Goal: Task Accomplishment & Management: Use online tool/utility

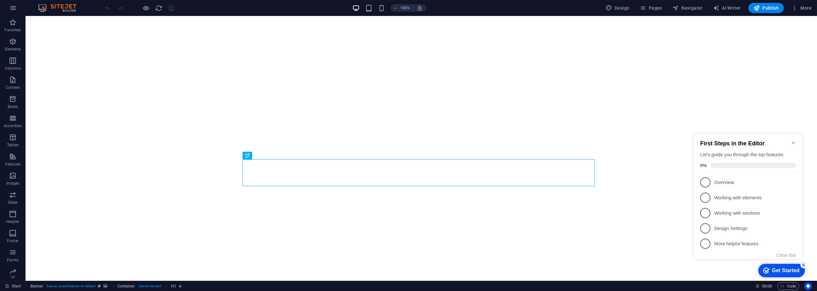
click at [793, 141] on icon "Minimize checklist" at bounding box center [793, 142] width 5 height 5
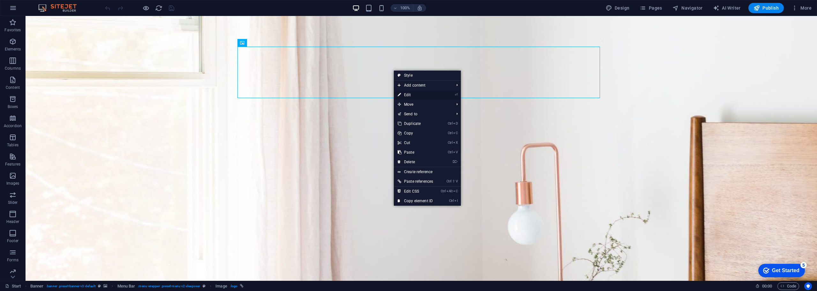
click at [413, 93] on link "⏎ Edit" at bounding box center [415, 95] width 43 height 10
select select "px"
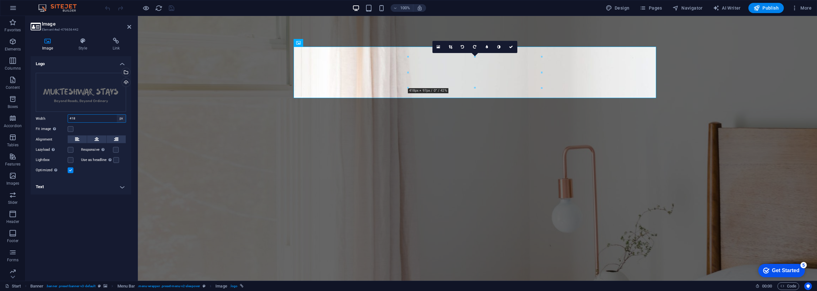
click at [120, 119] on select "Default auto px rem % em vh vw" at bounding box center [121, 119] width 9 height 8
click at [81, 203] on div "Logo Drag files here, click to choose files or select files from Files or our f…" at bounding box center [81, 165] width 101 height 219
click at [124, 85] on div "Upload" at bounding box center [126, 83] width 10 height 10
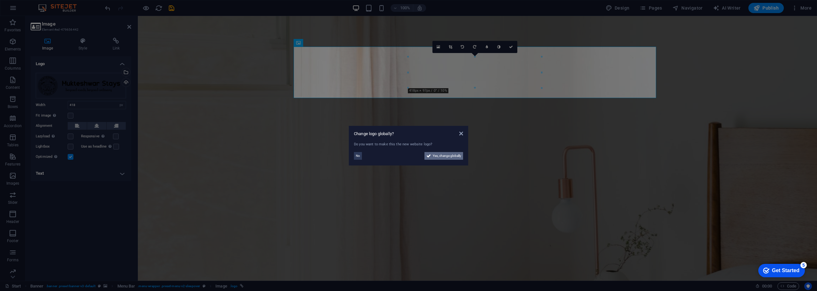
click at [452, 158] on span "Yes, change globally" at bounding box center [447, 156] width 28 height 8
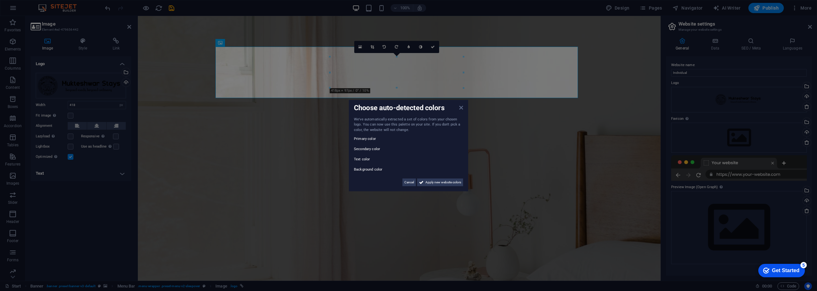
click at [463, 108] on icon at bounding box center [461, 107] width 4 height 5
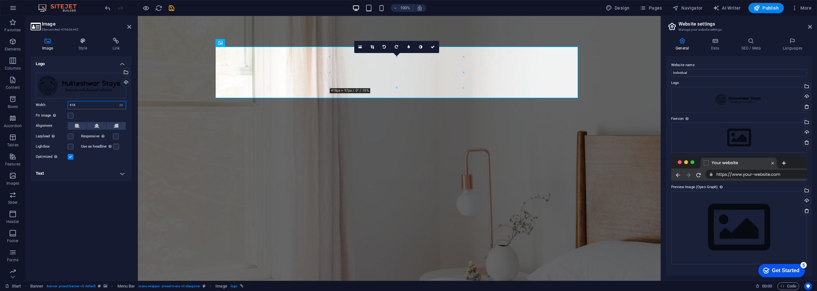
click at [83, 105] on input "418" at bounding box center [97, 105] width 58 height 8
click at [121, 106] on select "Default auto px rem % em vh vw" at bounding box center [121, 105] width 9 height 8
click at [73, 202] on div "Logo Drag files here, click to choose files or select files from Files or our f…" at bounding box center [81, 165] width 101 height 219
click at [71, 115] on label at bounding box center [71, 116] width 6 height 6
click at [0, 0] on input "Fit image Automatically fit image to a fixed width and height" at bounding box center [0, 0] width 0 height 0
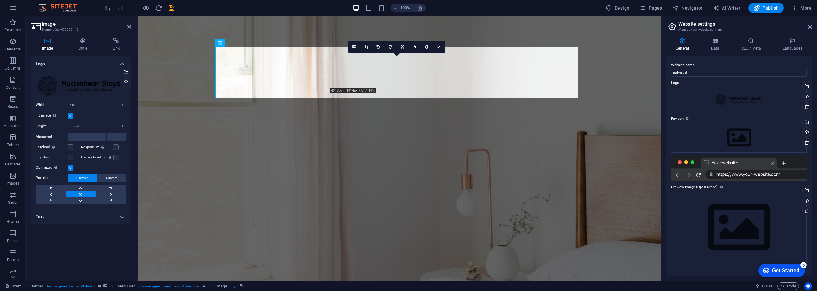
click at [71, 115] on label at bounding box center [71, 116] width 6 height 6
click at [0, 0] on input "Fit image Automatically fit image to a fixed width and height" at bounding box center [0, 0] width 0 height 0
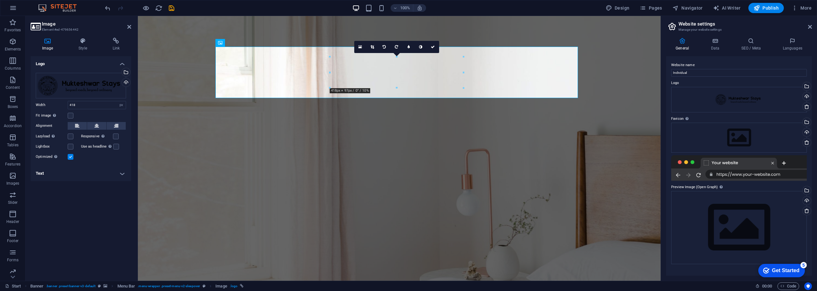
click at [69, 157] on label at bounding box center [71, 157] width 6 height 6
click at [0, 0] on input "Optimized Images are compressed to improve page speed." at bounding box center [0, 0] width 0 height 0
click at [69, 157] on label at bounding box center [71, 157] width 6 height 6
click at [0, 0] on input "Optimized Images are compressed to improve page speed." at bounding box center [0, 0] width 0 height 0
click at [69, 157] on label at bounding box center [71, 157] width 6 height 6
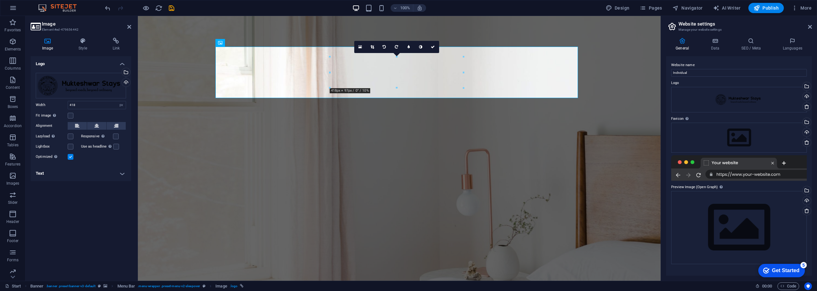
click at [0, 0] on input "Optimized Images are compressed to improve page speed." at bounding box center [0, 0] width 0 height 0
click at [69, 157] on label at bounding box center [71, 157] width 6 height 6
click at [0, 0] on input "Optimized Images are compressed to improve page speed." at bounding box center [0, 0] width 0 height 0
click at [70, 114] on label at bounding box center [71, 116] width 6 height 6
click at [0, 0] on input "Fit image Automatically fit image to a fixed width and height" at bounding box center [0, 0] width 0 height 0
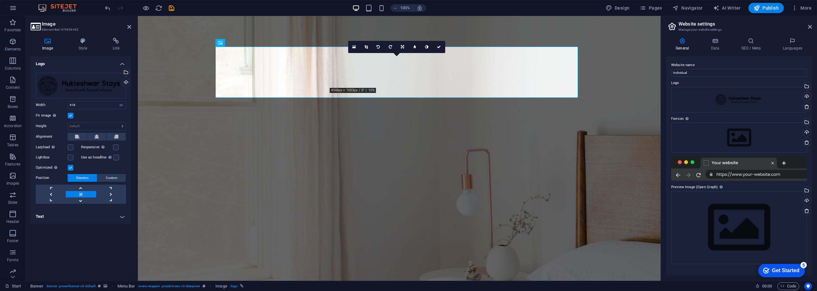
click at [70, 114] on label at bounding box center [71, 116] width 6 height 6
click at [0, 0] on input "Fit image Automatically fit image to a fixed width and height" at bounding box center [0, 0] width 0 height 0
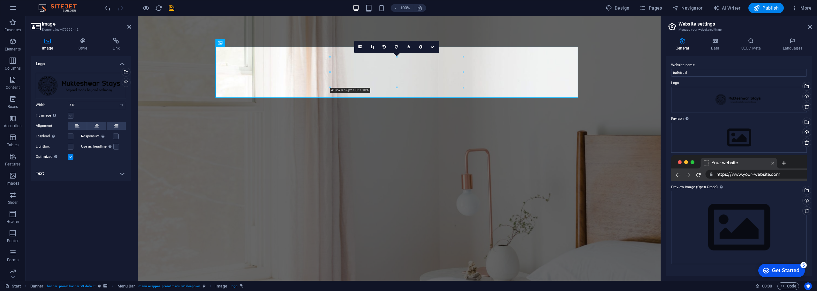
click at [68, 114] on label at bounding box center [71, 116] width 6 height 6
click at [0, 0] on input "Fit image Automatically fit image to a fixed width and height" at bounding box center [0, 0] width 0 height 0
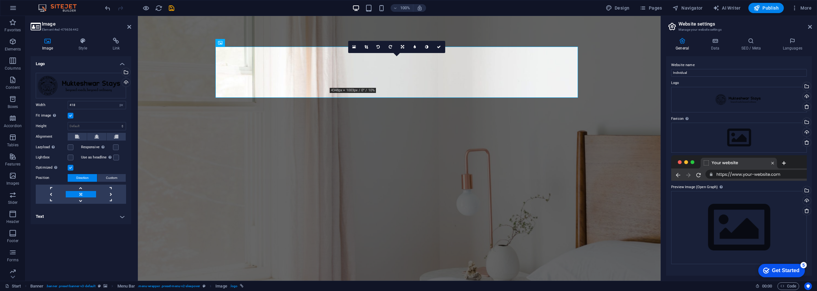
click at [68, 114] on label at bounding box center [71, 116] width 6 height 6
click at [0, 0] on input "Fit image Automatically fit image to a fixed width and height" at bounding box center [0, 0] width 0 height 0
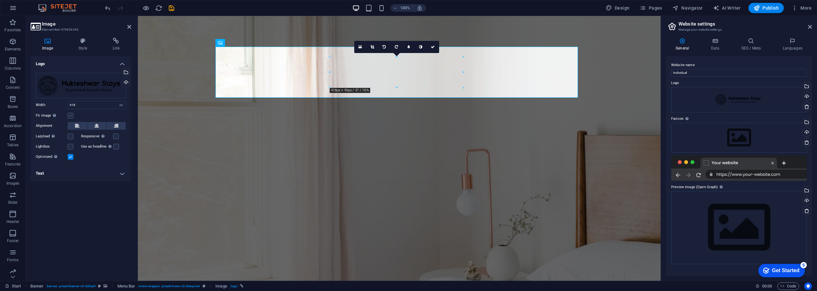
click at [68, 114] on label at bounding box center [71, 116] width 6 height 6
click at [0, 0] on input "Fit image Automatically fit image to a fixed width and height" at bounding box center [0, 0] width 0 height 0
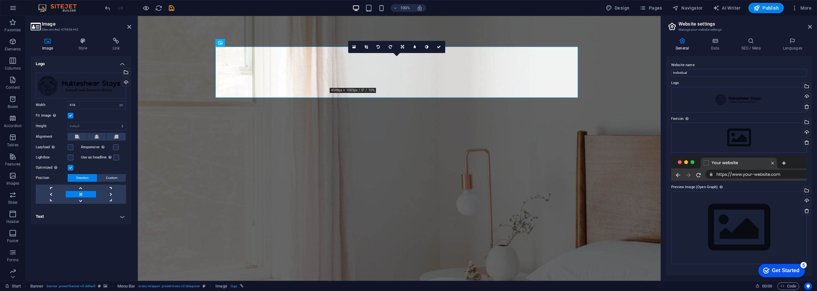
click at [67, 114] on label "Fit image Automatically fit image to a fixed width and height" at bounding box center [52, 116] width 32 height 8
click at [0, 0] on input "Fit image Automatically fit image to a fixed width and height" at bounding box center [0, 0] width 0 height 0
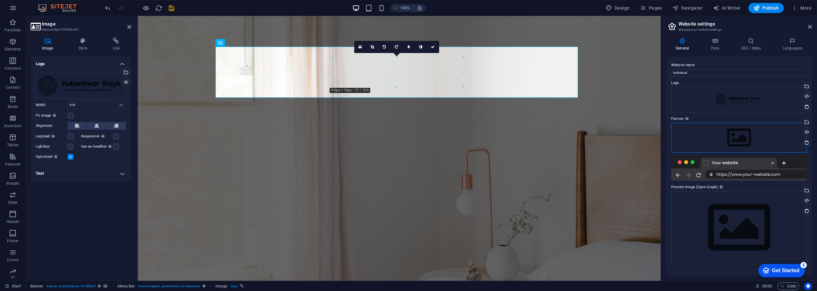
click at [739, 136] on div "Drag files here, click to choose files or select files from Files or our free s…" at bounding box center [739, 138] width 136 height 30
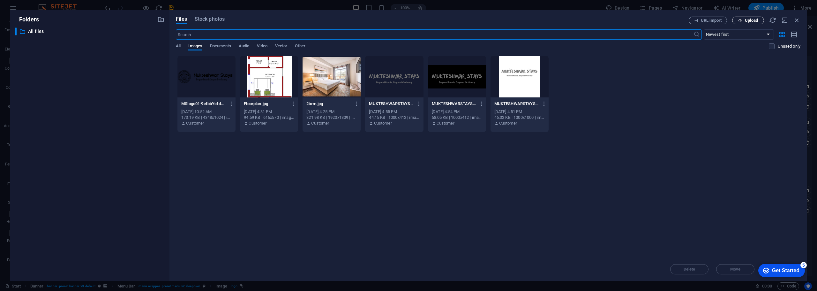
click at [755, 21] on span "Upload" at bounding box center [751, 21] width 13 height 4
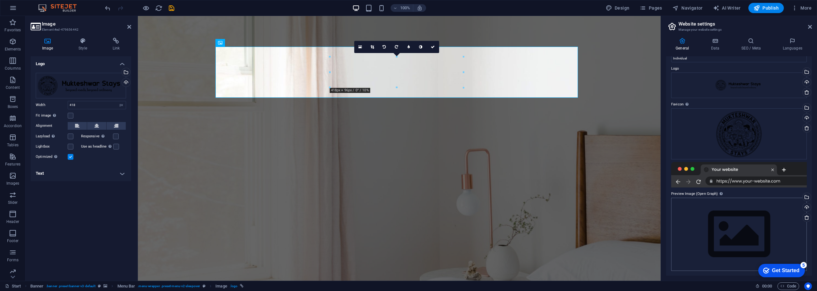
scroll to position [15, 0]
click at [734, 233] on div "Drag files here, click to choose files or select files from Files or our free s…" at bounding box center [739, 233] width 136 height 73
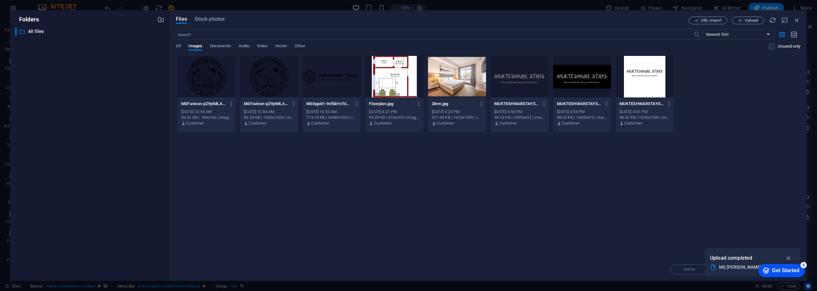
click at [508, 157] on div "Drop files here to upload them instantly MSFavicon-pZ9yIMLA4nPUZ4Sl8xWm2A-bBfrz…" at bounding box center [488, 157] width 625 height 202
click at [797, 18] on icon "button" at bounding box center [797, 20] width 7 height 7
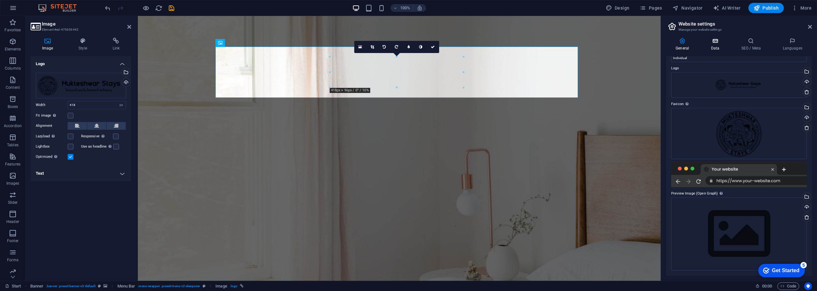
click at [711, 42] on icon at bounding box center [715, 41] width 28 height 6
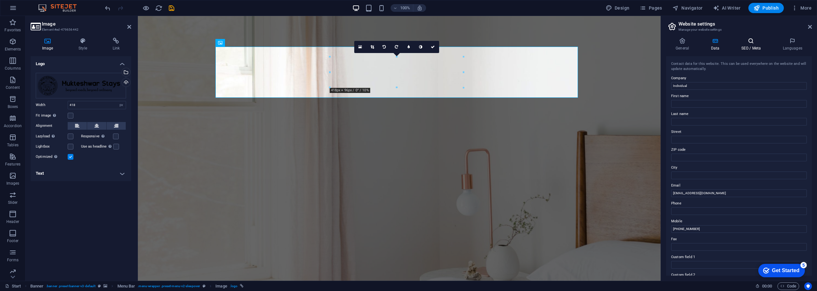
click at [750, 43] on icon at bounding box center [751, 41] width 39 height 6
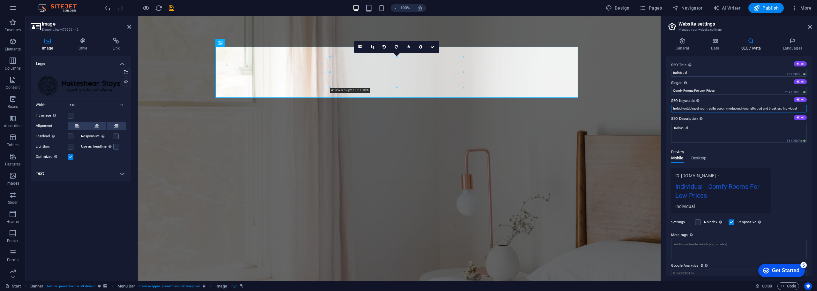
click at [690, 111] on input "hotel, hostel, travel, room, suite, accommodation, hospitality, bed and breakfa…" at bounding box center [739, 109] width 136 height 8
click at [674, 109] on input "hotel, hostel, travel, room, suite, accommodation, hospitality, bed and breakfa…" at bounding box center [739, 109] width 136 height 8
click at [710, 105] on input "hotel, hostel, travel, room, suite, accommodation, hospitality, bed and breakfa…" at bounding box center [739, 109] width 136 height 8
click at [708, 108] on input "hotel, hostel, travel, room, suite, accommodation, hospitality, bed and breakfa…" at bounding box center [739, 109] width 136 height 8
click at [681, 107] on input "hotel, hostel, travel, room, suite, accommodation, hospitality, bed and breakfa…" at bounding box center [739, 109] width 136 height 8
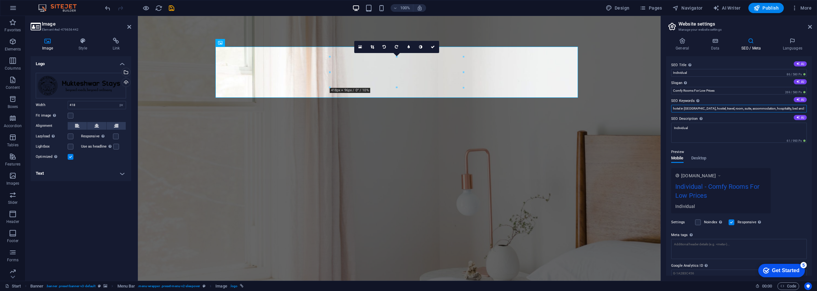
click at [704, 109] on input "hotel in [GEOGRAPHIC_DATA], hostel, travel, room, suite, accommodation, hospita…" at bounding box center [739, 109] width 136 height 8
click at [701, 108] on input "hotel in [GEOGRAPHIC_DATA], best hotel in [GEOGRAPHIC_DATA], travel, room, suit…" at bounding box center [739, 109] width 136 height 8
drag, startPoint x: 840, startPoint y: 124, endPoint x: 659, endPoint y: 108, distance: 181.0
click at [741, 107] on input "hotel in [GEOGRAPHIC_DATA], best hotel in [GEOGRAPHIC_DATA], travel, room, suit…" at bounding box center [739, 109] width 136 height 8
paste input "hotel in [GEOGRAPHIC_DATA]"
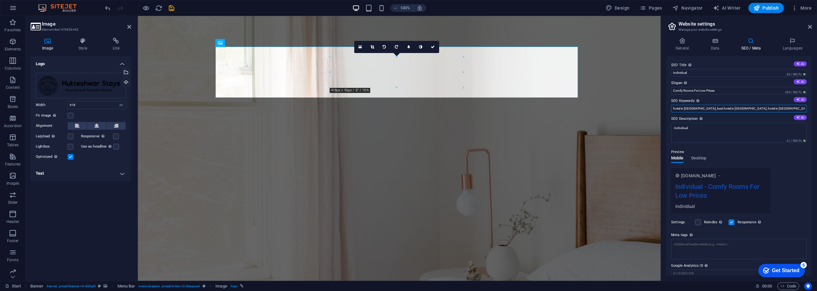
click at [763, 107] on input "hotel in [GEOGRAPHIC_DATA], best hotel in [GEOGRAPHIC_DATA], hotel in [GEOGRAPH…" at bounding box center [739, 109] width 136 height 8
click at [776, 108] on input "hotel in [GEOGRAPHIC_DATA], best hotel in [GEOGRAPHIC_DATA], hotel in [GEOGRAPH…" at bounding box center [739, 109] width 136 height 8
drag, startPoint x: 769, startPoint y: 107, endPoint x: 777, endPoint y: 108, distance: 8.0
click at [777, 108] on input "hotel in [GEOGRAPHIC_DATA], best hotel in [GEOGRAPHIC_DATA], hotel in [GEOGRAPH…" at bounding box center [739, 109] width 136 height 8
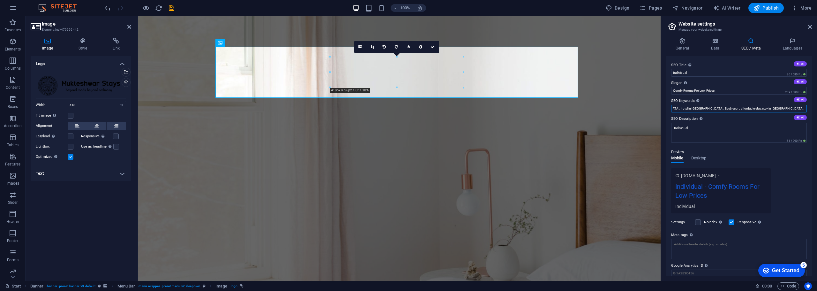
click at [758, 108] on input "hotel in [GEOGRAPHIC_DATA], best hotel in [GEOGRAPHIC_DATA], hotel in [GEOGRAPH…" at bounding box center [739, 109] width 136 height 8
drag, startPoint x: 761, startPoint y: 108, endPoint x: 768, endPoint y: 108, distance: 6.4
click at [768, 108] on input "hotel in [GEOGRAPHIC_DATA], best hotel in [GEOGRAPHIC_DATA], hotel in [GEOGRAPH…" at bounding box center [739, 109] width 136 height 8
click at [784, 108] on input "hotel in [GEOGRAPHIC_DATA], best hotel in [GEOGRAPHIC_DATA], hotel in [GEOGRAPH…" at bounding box center [739, 109] width 136 height 8
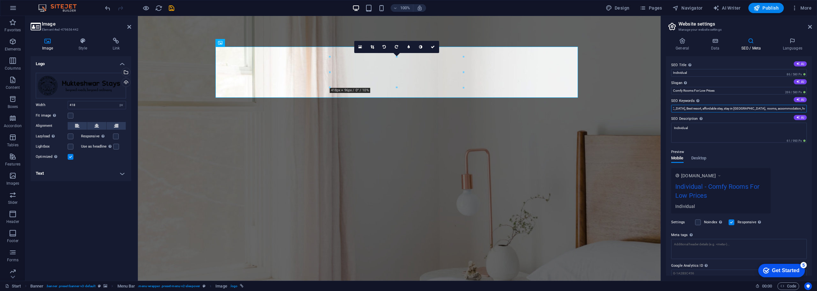
drag, startPoint x: 786, startPoint y: 108, endPoint x: 817, endPoint y: 106, distance: 30.7
click at [817, 106] on div "General Data SEO / Meta Languages Website name Individual Logo Drag files here,…" at bounding box center [739, 157] width 156 height 248
click at [761, 106] on input "hotel in [GEOGRAPHIC_DATA], best hotel in [GEOGRAPHIC_DATA], hotel in [GEOGRAPH…" at bounding box center [739, 109] width 136 height 8
click at [747, 109] on input "hotel in [GEOGRAPHIC_DATA], best hotel in [GEOGRAPHIC_DATA], hotel in [GEOGRAPH…" at bounding box center [739, 109] width 136 height 8
drag, startPoint x: 791, startPoint y: 107, endPoint x: 817, endPoint y: 108, distance: 26.5
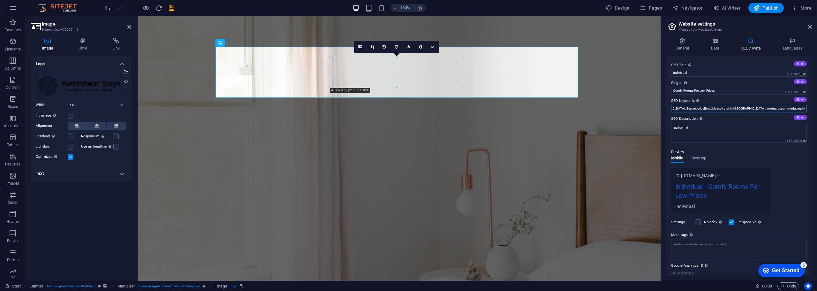
click at [817, 110] on div "General Data SEO / Meta Languages Website name Individual Logo Drag files here,…" at bounding box center [739, 157] width 156 height 248
drag, startPoint x: 787, startPoint y: 106, endPoint x: 817, endPoint y: 106, distance: 30.3
click at [817, 106] on div "General Data SEO / Meta Languages Website name Individual Logo Drag files here,…" at bounding box center [739, 157] width 156 height 248
click at [804, 107] on input "hotel in [GEOGRAPHIC_DATA], best hotel in [GEOGRAPHIC_DATA], hotel in [GEOGRAPH…" at bounding box center [739, 109] width 136 height 8
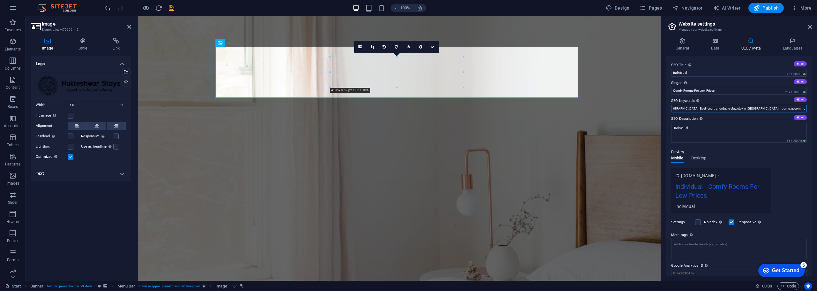
drag, startPoint x: 777, startPoint y: 108, endPoint x: 817, endPoint y: 109, distance: 39.9
click at [817, 109] on div "General Data SEO / Meta Languages Website name Individual Logo Drag files here,…" at bounding box center [739, 157] width 156 height 248
paste input "luxury hotel"
click at [804, 108] on input "hotel in [GEOGRAPHIC_DATA], best hotel in [GEOGRAPHIC_DATA], hotel in [GEOGRAPH…" at bounding box center [739, 109] width 136 height 8
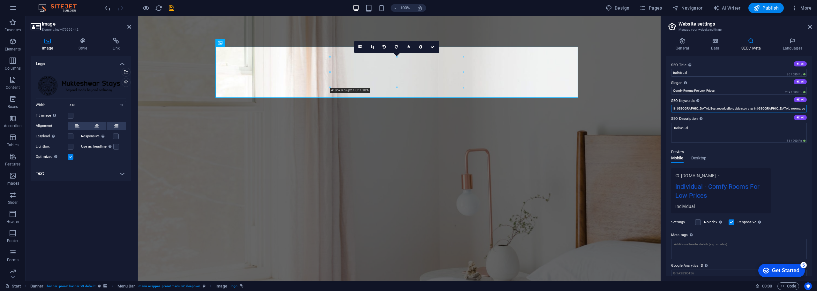
scroll to position [0, 102]
paste input "boutique hotel"
type input "hotel in [GEOGRAPHIC_DATA], best hotel in [GEOGRAPHIC_DATA], hotel in [GEOGRAPH…"
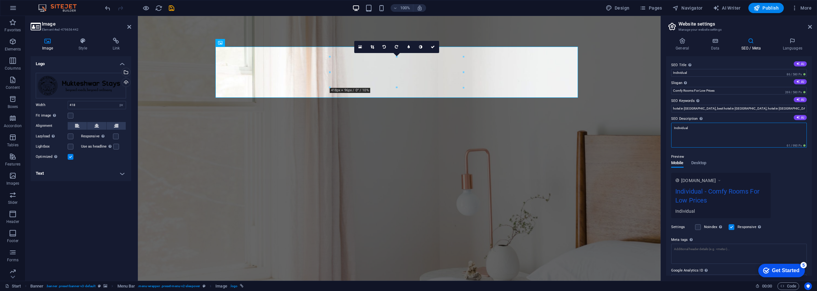
click at [685, 127] on textarea "Individual" at bounding box center [739, 135] width 136 height 25
drag, startPoint x: 838, startPoint y: 146, endPoint x: 625, endPoint y: 130, distance: 213.2
click at [686, 127] on textarea "SEO Description Describe the contents of your website - this is crucial for sea…" at bounding box center [739, 135] width 136 height 25
paste textarea "premium hotel stay"
paste textarea "best hotels near me"
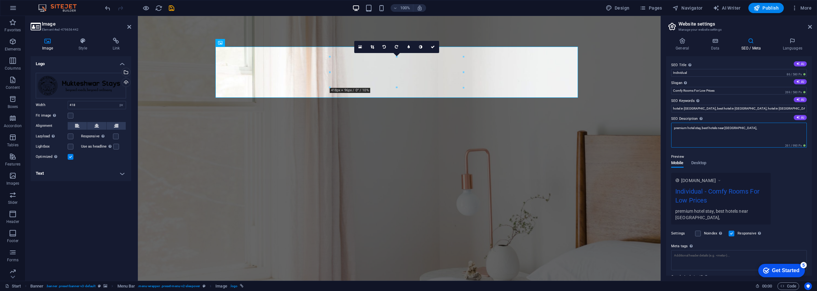
click at [751, 130] on textarea "premium hotel stay, best hotels near [GEOGRAPHIC_DATA]," at bounding box center [739, 135] width 136 height 25
paste textarea "affordable hotels"
click at [765, 130] on textarea "premium hotel stay, best hotels near [GEOGRAPHIC_DATA], affordable hotels," at bounding box center [739, 135] width 136 height 25
paste textarea "5-star hotel"
click at [784, 128] on textarea "premium hotel stay, best hotels near [GEOGRAPHIC_DATA], affordable hotels, 5-st…" at bounding box center [739, 135] width 136 height 25
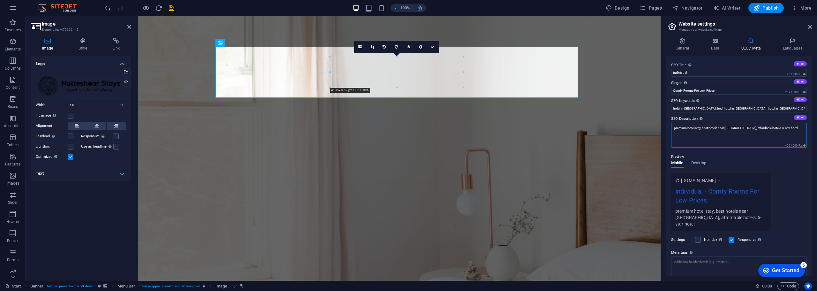
paste textarea "resorts near"
paste textarea "best hotels near"
paste textarea "pet-friendly hotels"
paste textarea "romantic hotel stays"
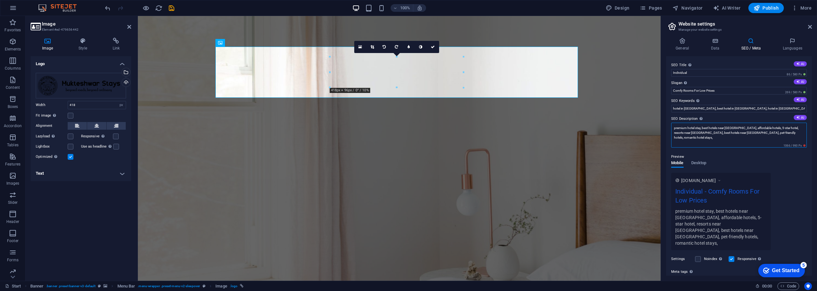
paste textarea "family-friendly hotels"
paste textarea "business hotels with conference halls"
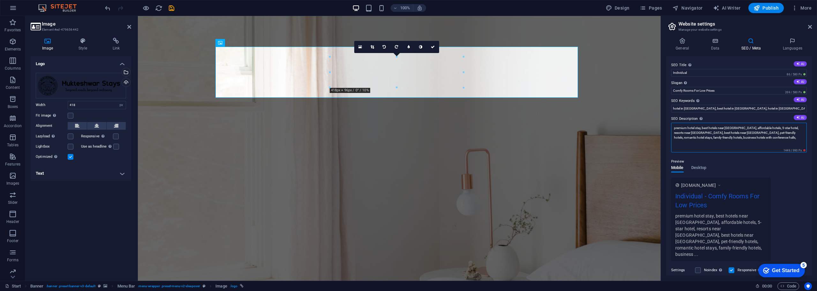
paste textarea "Weekend getaway near"
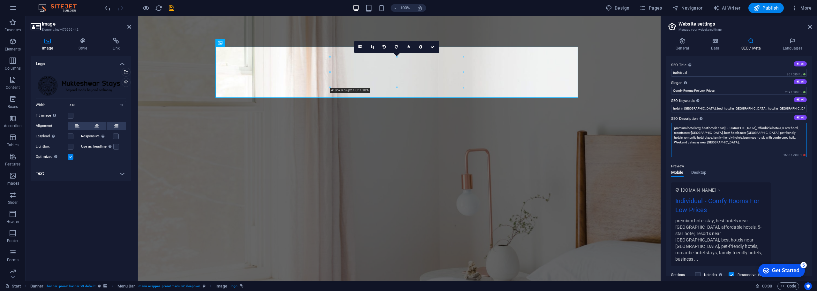
paste textarea "Weekend getaway near"
type textarea "premium hotel stay, best hotels near [GEOGRAPHIC_DATA], affordable hotels, 5-st…"
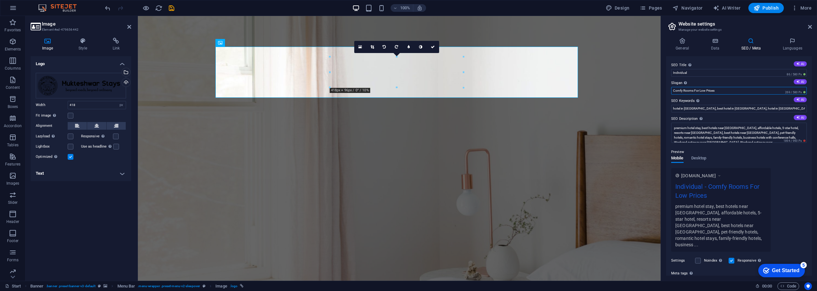
click at [723, 93] on input "Comfy Rooms For Low Prices" at bounding box center [739, 91] width 136 height 8
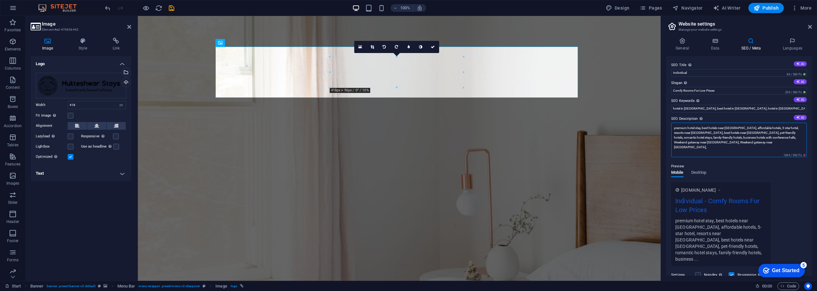
click at [745, 137] on textarea "premium hotel stay, best hotels near [GEOGRAPHIC_DATA], affordable hotels, 5-st…" at bounding box center [739, 140] width 136 height 34
click at [744, 143] on textarea "premium hotel stay, best hotels near [GEOGRAPHIC_DATA], affordable hotels, 5-st…" at bounding box center [739, 140] width 136 height 34
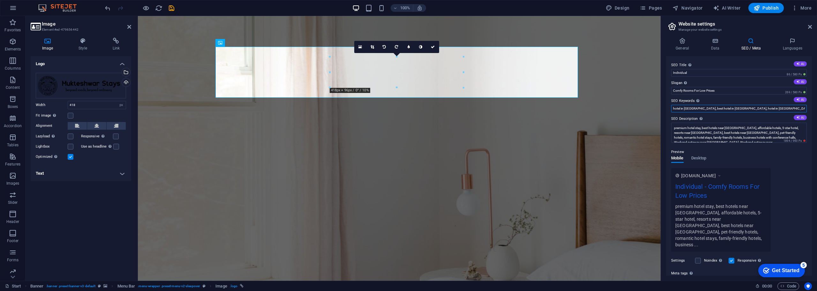
click at [796, 109] on input "hotel in [GEOGRAPHIC_DATA], best hotel in [GEOGRAPHIC_DATA], hotel in [GEOGRAPH…" at bounding box center [739, 109] width 136 height 8
paste input "premium hotel stay, best hotels near [GEOGRAPHIC_DATA], affordable hotels, 5-st…"
type input "hotel in [GEOGRAPHIC_DATA], best hotel in [GEOGRAPHIC_DATA], hotel in [GEOGRAPH…"
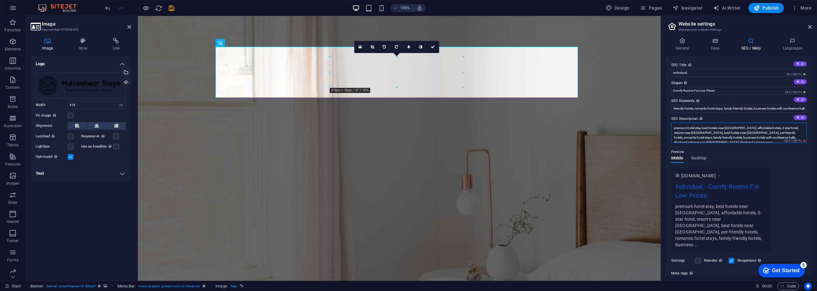
click at [767, 138] on textarea "premium hotel stay, best hotels near [GEOGRAPHIC_DATA], affordable hotels, 5-st…" at bounding box center [739, 133] width 136 height 20
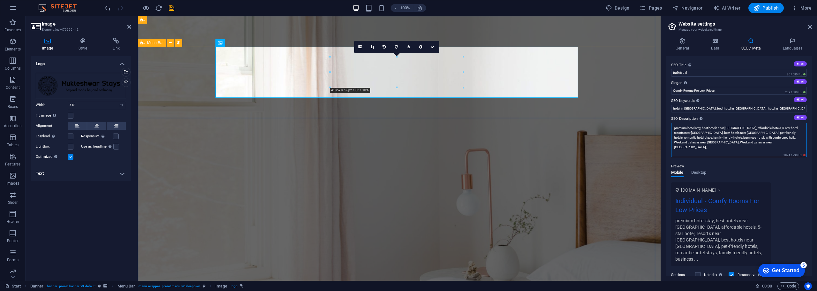
drag, startPoint x: 869, startPoint y: 163, endPoint x: 626, endPoint y: 116, distance: 248.0
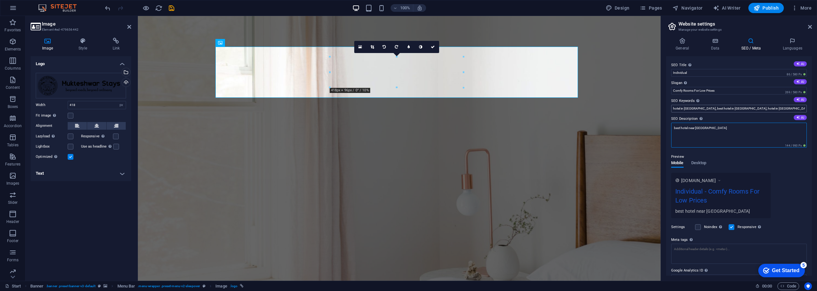
type textarea "best hotel near [GEOGRAPHIC_DATA]"
click at [798, 110] on input "hotel in [GEOGRAPHIC_DATA], best hotel in [GEOGRAPHIC_DATA], hotel in [GEOGRAPH…" at bounding box center [739, 109] width 136 height 8
paste input "best hotel near [GEOGRAPHIC_DATA]"
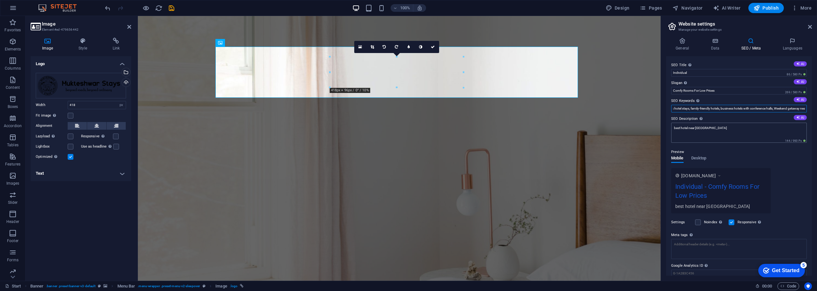
type input "hotel in [GEOGRAPHIC_DATA], best hotel in [GEOGRAPHIC_DATA], hotel in [GEOGRAPH…"
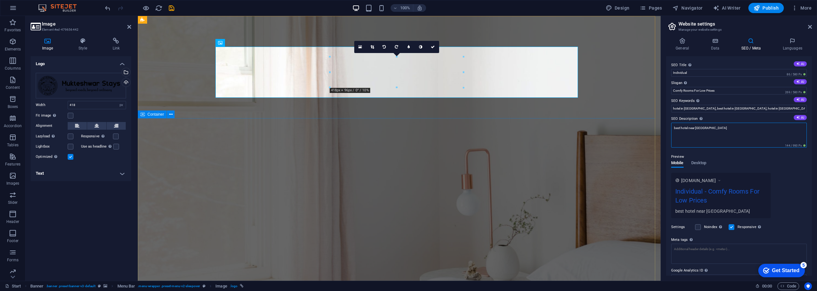
drag, startPoint x: 863, startPoint y: 143, endPoint x: 579, endPoint y: 119, distance: 285.4
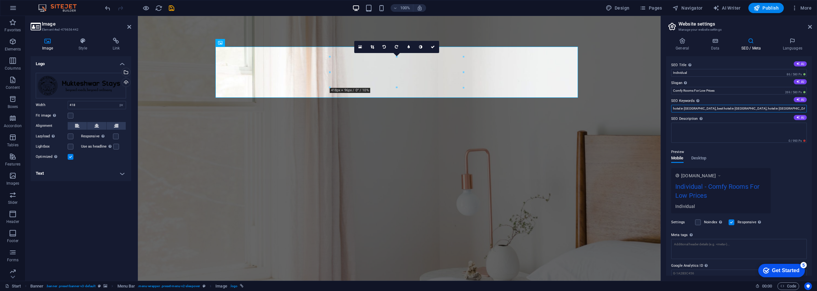
click at [694, 109] on input "hotel in [GEOGRAPHIC_DATA], best hotel in [GEOGRAPHIC_DATA], hotel in [GEOGRAPH…" at bounding box center [739, 109] width 136 height 8
drag, startPoint x: 718, startPoint y: 92, endPoint x: 665, endPoint y: 85, distance: 53.8
click at [665, 85] on div "General Data SEO / Meta Languages Website name Individual Logo Drag files here,…" at bounding box center [739, 157] width 156 height 248
type input "beyond roads, beyond ordinary"
click at [730, 74] on input "Individual" at bounding box center [739, 73] width 136 height 8
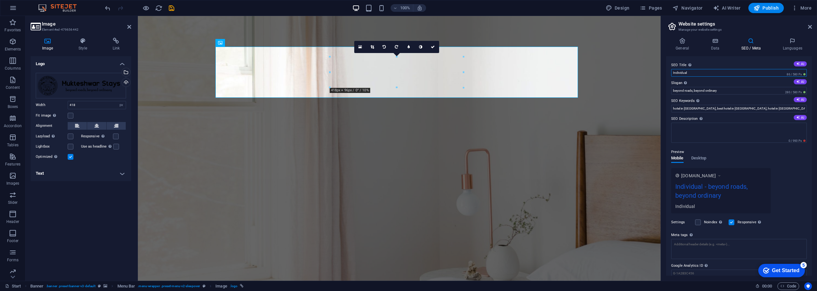
click at [743, 75] on input "Individual" at bounding box center [739, 73] width 136 height 8
drag, startPoint x: 879, startPoint y: 90, endPoint x: 628, endPoint y: 74, distance: 250.8
type input "Best hotel in [GEOGRAPHIC_DATA]"
click at [699, 128] on textarea "SEO Description Describe the contents of your website - this is crucial for sea…" at bounding box center [739, 133] width 136 height 20
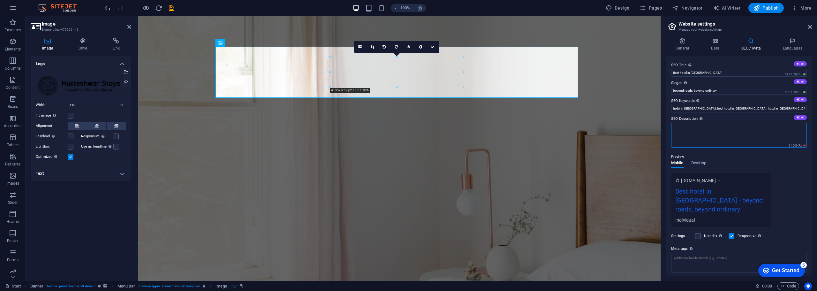
paste textarea "Discover your dream stay at [Hotel Name], where luxury meets comfort in the hea…"
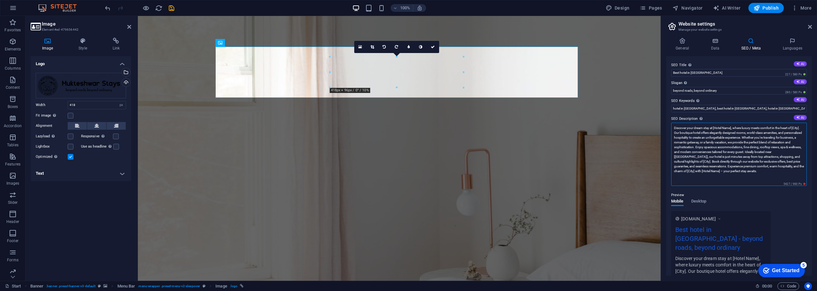
drag, startPoint x: 714, startPoint y: 127, endPoint x: 732, endPoint y: 125, distance: 18.3
click at [732, 125] on textarea "Discover your dream stay at [Hotel Name], where luxury meets comfort in the hea…" at bounding box center [739, 154] width 136 height 63
drag, startPoint x: 681, startPoint y: 131, endPoint x: 674, endPoint y: 132, distance: 6.8
click at [674, 132] on textarea "Discover your dream stay at [GEOGRAPHIC_DATA] Stays, where luxury meets comfort…" at bounding box center [739, 154] width 136 height 63
drag, startPoint x: 695, startPoint y: 153, endPoint x: 715, endPoint y: 153, distance: 20.8
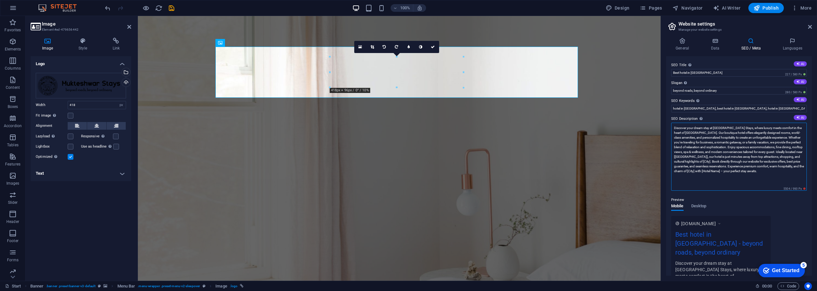
click at [715, 153] on textarea "Discover your dream stay at [GEOGRAPHIC_DATA] Stays, where luxury meets comfort…" at bounding box center [739, 157] width 136 height 68
click at [737, 148] on textarea "Discover your dream stay at [GEOGRAPHIC_DATA] Stays, where luxury meets comfort…" at bounding box center [739, 154] width 136 height 63
drag, startPoint x: 700, startPoint y: 157, endPoint x: 676, endPoint y: 154, distance: 23.8
click at [674, 155] on textarea "Discover your dream stay at [GEOGRAPHIC_DATA] Stays, where luxury meets comfort…" at bounding box center [739, 154] width 136 height 63
drag, startPoint x: 786, startPoint y: 156, endPoint x: 798, endPoint y: 157, distance: 12.1
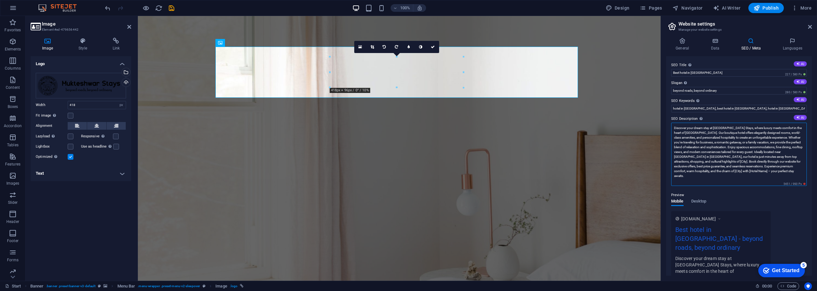
click at [798, 157] on textarea "Discover your dream stay at [GEOGRAPHIC_DATA] Stays, where luxury meets comfort…" at bounding box center [739, 154] width 136 height 63
drag, startPoint x: 693, startPoint y: 161, endPoint x: 700, endPoint y: 161, distance: 6.7
click at [700, 161] on textarea "Discover your dream stay at [GEOGRAPHIC_DATA] Stays, where luxury meets comfort…" at bounding box center [739, 154] width 136 height 63
drag, startPoint x: 693, startPoint y: 169, endPoint x: 700, endPoint y: 170, distance: 7.5
click at [700, 170] on textarea "Discover your dream stay at [GEOGRAPHIC_DATA] Stays, where luxury meets comfort…" at bounding box center [739, 154] width 136 height 63
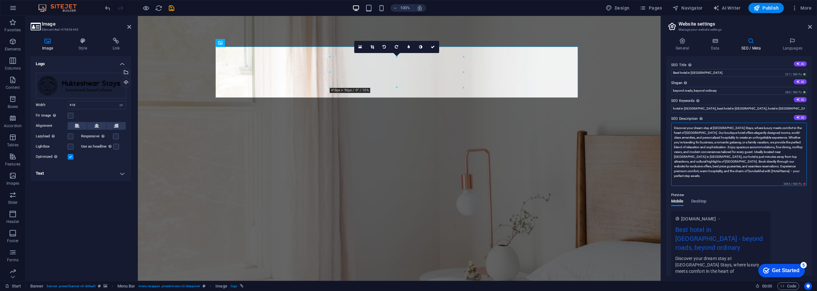
drag, startPoint x: 717, startPoint y: 171, endPoint x: 735, endPoint y: 172, distance: 17.9
click at [735, 172] on textarea "Discover your dream stay at [GEOGRAPHIC_DATA] Stays, where luxury meets comfort…" at bounding box center [739, 154] width 136 height 63
click at [796, 172] on textarea "Discover your dream stay at [GEOGRAPHIC_DATA] Stays, where luxury meets comfort…" at bounding box center [739, 157] width 136 height 68
click at [798, 118] on icon at bounding box center [799, 118] width 4 height 4
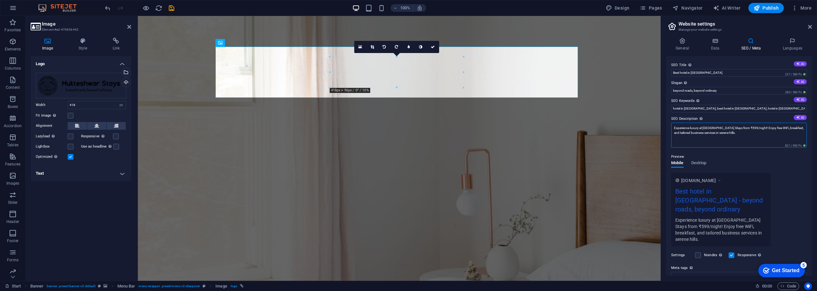
click at [730, 126] on textarea "Experience luxury at [GEOGRAPHIC_DATA] Stays from ₹599/night! Enjoy free WiFi, …" at bounding box center [739, 135] width 136 height 25
click at [731, 126] on textarea "Experience luxury at [GEOGRAPHIC_DATA] Stays from ₹599/night! Enjoy free WiFi, …" at bounding box center [739, 135] width 136 height 25
drag, startPoint x: 730, startPoint y: 127, endPoint x: 753, endPoint y: 127, distance: 23.0
click at [753, 127] on textarea "Experience luxury at [GEOGRAPHIC_DATA] Stays from ₹599/night! Enjoy free WiFi, …" at bounding box center [739, 135] width 136 height 25
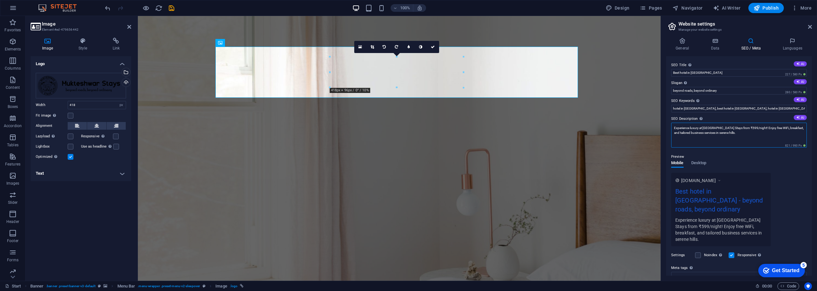
click at [738, 132] on textarea "Experience luxury at [GEOGRAPHIC_DATA] Stays from ₹599/night! Enjoy free WiFi, …" at bounding box center [739, 135] width 136 height 25
click at [738, 133] on textarea "Experience luxury at [GEOGRAPHIC_DATA] Stays from ₹599/night! Enjoy free WiFi, …" at bounding box center [739, 135] width 136 height 25
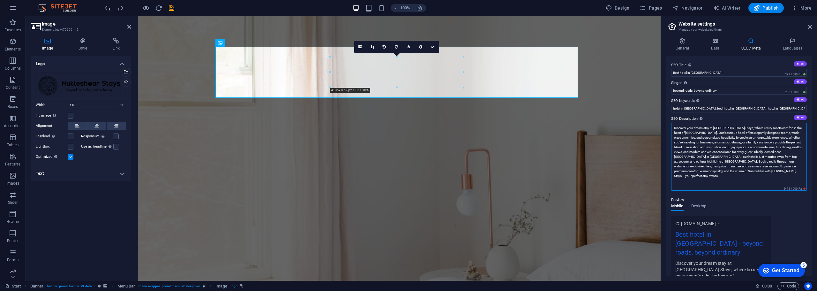
click at [729, 144] on textarea "Discover your dream stay at [GEOGRAPHIC_DATA] Stays, where luxury meets comfort…" at bounding box center [739, 157] width 136 height 68
click at [708, 181] on textarea "Discover your dream stay at [GEOGRAPHIC_DATA] Stays, where luxury meets comfort…" at bounding box center [739, 157] width 136 height 68
click at [741, 159] on textarea "Discover your dream stay at [GEOGRAPHIC_DATA] Stays, where luxury meets comfort…" at bounding box center [739, 157] width 136 height 68
paste textarea "“[Hotel Name] in [City] offers luxury stays with elegant rooms, fine dining, sp…"
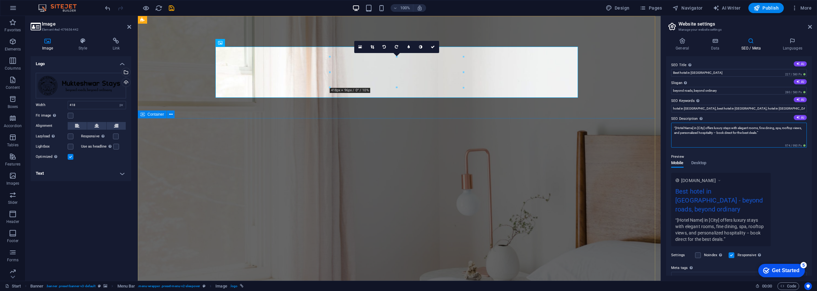
drag, startPoint x: 832, startPoint y: 142, endPoint x: 641, endPoint y: 128, distance: 191.5
drag, startPoint x: 704, startPoint y: 127, endPoint x: 711, endPoint y: 128, distance: 6.4
click at [711, 128] on textarea "Mukteshwar Stays in [City] offers luxury stays with elegant rooms, fine dining,…" at bounding box center [739, 135] width 136 height 25
drag, startPoint x: 794, startPoint y: 127, endPoint x: 800, endPoint y: 127, distance: 5.4
click at [800, 127] on textarea "Mukteshwar Stays in [GEOGRAPHIC_DATA] offers luxury stays with elegant rooms, f…" at bounding box center [739, 135] width 136 height 25
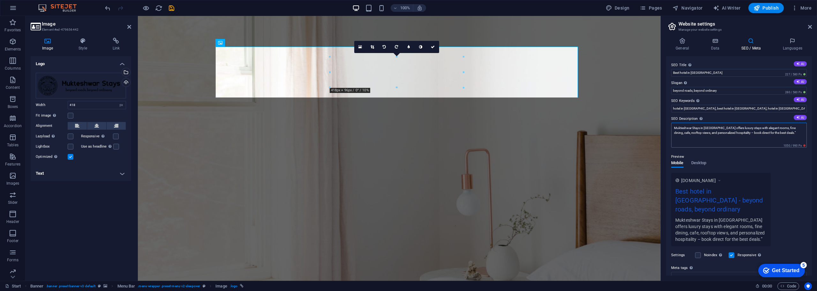
click at [787, 134] on textarea "Mukteshwar Stays in [GEOGRAPHIC_DATA] offers luxury stays with elegant rooms, f…" at bounding box center [739, 135] width 136 height 25
drag, startPoint x: 778, startPoint y: 128, endPoint x: 794, endPoint y: 129, distance: 15.4
click at [794, 129] on textarea "Mukteshwar Stays in [GEOGRAPHIC_DATA] offers luxury stays with elegant rooms, f…" at bounding box center [739, 135] width 136 height 25
type textarea "Mukteshwar Stays in [GEOGRAPHIC_DATA] offers luxury stays with elegant rooms, c…"
click at [789, 169] on div "Preview Mobile Desktop [DOMAIN_NAME] Best hotel in [GEOGRAPHIC_DATA] - beyond r…" at bounding box center [739, 192] width 136 height 98
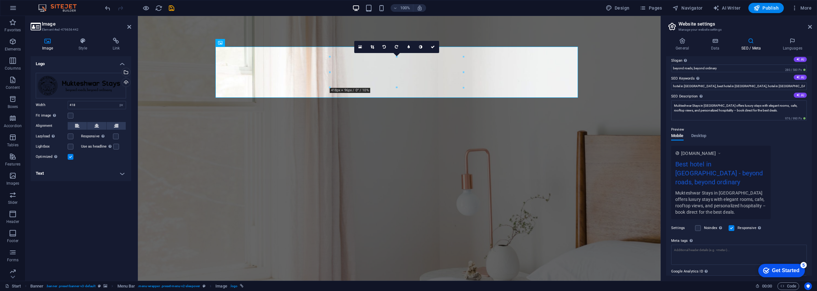
scroll to position [44, 0]
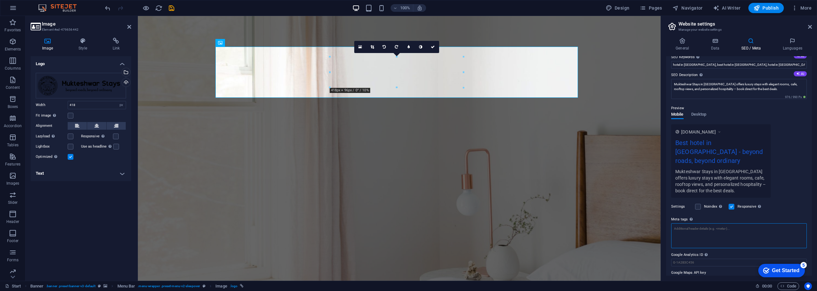
click at [710, 223] on textarea "Meta tags Enter HTML code here that will be placed inside the tags of your webs…" at bounding box center [739, 235] width 136 height 25
paste textarea "<!-- Meta Title --> <title>Mukteshwar Stays | Luxury Boutique Hotel in [GEOGRAP…"
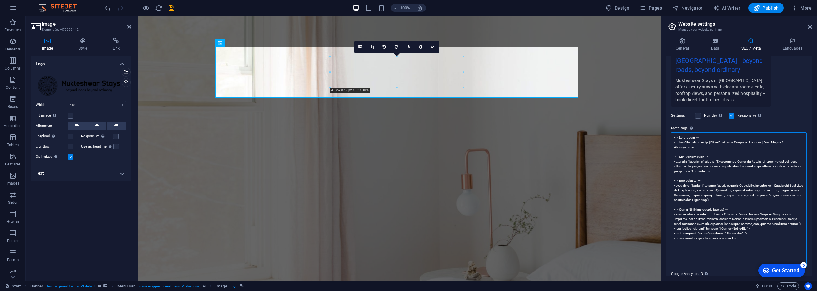
scroll to position [159, 0]
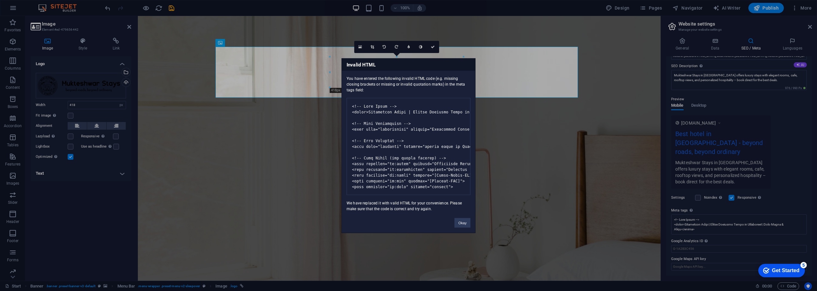
type textarea "<!-- Meta Title --> <title>Mukteshwar Stays | Luxury Boutique Hotel in [GEOGRAP…"
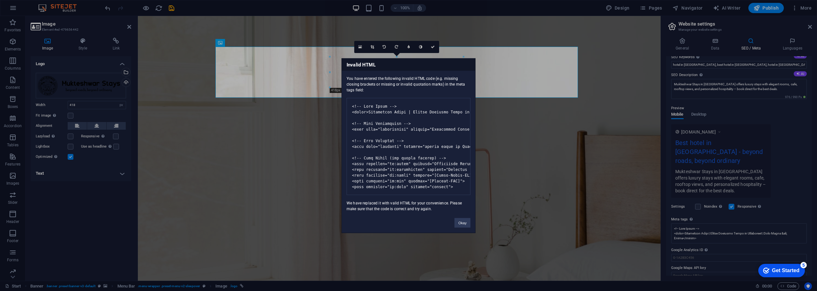
click at [784, 224] on div "Invalid HTML You have entered the following invalid HTML code (e.g. missing clo…" at bounding box center [408, 145] width 817 height 291
click at [686, 226] on div "Invalid HTML You have entered the following invalid HTML code (e.g. missing clo…" at bounding box center [408, 145] width 817 height 291
click at [721, 224] on div "Invalid HTML You have entered the following invalid HTML code (e.g. missing clo…" at bounding box center [408, 145] width 817 height 291
drag, startPoint x: 804, startPoint y: 217, endPoint x: 806, endPoint y: 226, distance: 9.3
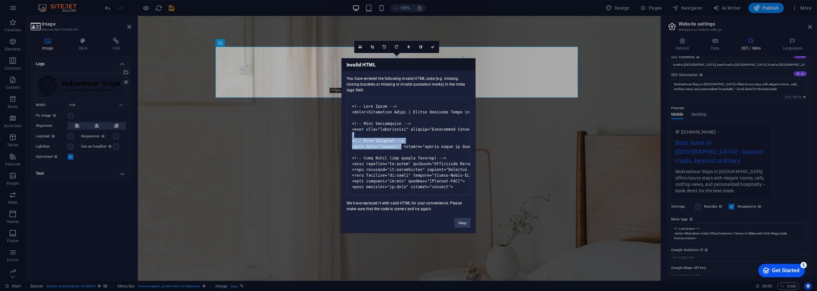
click at [806, 226] on div "Invalid HTML You have entered the following invalid HTML code (e.g. missing clo…" at bounding box center [408, 145] width 817 height 291
click at [466, 227] on button "Okay" at bounding box center [463, 223] width 16 height 10
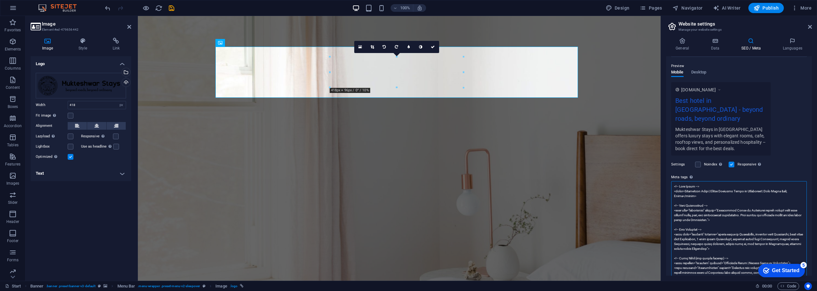
scroll to position [159, 0]
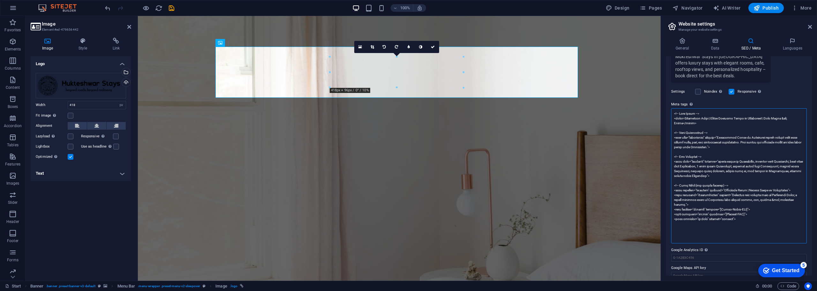
click at [729, 225] on textarea "Meta tags Enter HTML code here that will be placed inside the tags of your webs…" at bounding box center [739, 175] width 136 height 135
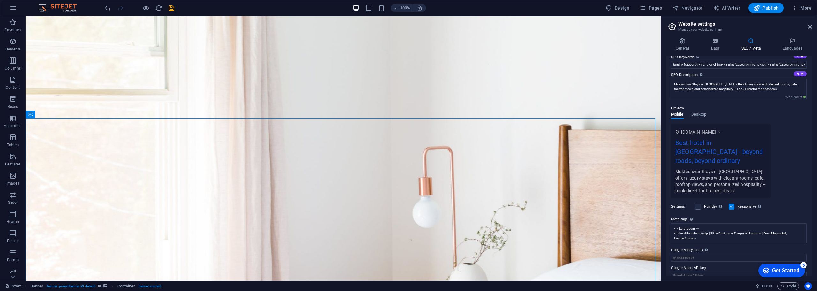
click at [377, 9] on div "100%" at bounding box center [389, 8] width 74 height 10
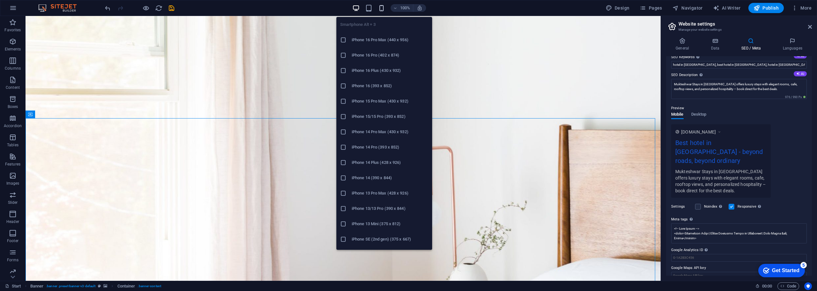
click at [383, 9] on icon "button" at bounding box center [381, 7] width 7 height 7
drag, startPoint x: 376, startPoint y: 54, endPoint x: 100, endPoint y: 37, distance: 276.4
click at [376, 54] on h6 "iPhone 16 Pro (402 x 874)" at bounding box center [390, 55] width 77 height 8
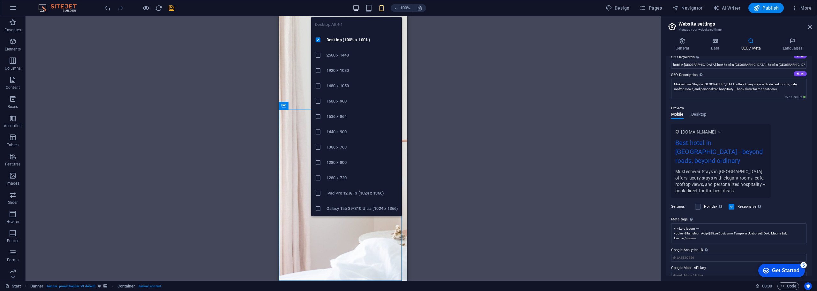
click at [357, 9] on icon "button" at bounding box center [355, 7] width 7 height 7
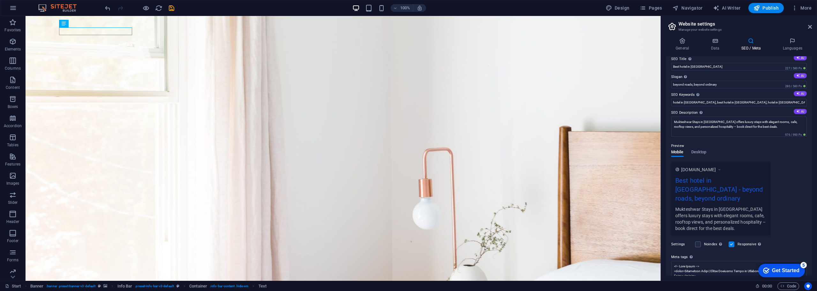
scroll to position [0, 0]
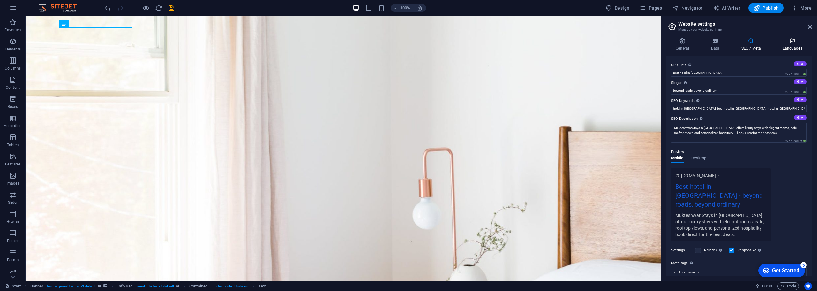
click at [795, 45] on h4 "Languages" at bounding box center [792, 44] width 39 height 13
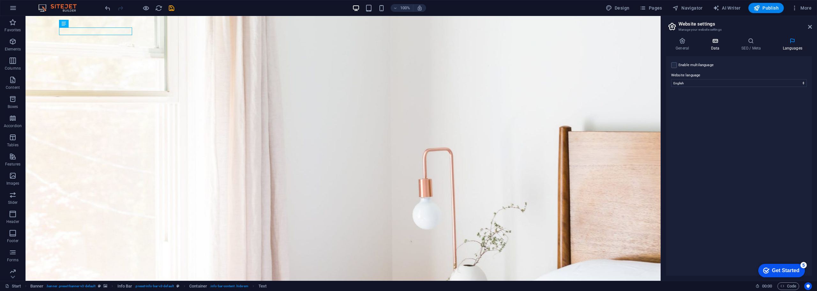
click at [718, 39] on icon at bounding box center [715, 41] width 28 height 6
click at [704, 85] on input "Individual" at bounding box center [739, 86] width 136 height 8
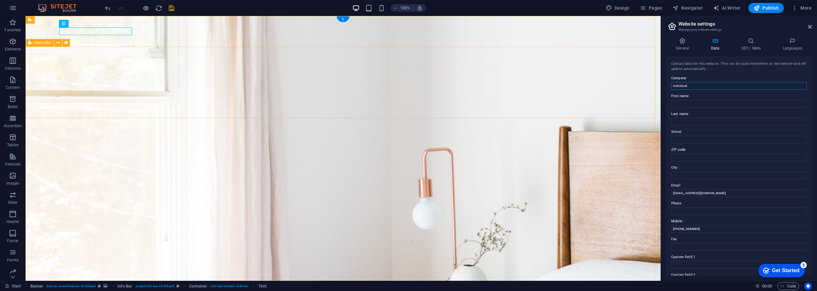
drag, startPoint x: 718, startPoint y: 102, endPoint x: 651, endPoint y: 85, distance: 69.0
click at [707, 87] on input "Individual" at bounding box center [739, 86] width 136 height 8
click at [704, 85] on input "Individual" at bounding box center [739, 86] width 136 height 8
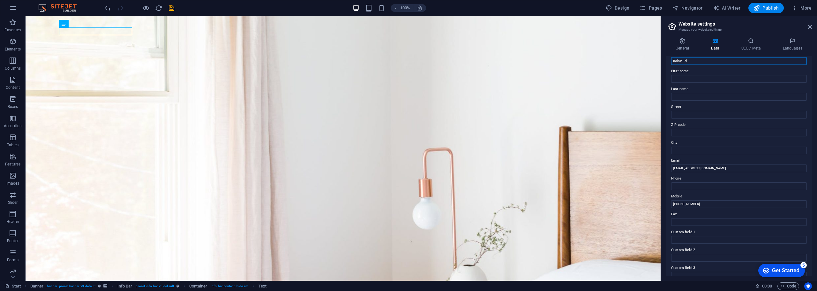
scroll to position [32, 0]
drag, startPoint x: 679, startPoint y: 197, endPoint x: 710, endPoint y: 197, distance: 30.7
click at [710, 197] on input "[PHONE_NUMBER]" at bounding box center [739, 197] width 136 height 8
click at [711, 196] on input "[PHONE_NUMBER]" at bounding box center [739, 197] width 136 height 8
drag, startPoint x: 704, startPoint y: 197, endPoint x: 679, endPoint y: 197, distance: 24.9
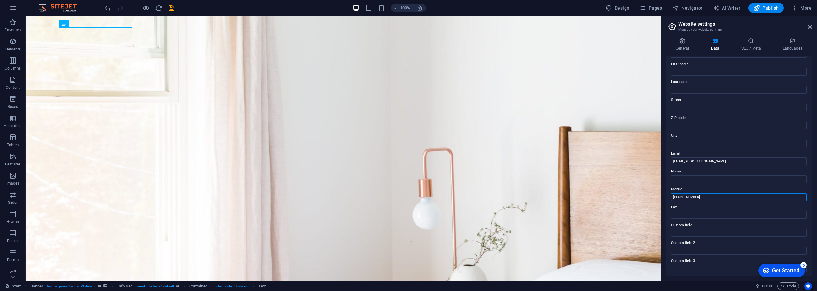
click at [679, 197] on input "[PHONE_NUMBER]" at bounding box center [739, 197] width 136 height 8
type input "[PHONE_NUMBER]"
click at [701, 180] on input "Phone" at bounding box center [739, 179] width 136 height 8
type input "[PHONE_NUMBER]"
click at [737, 159] on input "[EMAIL_ADDRESS][DOMAIN_NAME]" at bounding box center [739, 161] width 136 height 8
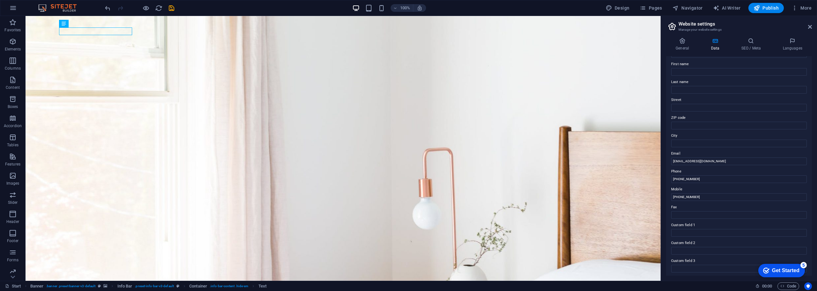
click at [689, 138] on label "City" at bounding box center [739, 136] width 136 height 8
click at [689, 140] on input "City" at bounding box center [739, 144] width 136 height 8
click at [690, 103] on input "First name" at bounding box center [739, 104] width 136 height 8
drag, startPoint x: 710, startPoint y: 85, endPoint x: 673, endPoint y: 86, distance: 36.4
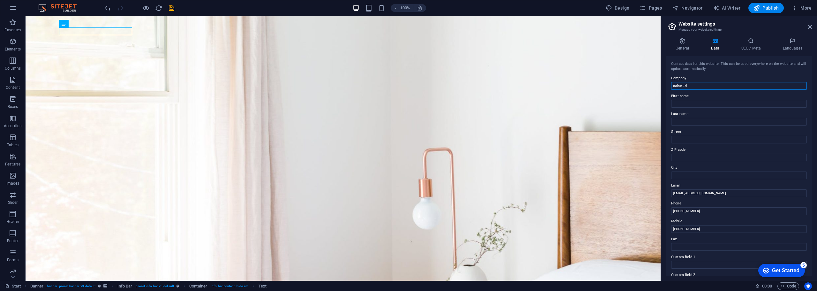
click at [673, 86] on input "Individual" at bounding box center [739, 86] width 136 height 8
type input "S"
type input "Mukteshwar Stays"
click at [702, 140] on input "Street" at bounding box center [739, 140] width 136 height 8
type input "Sunderkhal"
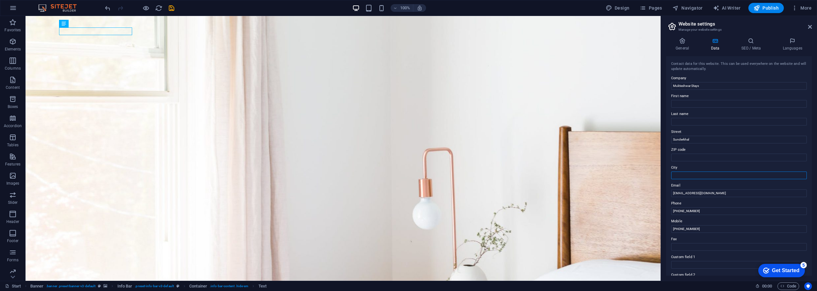
click at [678, 176] on input "City" at bounding box center [739, 175] width 136 height 8
click at [689, 155] on input "ZIP code" at bounding box center [739, 158] width 136 height 8
type input "263132"
click at [694, 171] on label "City" at bounding box center [739, 168] width 136 height 8
click at [694, 171] on input "City" at bounding box center [739, 175] width 136 height 8
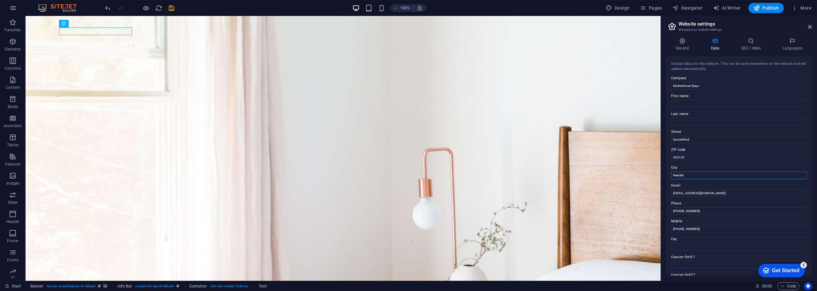
drag, startPoint x: 720, startPoint y: 192, endPoint x: 659, endPoint y: 177, distance: 62.4
type input "Nainital"
click at [687, 44] on icon at bounding box center [682, 41] width 33 height 6
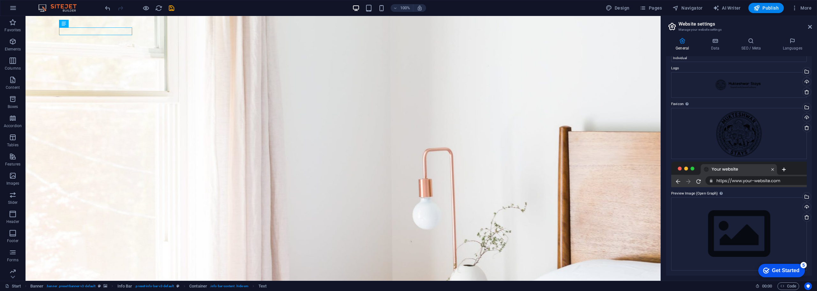
drag, startPoint x: 768, startPoint y: 10, endPoint x: 769, endPoint y: 31, distance: 20.4
click at [769, 31] on div "Start Favorites Elements Columns Content Boxes Accordion Tables Features Images…" at bounding box center [408, 148] width 817 height 265
click at [171, 8] on icon "save" at bounding box center [171, 7] width 7 height 7
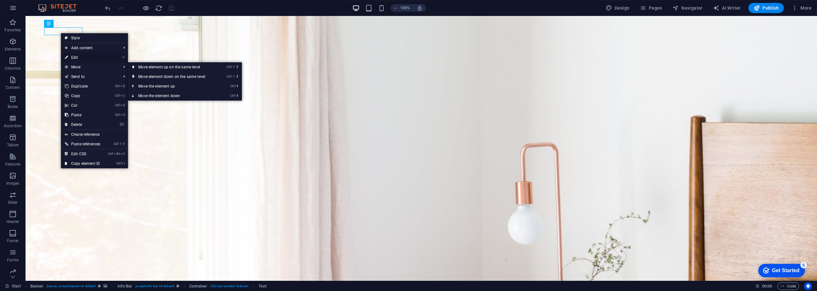
click at [81, 55] on link "⏎ Edit" at bounding box center [82, 58] width 43 height 10
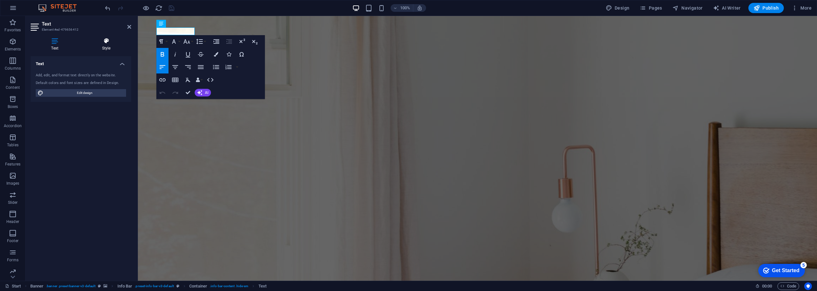
click at [106, 43] on icon at bounding box center [106, 41] width 50 height 6
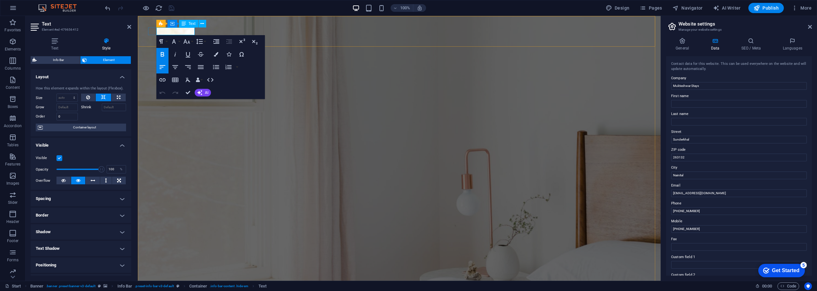
drag, startPoint x: 166, startPoint y: 31, endPoint x: 194, endPoint y: 31, distance: 28.7
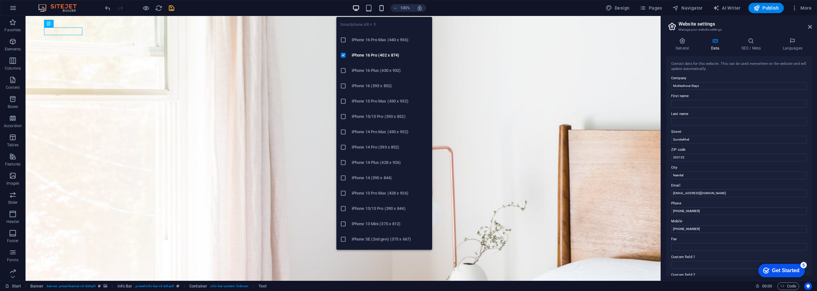
click at [384, 9] on icon "button" at bounding box center [381, 7] width 7 height 7
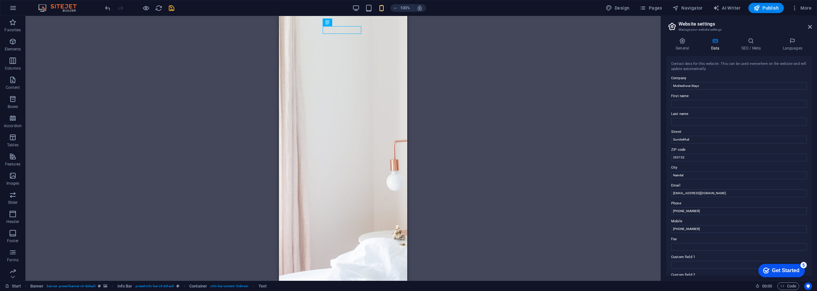
click at [466, 85] on div "H1 Banner Container Spacer Menu Bar Container Banner Icon Banner Info Bar Banne…" at bounding box center [343, 148] width 635 height 265
click at [504, 48] on div "H1 Banner Container Spacer Menu Bar Container Banner Icon Banner Info Bar Banne…" at bounding box center [343, 148] width 635 height 265
click at [313, 30] on span "Container" at bounding box center [314, 30] width 17 height 4
click at [453, 41] on div "H1 Banner Container Spacer Menu Bar Container Banner Icon Banner Info Bar Banne…" at bounding box center [343, 148] width 635 height 265
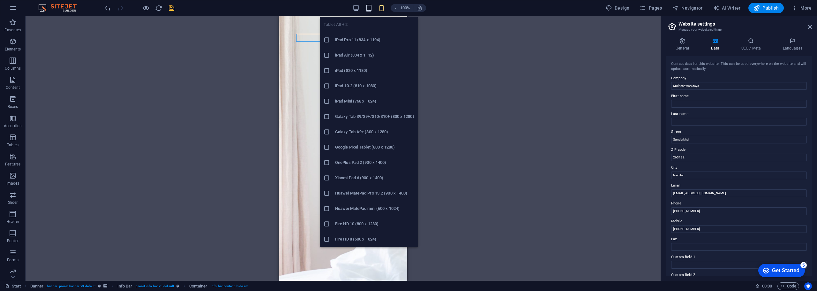
click at [372, 5] on icon "button" at bounding box center [368, 7] width 7 height 7
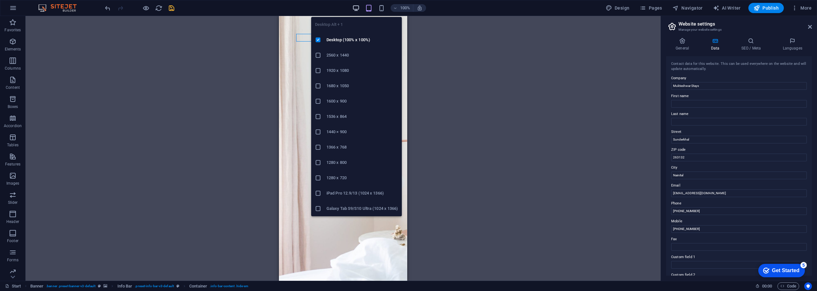
click at [359, 7] on icon "button" at bounding box center [355, 7] width 7 height 7
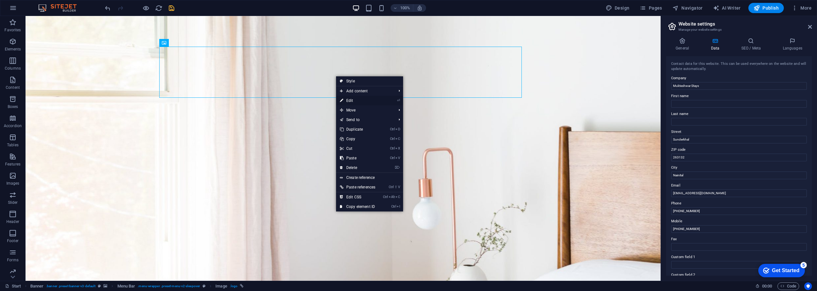
click at [364, 98] on link "⏎ Edit" at bounding box center [357, 101] width 43 height 10
select select "px"
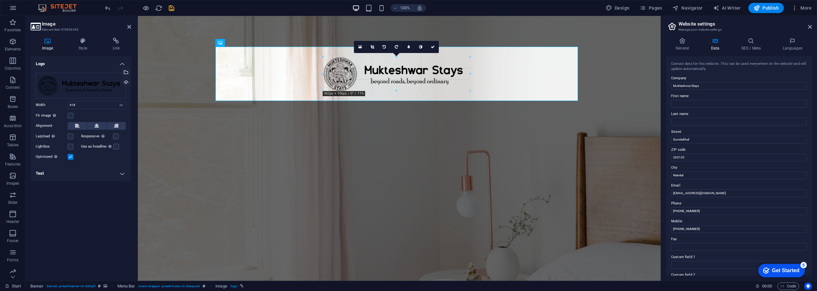
drag, startPoint x: 330, startPoint y: 57, endPoint x: 187, endPoint y: 37, distance: 144.0
type input "468"
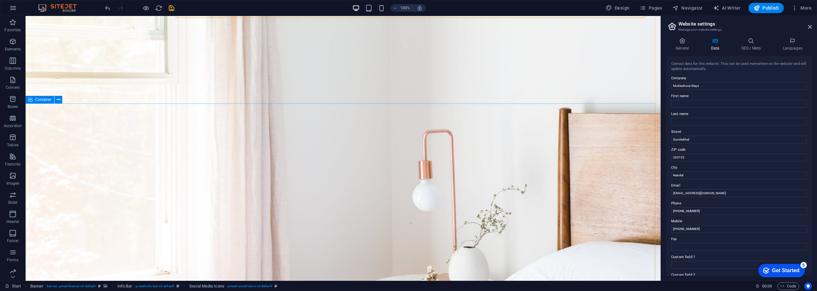
scroll to position [32, 0]
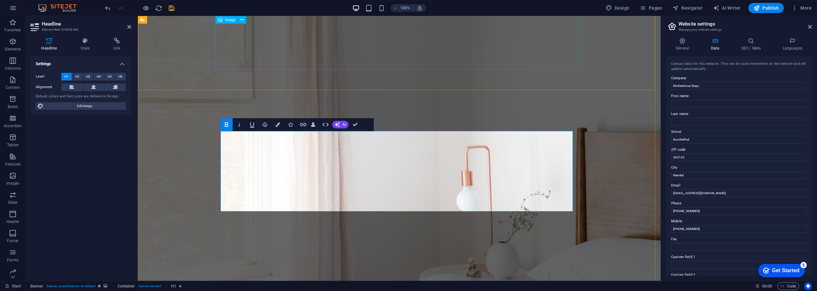
scroll to position [128, 2]
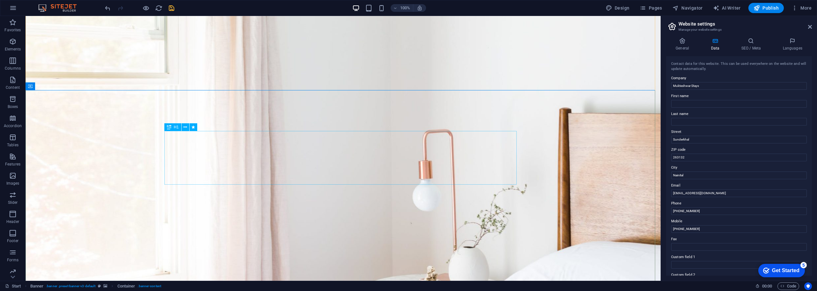
click at [183, 129] on button at bounding box center [186, 127] width 8 height 8
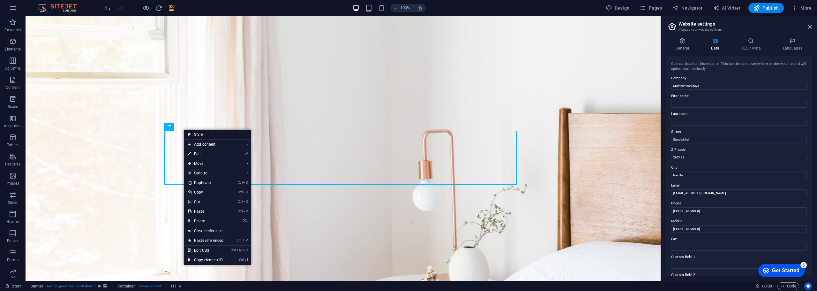
click at [201, 134] on link "Style" at bounding box center [217, 135] width 67 height 10
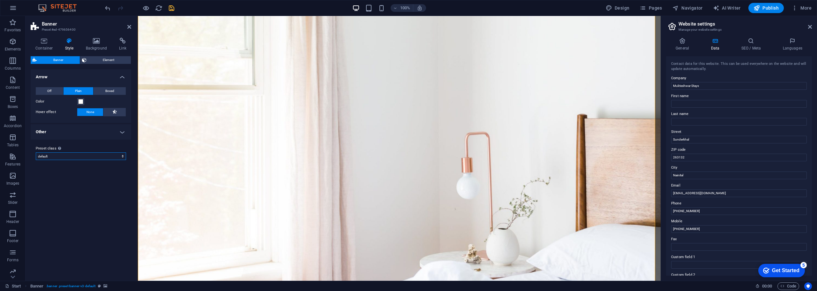
click at [109, 156] on select "default Add preset class" at bounding box center [81, 156] width 90 height 8
click at [121, 237] on div "Variants Default Arrow Off Plain Boxed Color Hover effect None Background Paddi…" at bounding box center [81, 172] width 101 height 206
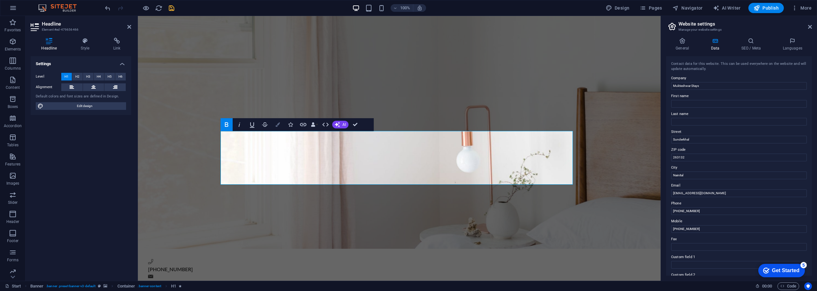
click at [277, 126] on icon "button" at bounding box center [278, 124] width 4 height 4
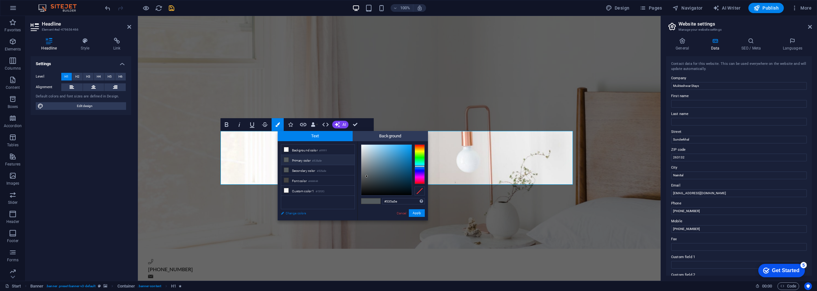
click at [294, 213] on link "Change colors" at bounding box center [315, 213] width 74 height 8
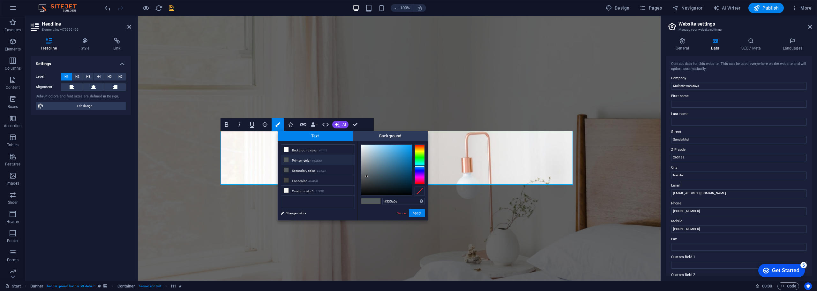
select select "px"
select select "300"
select select "px"
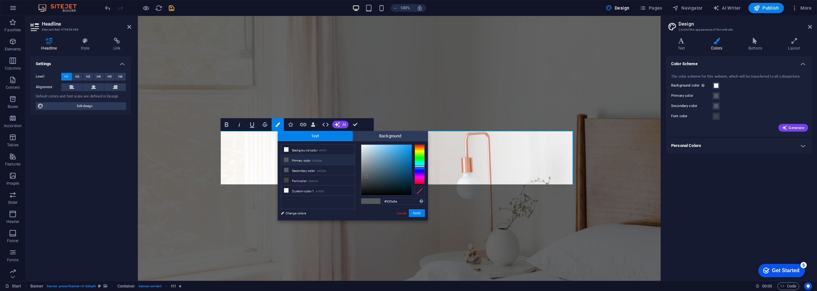
click at [375, 201] on span at bounding box center [376, 200] width 10 height 5
drag, startPoint x: 404, startPoint y: 202, endPoint x: 386, endPoint y: 203, distance: 18.2
click at [386, 203] on input "#535a5e" at bounding box center [403, 201] width 42 height 6
click at [380, 216] on div "#44332d Supported formats #0852ed rgb(8, 82, 237) rgba(8, 82, 237, 90%) hsv(221…" at bounding box center [393, 227] width 71 height 172
drag, startPoint x: 405, startPoint y: 202, endPoint x: 365, endPoint y: 202, distance: 39.9
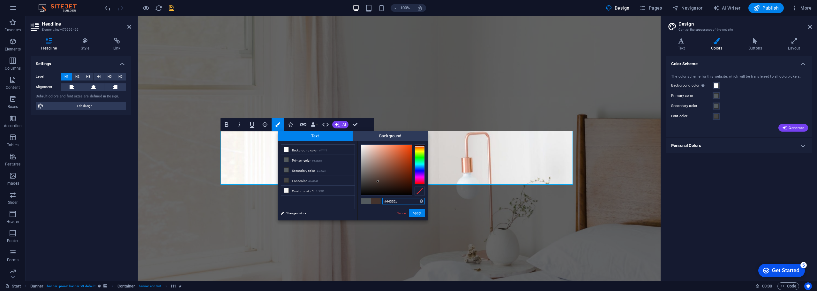
click at [365, 202] on div "#44332d Supported formats #0852ed rgb(8, 82, 237) rgba(8, 82, 237, 90%) hsv(221…" at bounding box center [393, 227] width 71 height 172
click at [387, 202] on input "#44332d" at bounding box center [403, 201] width 42 height 6
drag, startPoint x: 387, startPoint y: 202, endPoint x: 403, endPoint y: 202, distance: 16.3
click at [403, 202] on input "#44332d" at bounding box center [403, 201] width 42 height 6
paste input "bf6f32"
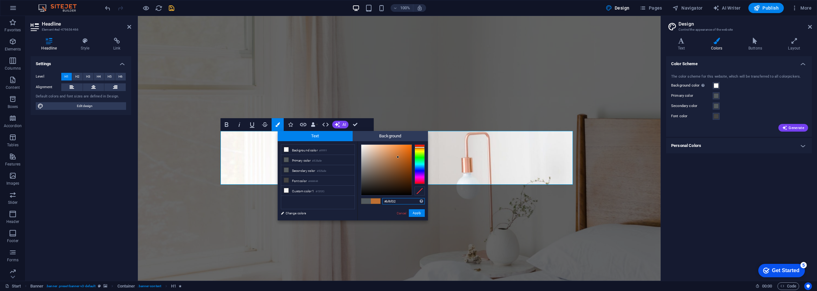
type input "#bf6f32"
click at [382, 213] on div "#bf6f32 Supported formats #0852ed rgb(8, 82, 237) rgba(8, 82, 237, 90%) hsv(221…" at bounding box center [393, 227] width 71 height 172
click at [420, 214] on button "Apply" at bounding box center [417, 213] width 16 height 8
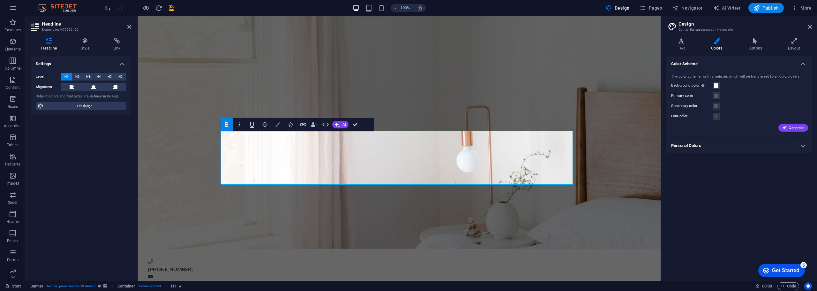
click at [276, 125] on icon "button" at bounding box center [278, 124] width 4 height 4
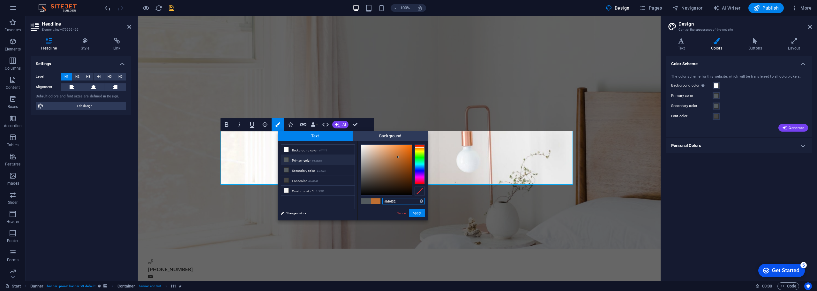
drag, startPoint x: 397, startPoint y: 203, endPoint x: 391, endPoint y: 203, distance: 6.4
click at [391, 203] on input "#bf6f32" at bounding box center [403, 201] width 42 height 6
drag, startPoint x: 388, startPoint y: 201, endPoint x: 420, endPoint y: 202, distance: 32.3
click at [420, 202] on div "#bf6f32 Supported formats #0852ed rgb(8, 82, 237) rgba(8, 82, 237, 90%) hsv(221…" at bounding box center [403, 201] width 42 height 7
type input "#f4b34d"
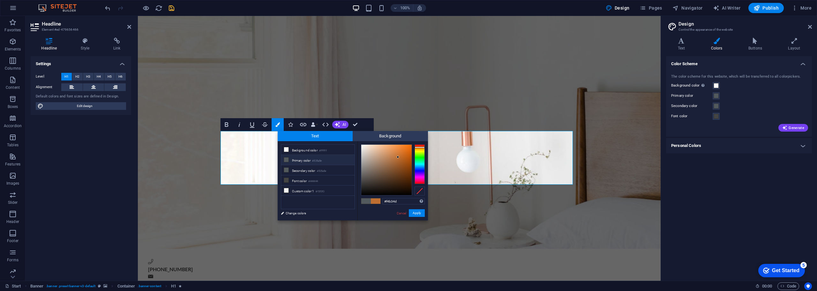
click at [385, 215] on div "#f4b34d Supported formats #0852ed rgb(8, 82, 237) rgba(8, 82, 237, 90%) hsv(221…" at bounding box center [393, 227] width 71 height 172
drag, startPoint x: 420, startPoint y: 210, endPoint x: 282, endPoint y: 195, distance: 138.4
click at [420, 210] on button "Apply" at bounding box center [417, 213] width 16 height 8
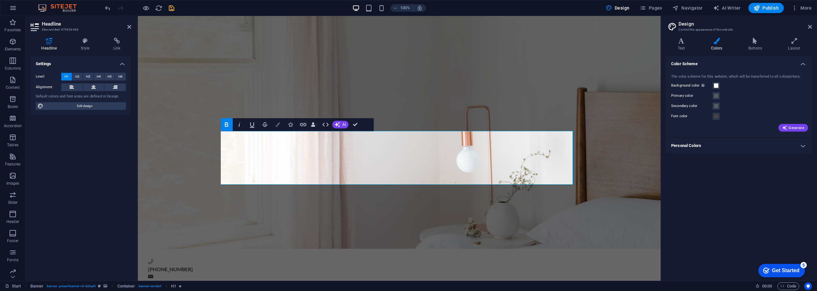
click at [277, 122] on button "Colors" at bounding box center [278, 124] width 12 height 13
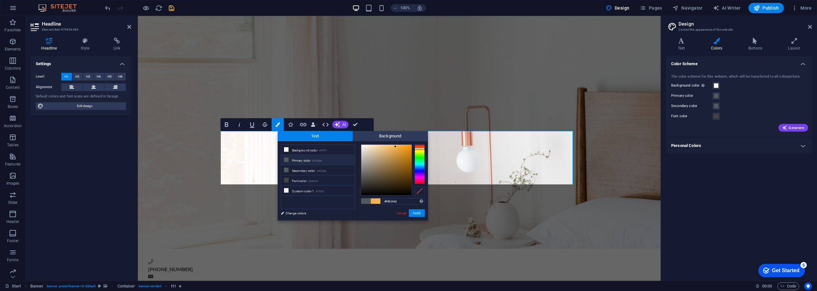
drag, startPoint x: 400, startPoint y: 204, endPoint x: 386, endPoint y: 204, distance: 14.1
click at [386, 204] on div "#f4b34d Supported formats #0852ed rgb(8, 82, 237) rgba(8, 82, 237, 90%) hsv(221…" at bounding box center [403, 201] width 42 height 7
type input "#bf6f32"
click at [382, 213] on div "#bf6f32 Supported formats #0852ed rgb(8, 82, 237) rgba(8, 82, 237, 90%) hsv(221…" at bounding box center [393, 227] width 71 height 172
drag, startPoint x: 420, startPoint y: 212, endPoint x: 282, endPoint y: 196, distance: 138.8
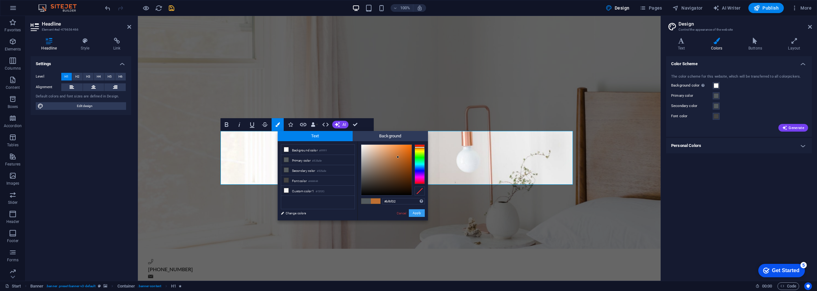
click at [420, 212] on button "Apply" at bounding box center [417, 213] width 16 height 8
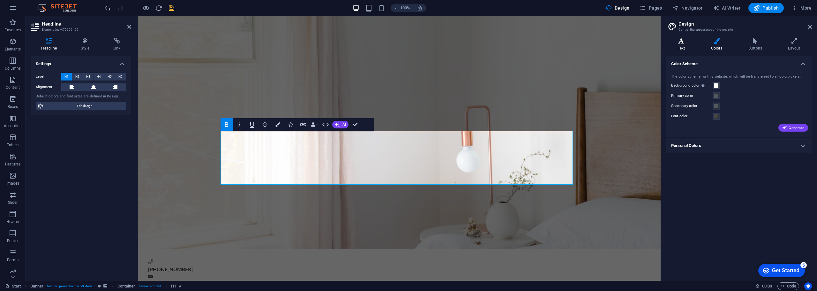
click at [682, 50] on h4 "Text" at bounding box center [682, 44] width 33 height 13
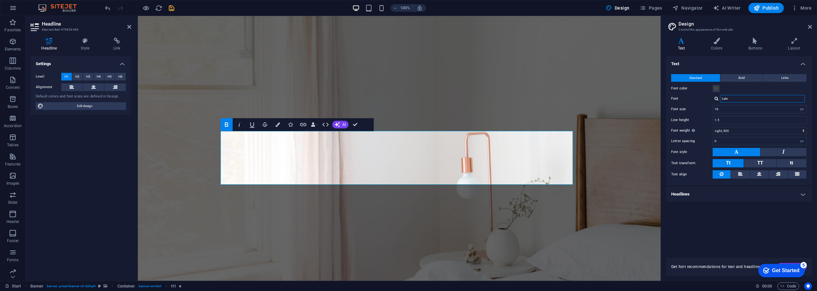
click at [797, 97] on input "Lato" at bounding box center [762, 99] width 85 height 8
click at [714, 228] on div "Text Standard Bold Links Font color Font Lato Font size 16 rem px Line height 1…" at bounding box center [739, 153] width 146 height 194
click at [803, 195] on h4 "Headlines" at bounding box center [739, 193] width 146 height 15
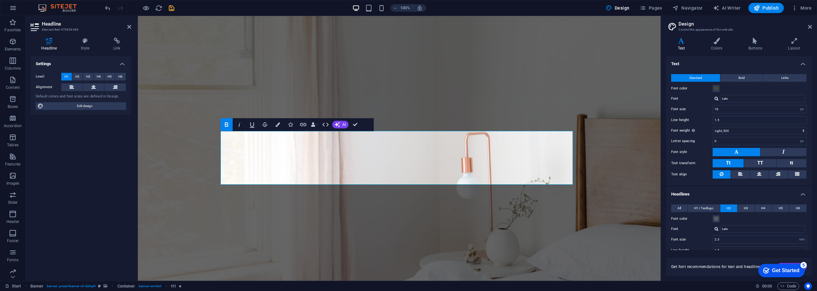
click at [803, 195] on h4 "Headlines" at bounding box center [739, 191] width 146 height 11
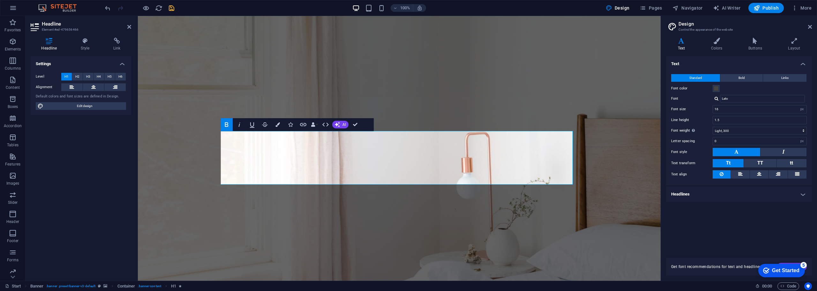
click at [739, 232] on div "Text Standard Bold Links Font color Font Lato Font size 16 rem px Line height 1…" at bounding box center [739, 153] width 146 height 194
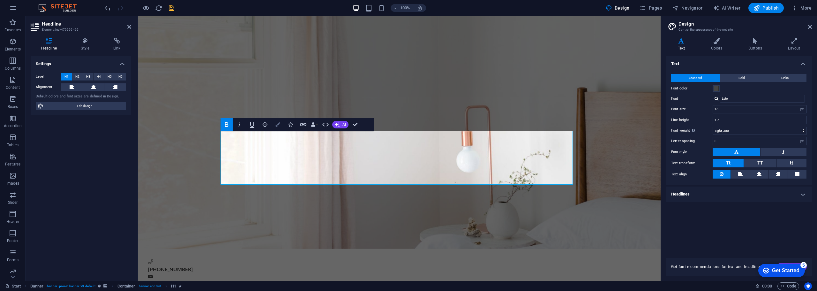
click at [276, 125] on icon "button" at bounding box center [278, 124] width 4 height 4
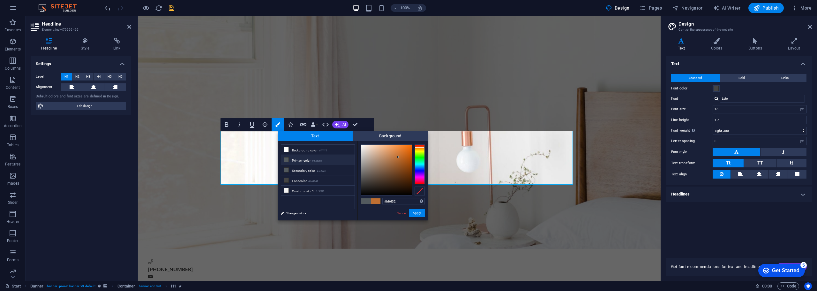
drag, startPoint x: 401, startPoint y: 201, endPoint x: 380, endPoint y: 202, distance: 21.1
click at [380, 202] on div "#bf6f32 Supported formats #0852ed rgb(8, 82, 237) rgba(8, 82, 237, 90%) hsv(221…" at bounding box center [393, 227] width 71 height 172
click at [417, 216] on button "Apply" at bounding box center [417, 213] width 16 height 8
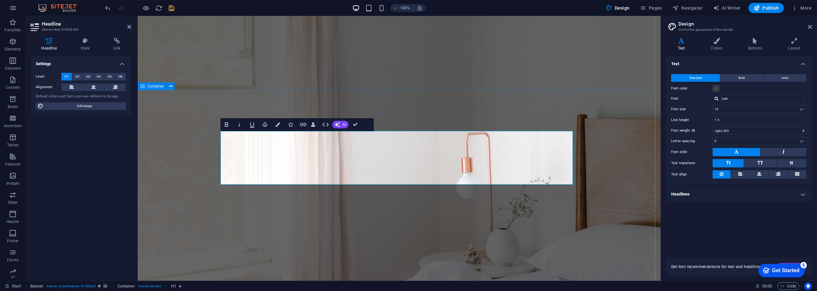
drag, startPoint x: 208, startPoint y: 103, endPoint x: 213, endPoint y: 100, distance: 5.6
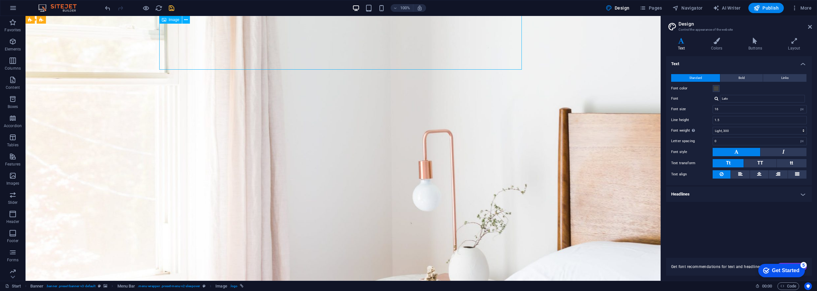
select select "px"
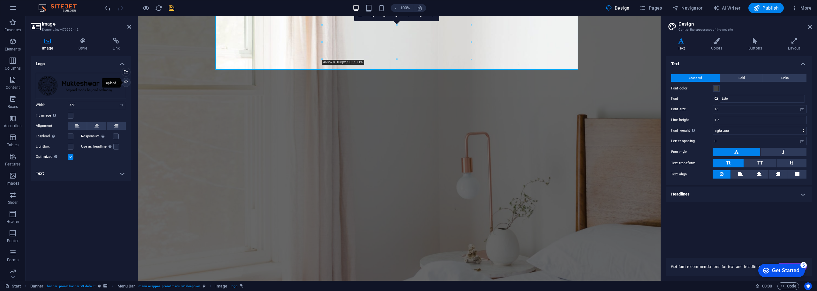
click at [126, 80] on div "Upload" at bounding box center [126, 83] width 10 height 10
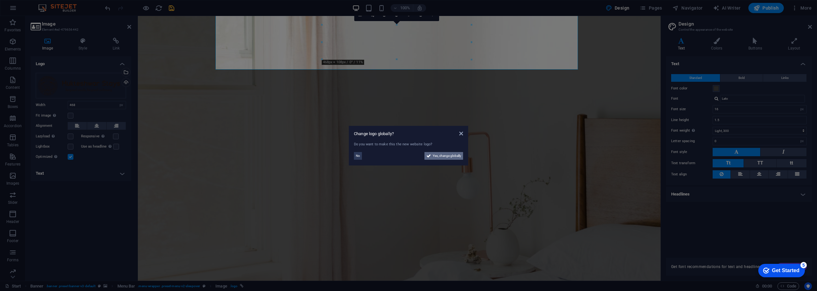
click at [442, 155] on span "Yes, change globally" at bounding box center [447, 156] width 28 height 8
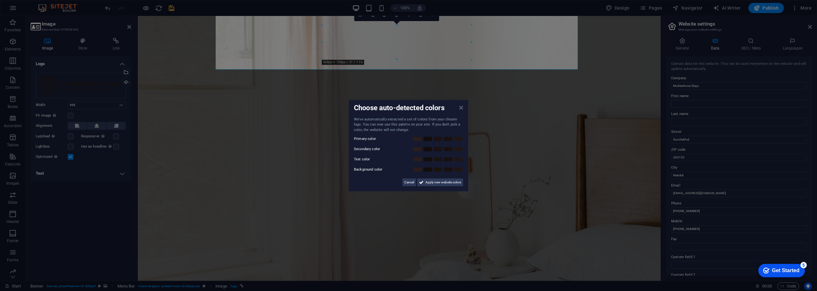
click at [462, 109] on icon at bounding box center [461, 107] width 4 height 5
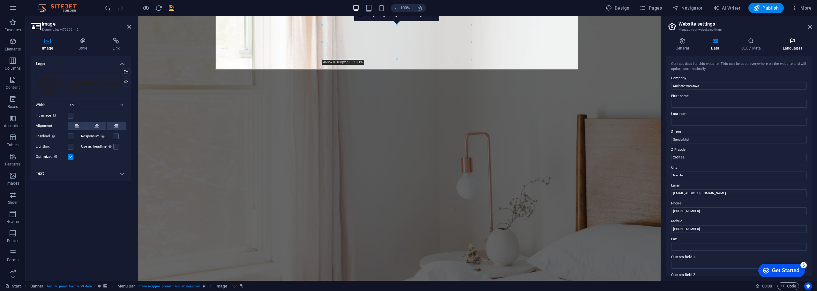
click at [798, 49] on h4 "Languages" at bounding box center [792, 44] width 39 height 13
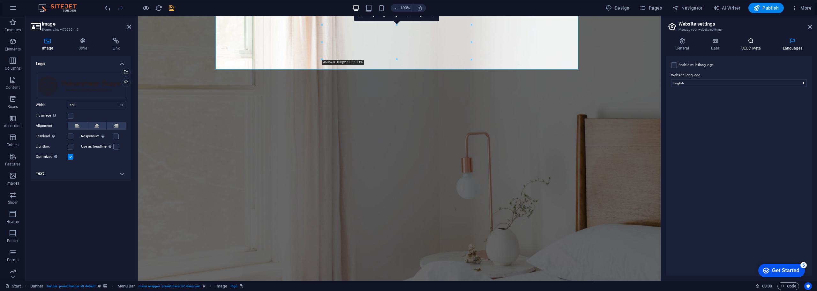
click at [760, 47] on h4 "SEO / Meta" at bounding box center [753, 44] width 42 height 13
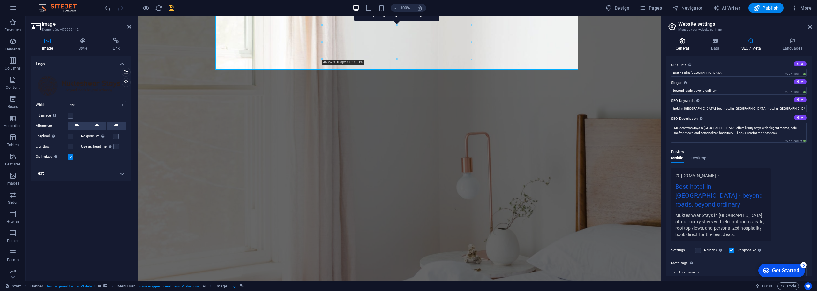
click at [681, 42] on icon at bounding box center [682, 41] width 33 height 6
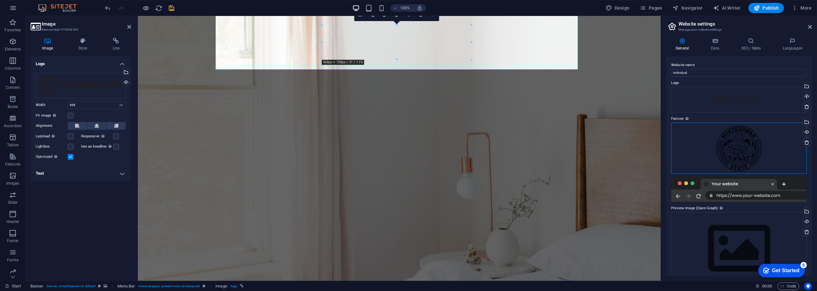
click at [736, 144] on div "Drag files here, click to choose files or select files from Files or our free s…" at bounding box center [739, 148] width 136 height 51
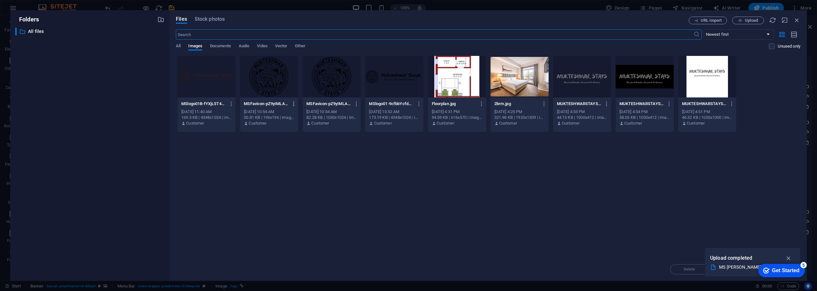
click at [291, 104] on icon "button" at bounding box center [294, 104] width 6 height 6
click at [289, 226] on h6 "Delete" at bounding box center [297, 228] width 27 height 8
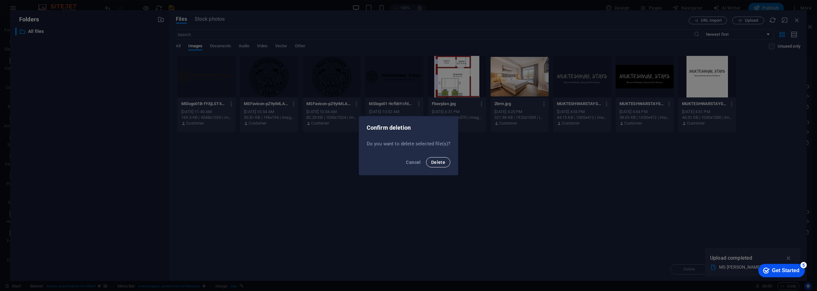
click at [442, 161] on span "Delete" at bounding box center [438, 162] width 14 height 5
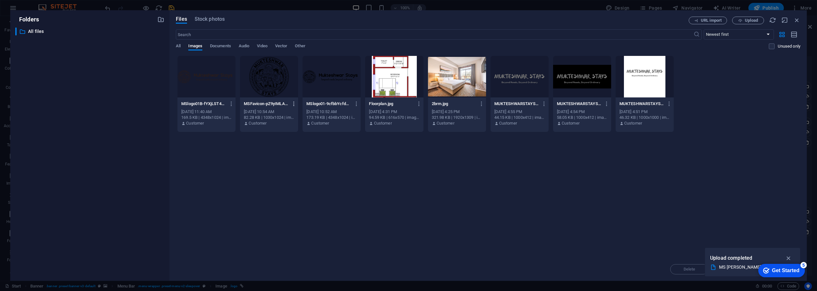
click at [295, 103] on icon "button" at bounding box center [294, 104] width 6 height 6
click at [291, 223] on li "Delete" at bounding box center [292, 227] width 46 height 15
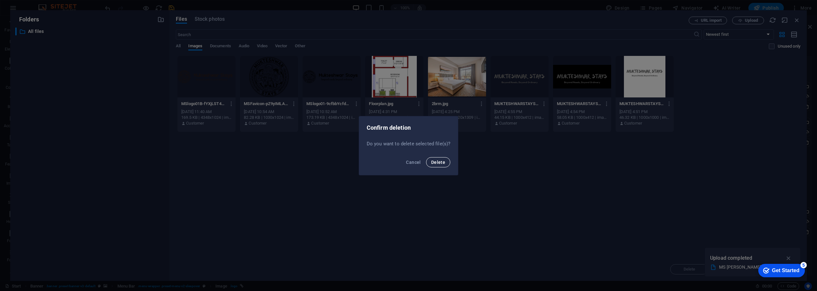
click at [442, 161] on span "Delete" at bounding box center [438, 162] width 14 height 5
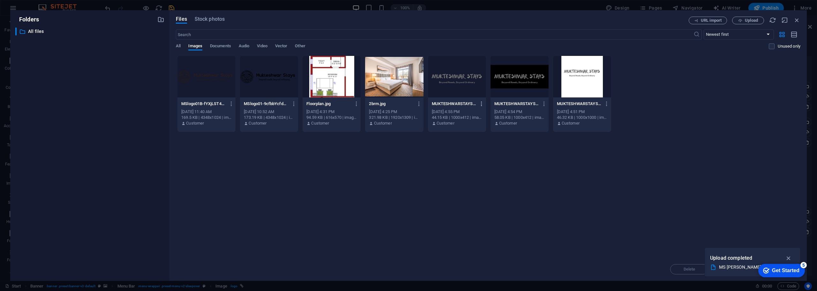
click at [481, 103] on icon "button" at bounding box center [482, 104] width 6 height 6
click at [481, 228] on h6 "Delete" at bounding box center [485, 228] width 27 height 8
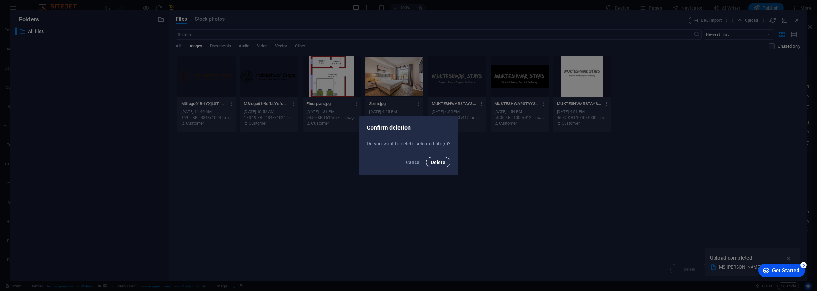
click at [434, 163] on span "Delete" at bounding box center [438, 162] width 14 height 5
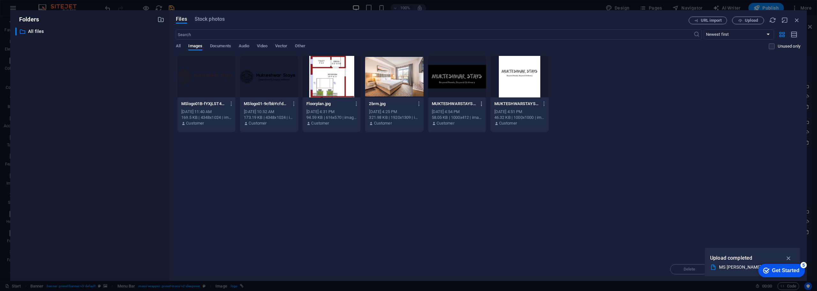
click at [481, 102] on icon "button" at bounding box center [482, 104] width 6 height 6
click at [478, 227] on h6 "Delete" at bounding box center [485, 228] width 27 height 8
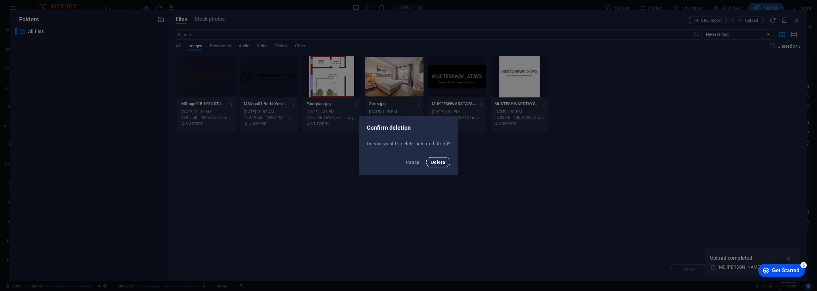
click at [445, 162] on span "Delete" at bounding box center [438, 162] width 14 height 5
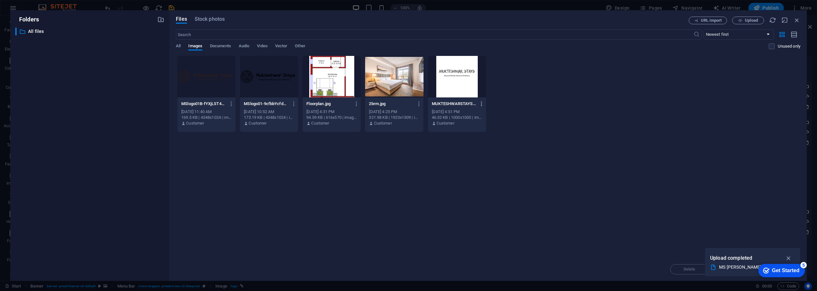
click at [481, 104] on icon "button" at bounding box center [482, 104] width 6 height 6
click at [475, 230] on h6 "Delete" at bounding box center [485, 228] width 27 height 8
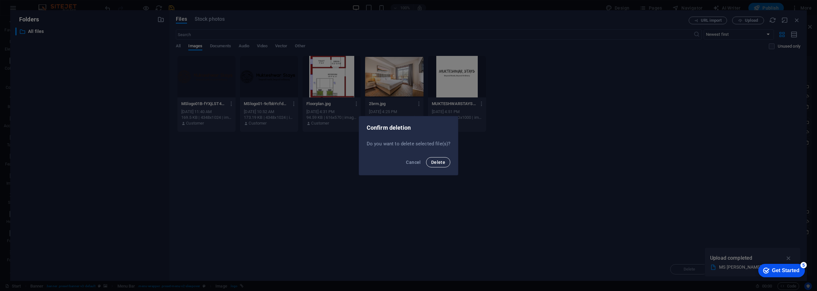
click at [442, 163] on span "Delete" at bounding box center [438, 162] width 14 height 5
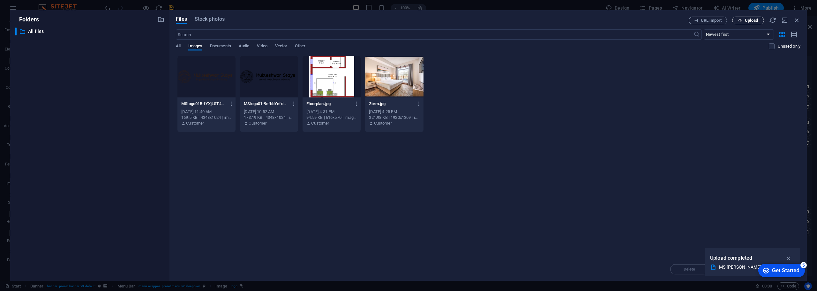
click at [747, 21] on span "Upload" at bounding box center [751, 21] width 13 height 4
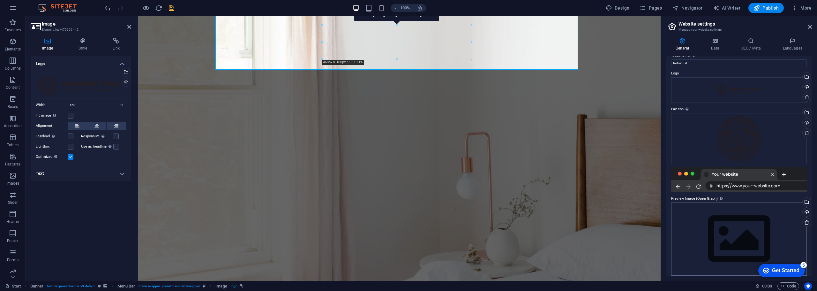
scroll to position [15, 0]
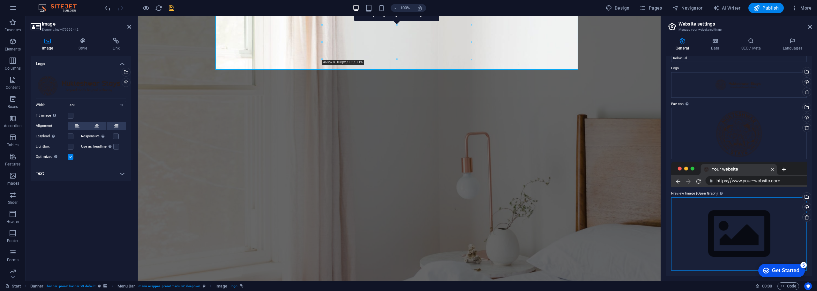
click at [716, 224] on div "Drag files here, click to choose files or select files from Files or our free s…" at bounding box center [739, 233] width 136 height 73
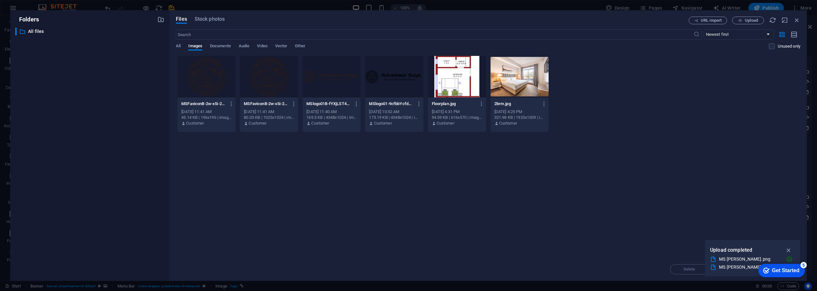
click at [408, 72] on div at bounding box center [394, 77] width 58 height 42
click at [408, 72] on div "1" at bounding box center [394, 77] width 58 height 42
click at [408, 72] on div at bounding box center [394, 77] width 58 height 42
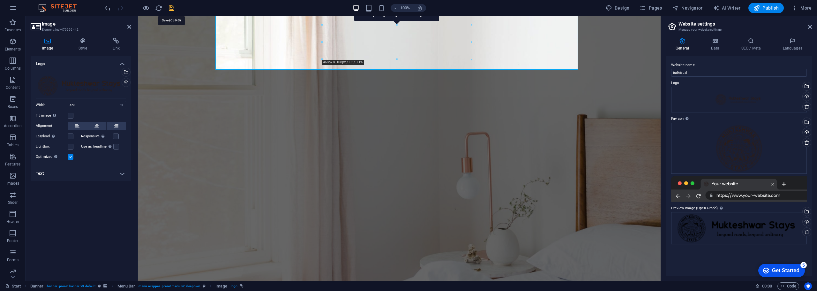
click at [172, 5] on icon "save" at bounding box center [171, 7] width 7 height 7
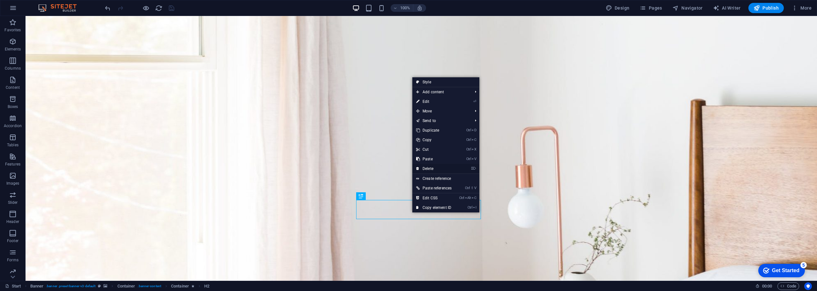
click at [435, 170] on link "⌦ Delete" at bounding box center [433, 169] width 43 height 10
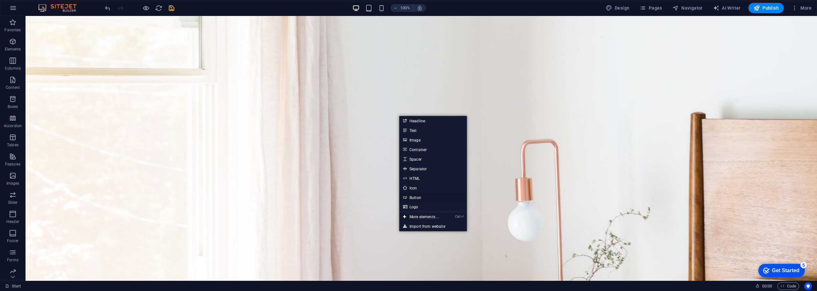
click at [429, 196] on link "Button" at bounding box center [433, 198] width 68 height 10
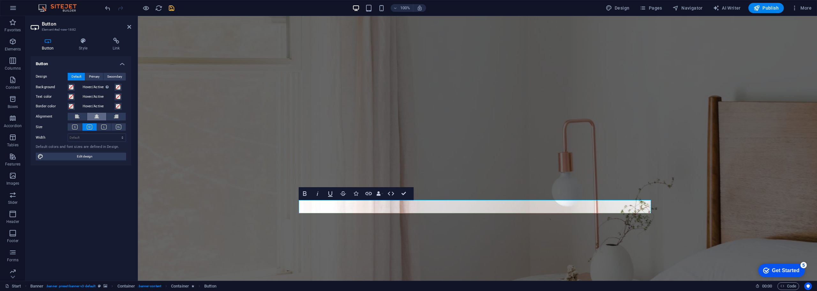
click at [98, 118] on icon at bounding box center [97, 117] width 4 height 8
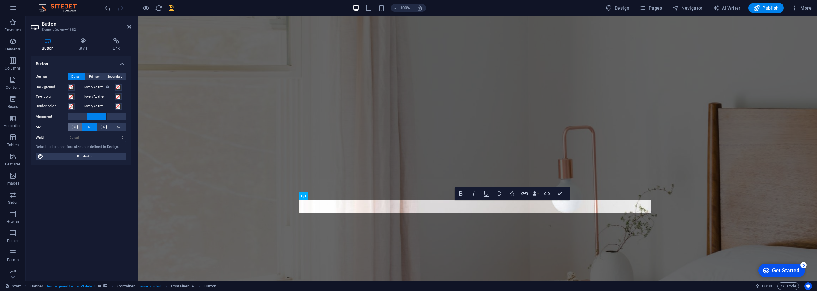
click at [75, 128] on icon at bounding box center [74, 127] width 5 height 5
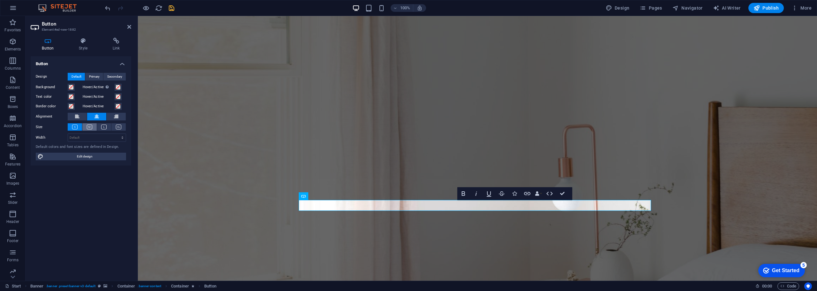
click at [90, 127] on icon at bounding box center [89, 127] width 5 height 5
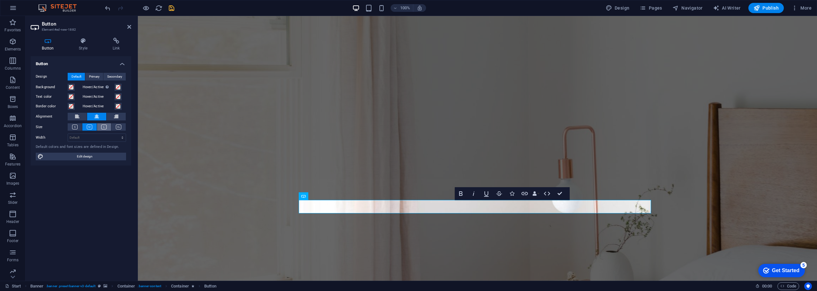
click at [102, 128] on icon at bounding box center [103, 127] width 5 height 5
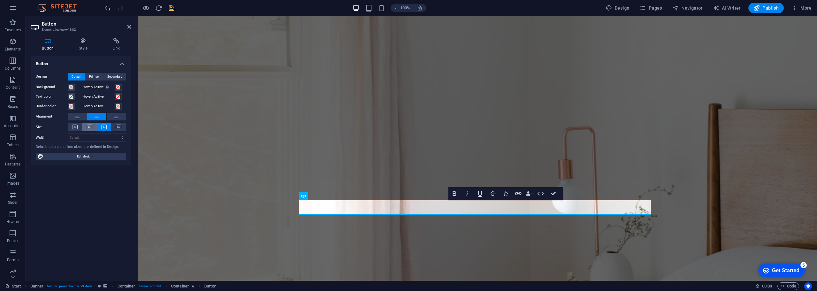
click at [91, 127] on icon at bounding box center [89, 127] width 5 height 5
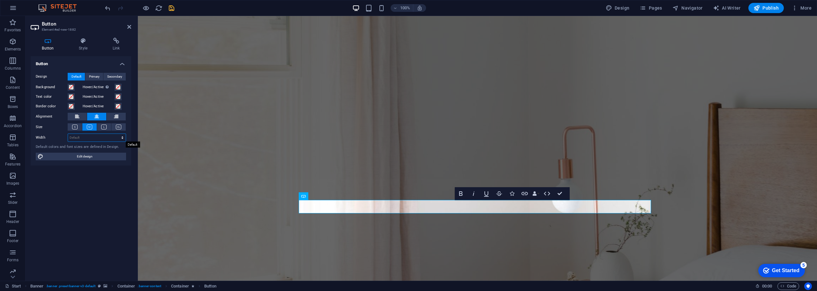
click at [120, 138] on select "Default px rem % em vh vw" at bounding box center [97, 138] width 58 height 8
select select "px"
click at [117, 134] on select "Default px rem % em vh vw" at bounding box center [97, 138] width 58 height 8
type input "126"
click at [122, 138] on select "Default px rem % em vh vw" at bounding box center [121, 138] width 9 height 8
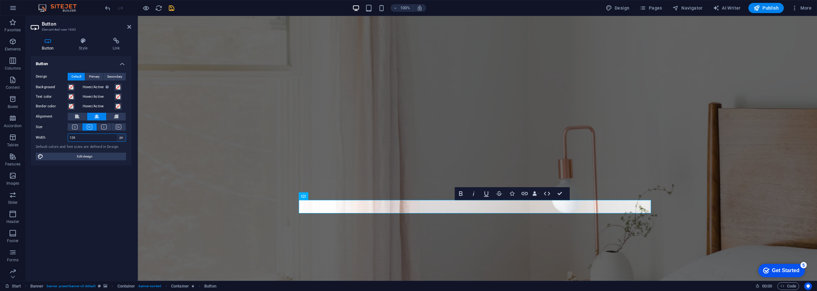
select select "default"
click at [117, 134] on select "Default px rem % em vh vw" at bounding box center [121, 138] width 9 height 8
select select "DISABLED_OPTION_VALUE"
click at [307, 195] on div "Container" at bounding box center [313, 196] width 29 height 8
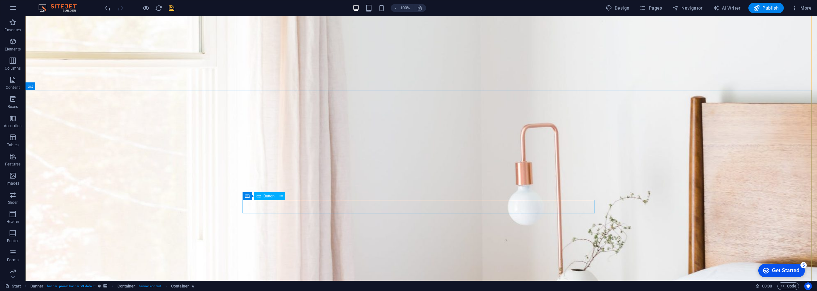
click at [267, 198] on span "Button" at bounding box center [269, 196] width 11 height 4
click at [281, 197] on icon at bounding box center [282, 196] width 4 height 7
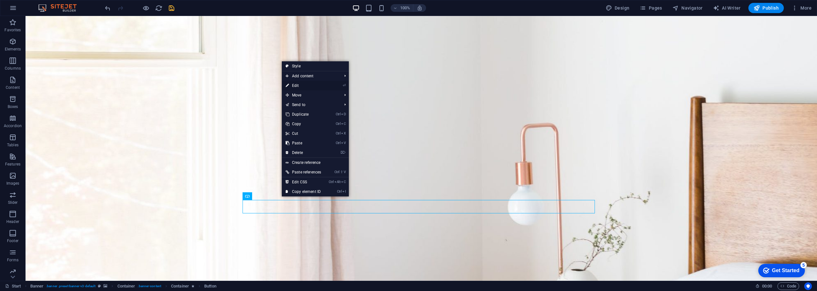
click at [299, 85] on link "⏎ Edit" at bounding box center [303, 86] width 43 height 10
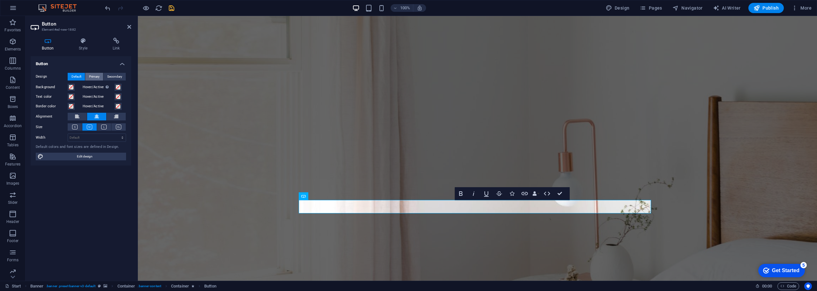
click at [89, 77] on span "Primary" at bounding box center [94, 77] width 11 height 8
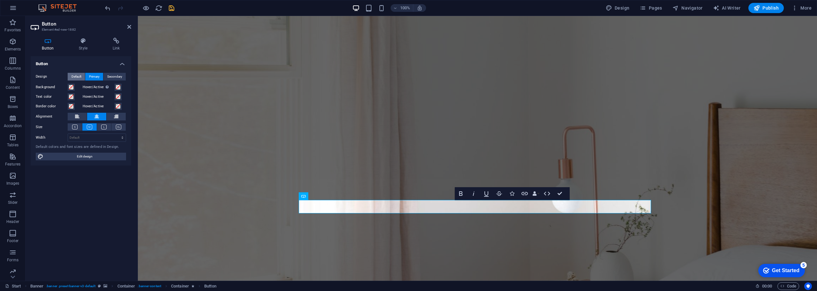
click at [74, 78] on span "Default" at bounding box center [77, 77] width 10 height 8
click at [113, 75] on span "Secondary" at bounding box center [114, 77] width 15 height 8
click at [79, 75] on span "Default" at bounding box center [77, 77] width 10 height 8
click at [71, 87] on span at bounding box center [71, 87] width 5 height 5
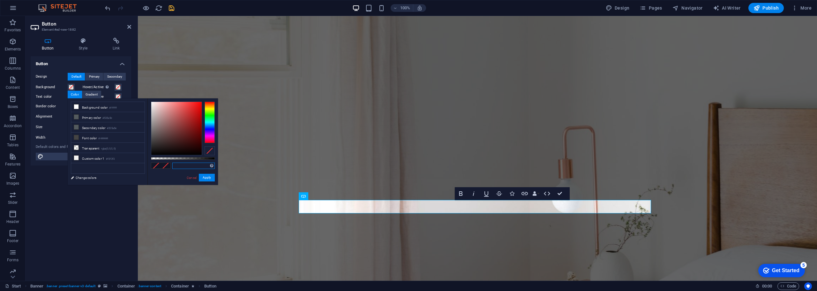
click at [190, 163] on input "text" at bounding box center [193, 166] width 42 height 6
type input "2"
type input "#2b1d1a"
click at [165, 176] on div "#2b1d1a Supported formats #0852ed rgb(8, 82, 237) rgba(8, 82, 237, 90%) hsv(221…" at bounding box center [183, 187] width 71 height 179
click at [209, 178] on button "Apply" at bounding box center [207, 178] width 16 height 8
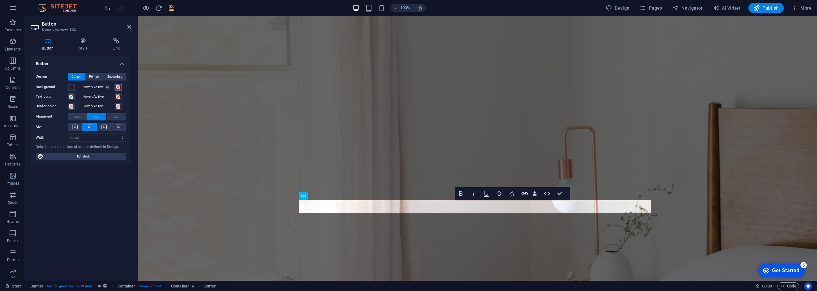
click at [118, 85] on span at bounding box center [118, 87] width 5 height 5
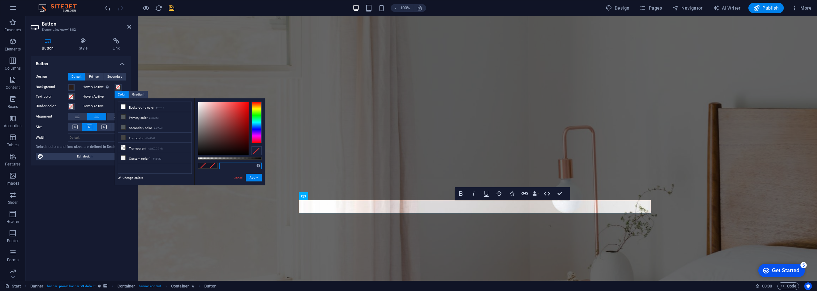
click at [238, 165] on input "text" at bounding box center [240, 166] width 42 height 6
paste input "#bf6f32"
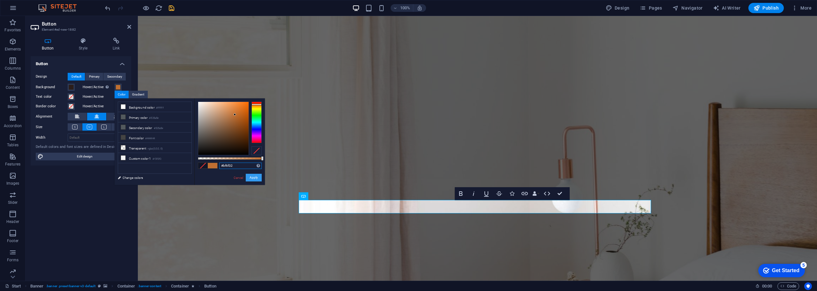
type input "#bf6f32"
click at [252, 175] on button "Apply" at bounding box center [254, 178] width 16 height 8
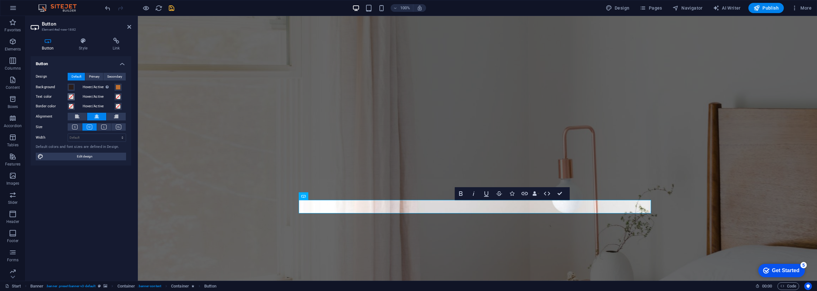
click at [72, 96] on span at bounding box center [71, 96] width 5 height 5
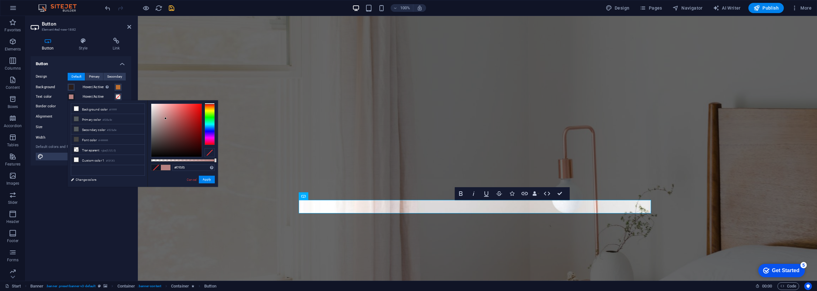
type input "#ffffff"
drag, startPoint x: 166, startPoint y: 118, endPoint x: 137, endPoint y: 92, distance: 38.6
click at [137, 92] on body "Individual Start Favorites Elements Columns Content Boxes Accordion Tables Feat…" at bounding box center [408, 145] width 817 height 291
click at [207, 179] on button "Apply" at bounding box center [207, 180] width 16 height 8
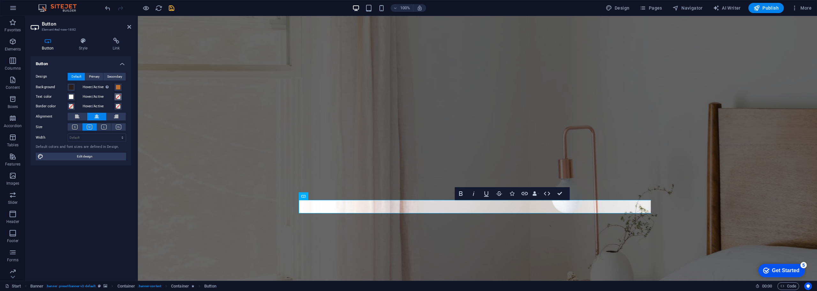
click at [118, 95] on span at bounding box center [118, 96] width 5 height 5
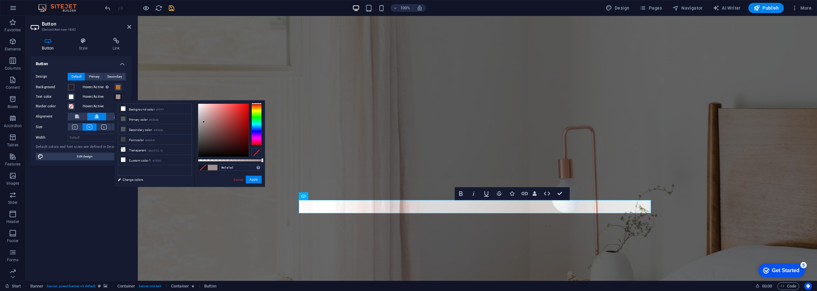
type input "#ffffff"
drag, startPoint x: 207, startPoint y: 128, endPoint x: 164, endPoint y: 67, distance: 74.6
click at [164, 67] on body "Individual Start Favorites Elements Columns Content Boxes Accordion Tables Feat…" at bounding box center [408, 145] width 817 height 291
drag, startPoint x: 256, startPoint y: 178, endPoint x: 106, endPoint y: 161, distance: 150.8
click at [256, 178] on button "Apply" at bounding box center [254, 180] width 16 height 8
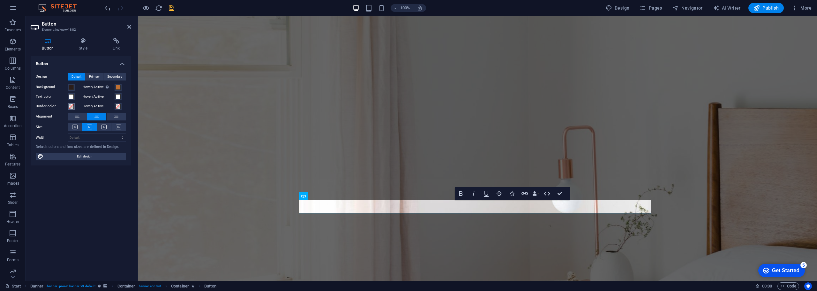
click at [70, 106] on span at bounding box center [71, 106] width 5 height 5
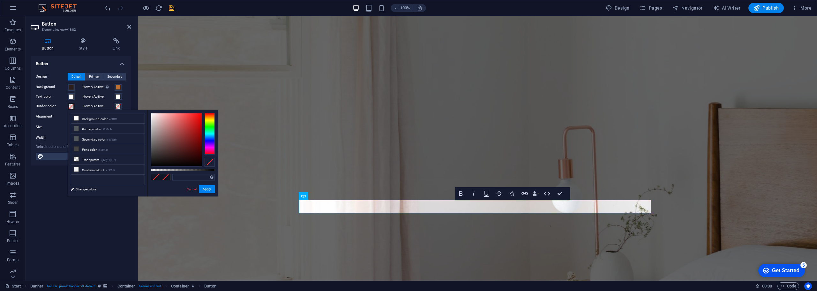
click at [79, 218] on div "Button Design Default Primary Secondary Background Hover/Active Switch to previ…" at bounding box center [81, 165] width 101 height 219
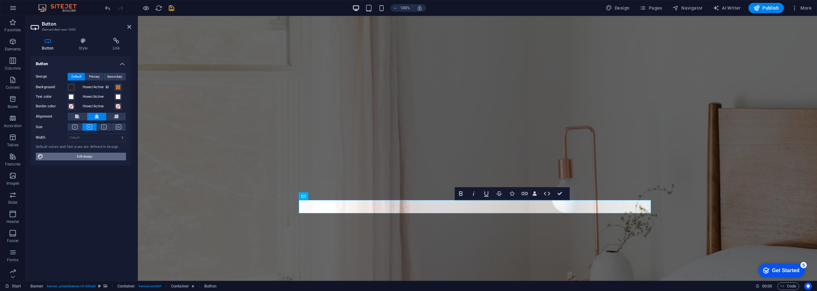
click at [77, 157] on span "Edit design" at bounding box center [84, 157] width 79 height 8
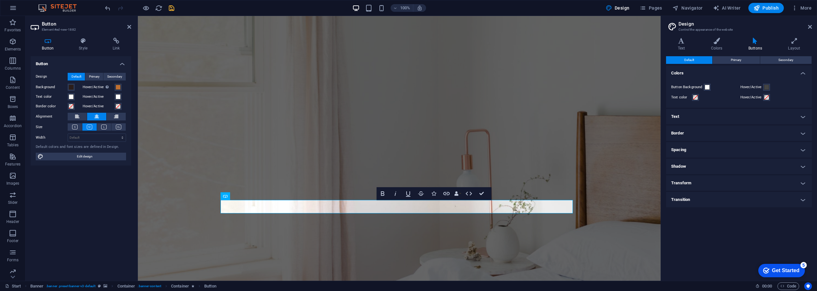
click at [756, 43] on icon at bounding box center [755, 41] width 37 height 6
click at [758, 45] on h4 "Buttons" at bounding box center [757, 44] width 40 height 13
click at [752, 204] on h4 "Transition" at bounding box center [739, 199] width 146 height 15
click at [745, 223] on select "Ease Ease In Ease Out Ease In/Ease Out Linear" at bounding box center [760, 225] width 94 height 8
click at [690, 249] on div "Default Primary Secondary Colors Button Background Hover/Active Text color Hove…" at bounding box center [739, 165] width 146 height 219
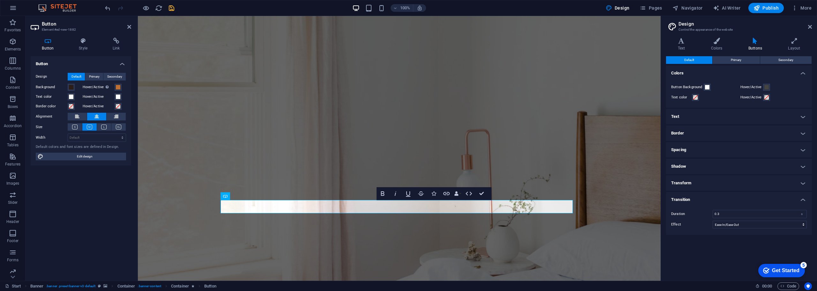
click at [716, 185] on h4 "Transform" at bounding box center [739, 182] width 146 height 15
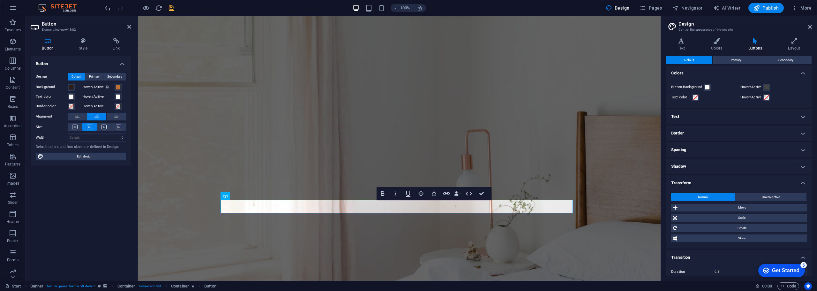
click at [716, 185] on h4 "Transform" at bounding box center [739, 180] width 146 height 11
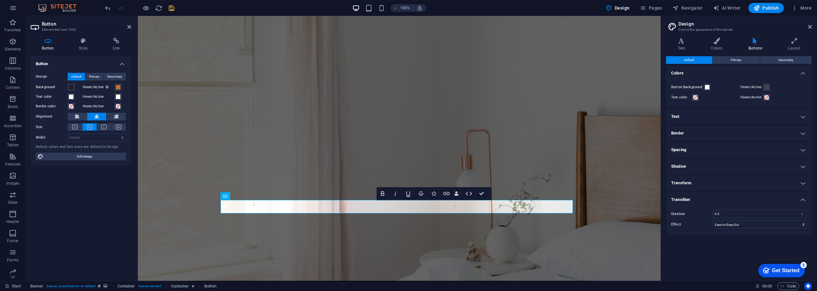
click at [714, 184] on h4 "Transform" at bounding box center [739, 182] width 146 height 15
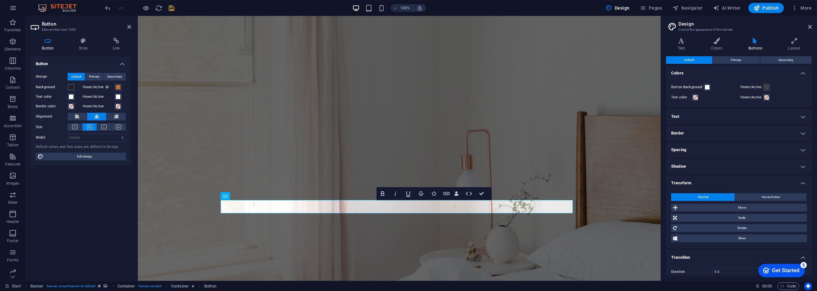
click at [714, 184] on h4 "Transform" at bounding box center [739, 180] width 146 height 11
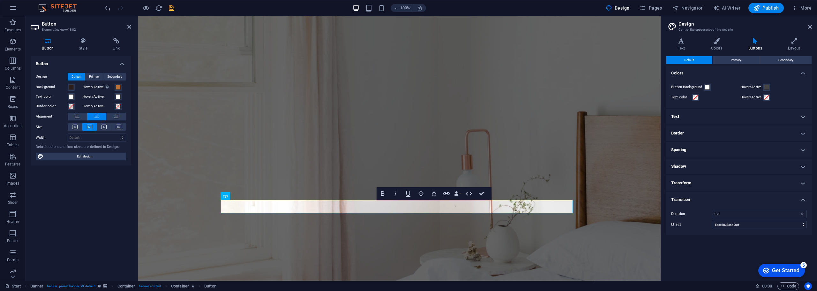
click at [694, 146] on h4 "Spacing" at bounding box center [739, 149] width 146 height 15
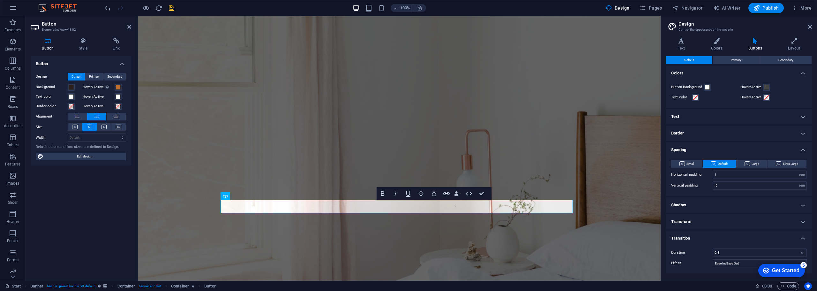
click at [694, 146] on h4 "Spacing" at bounding box center [739, 147] width 146 height 11
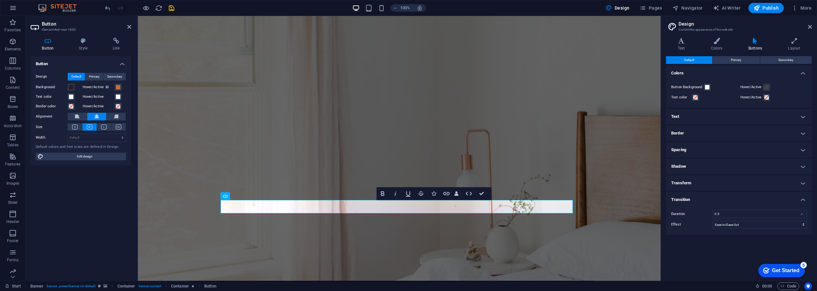
click at [688, 135] on h4 "Border" at bounding box center [739, 132] width 146 height 15
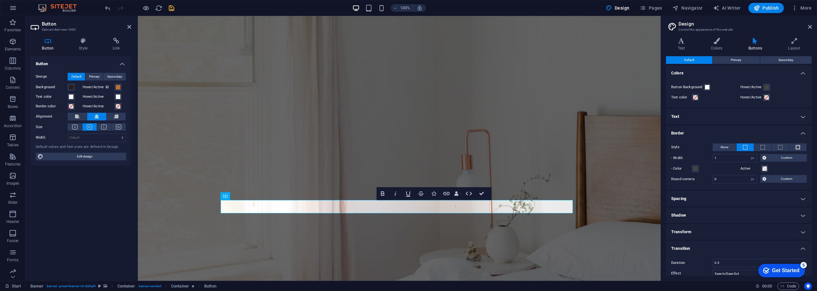
click at [688, 135] on h4 "Border" at bounding box center [739, 130] width 146 height 11
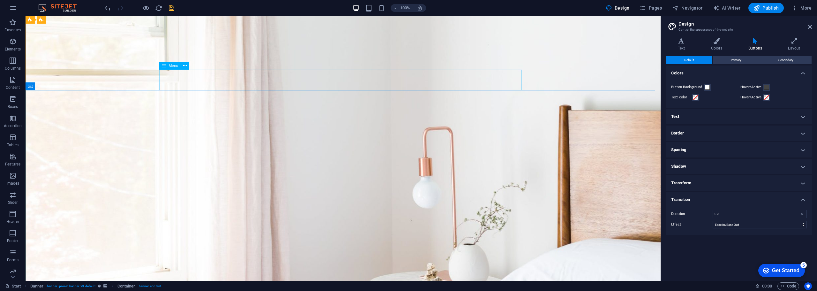
click at [161, 67] on div "Menu" at bounding box center [170, 66] width 22 height 8
click at [184, 65] on icon at bounding box center [185, 66] width 4 height 7
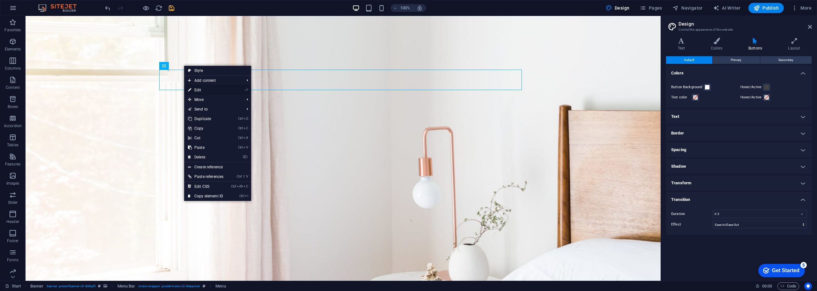
click at [210, 88] on link "⏎ Edit" at bounding box center [205, 90] width 43 height 10
select select
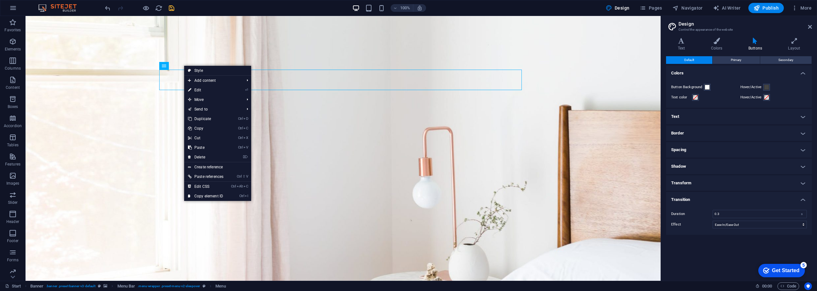
select select
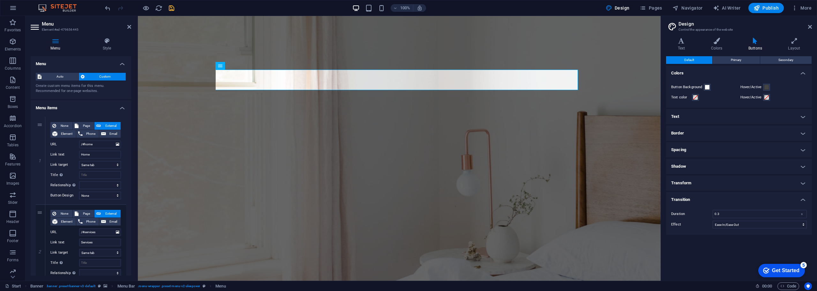
click at [122, 108] on h4 "Menu items" at bounding box center [81, 105] width 101 height 11
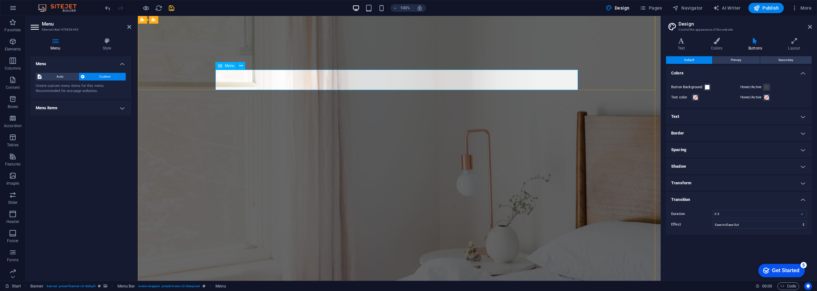
click at [110, 39] on icon at bounding box center [107, 41] width 49 height 6
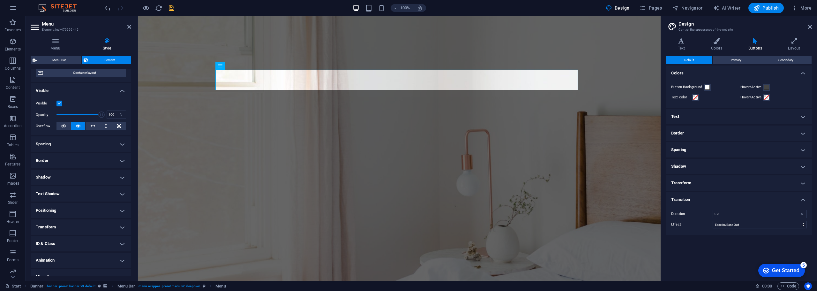
scroll to position [64, 0]
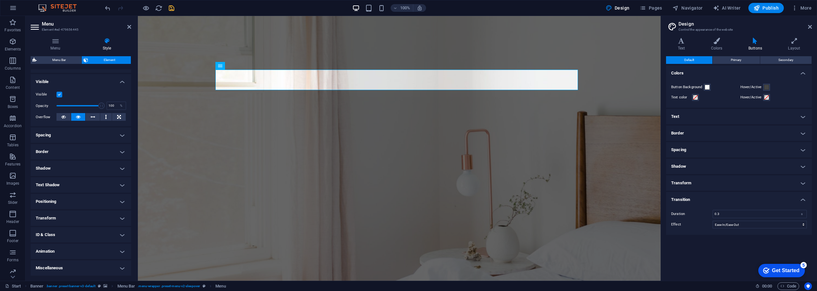
click at [118, 252] on h4 "Animation" at bounding box center [81, 251] width 101 height 15
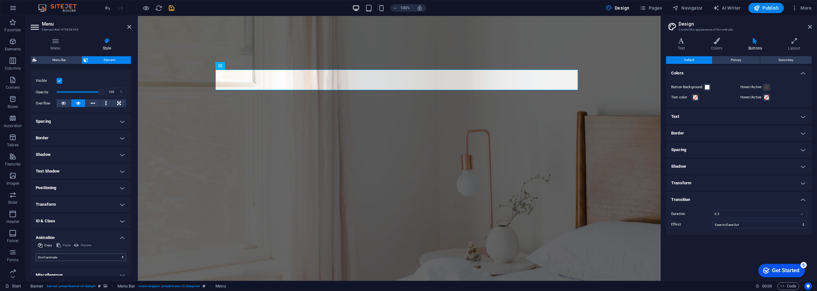
scroll to position [84, 0]
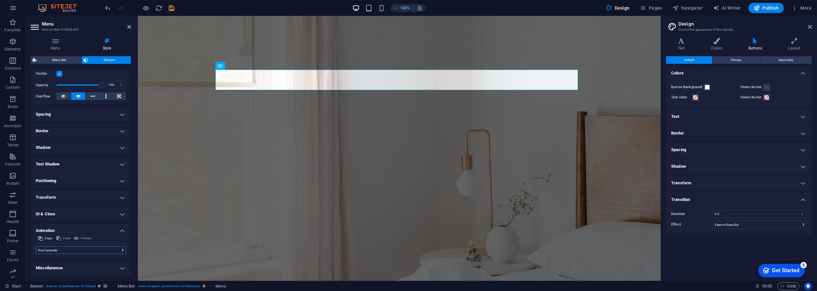
click at [120, 249] on select "Don't animate Show / Hide Slide up/down Zoom in/out Slide left to right Slide r…" at bounding box center [81, 250] width 90 height 8
select select "shrink"
click at [36, 246] on select "Don't animate Show / Hide Slide up/down Zoom in/out Slide left to right Slide r…" at bounding box center [81, 250] width 90 height 8
select select "scroll"
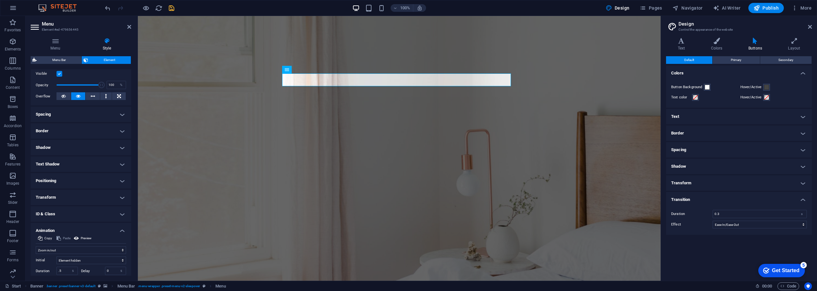
click at [117, 197] on h4 "Transform" at bounding box center [81, 197] width 101 height 15
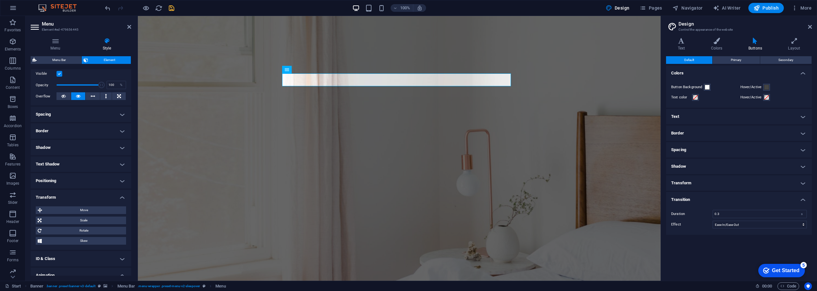
click at [120, 195] on h4 "Transform" at bounding box center [81, 195] width 101 height 11
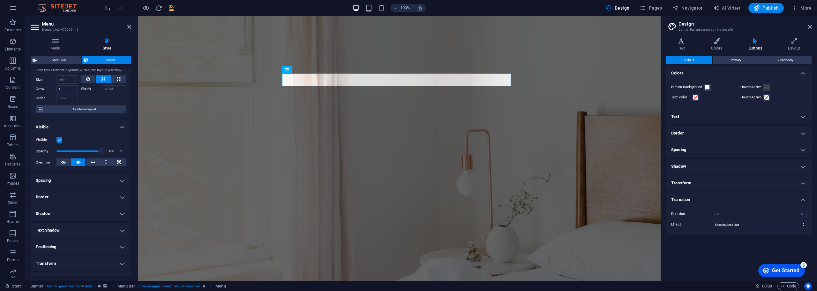
scroll to position [0, 0]
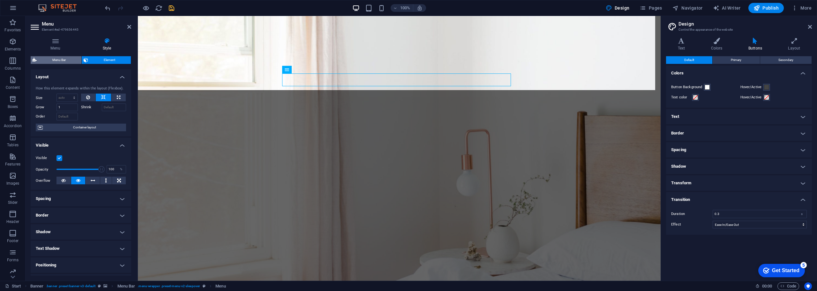
click at [62, 60] on span "Menu Bar" at bounding box center [59, 60] width 41 height 8
select select "rem"
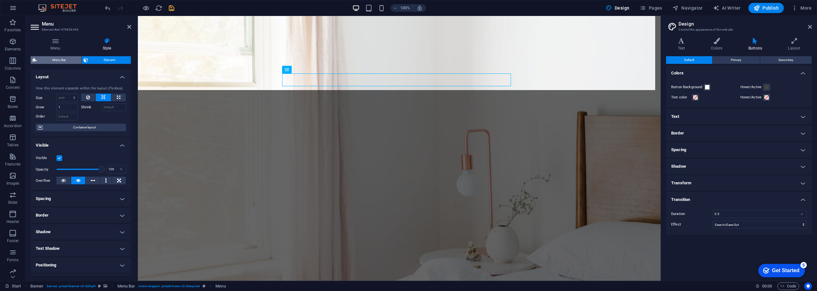
select select "rem"
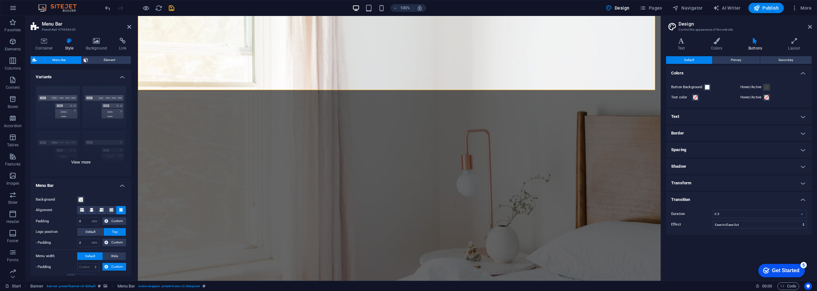
click at [75, 162] on div "Border Centered Default Fixed Loki Trigger Wide XXL" at bounding box center [81, 129] width 101 height 96
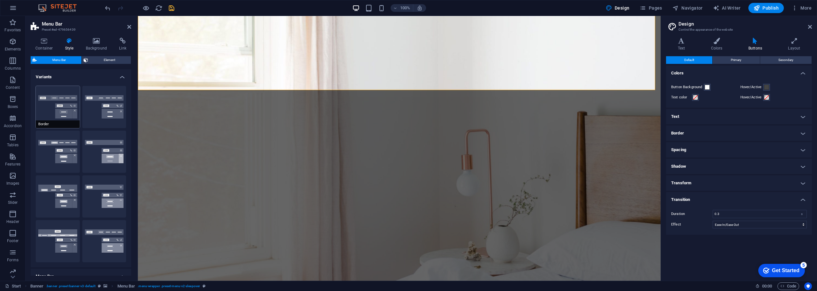
click at [64, 96] on button "Border" at bounding box center [58, 107] width 44 height 42
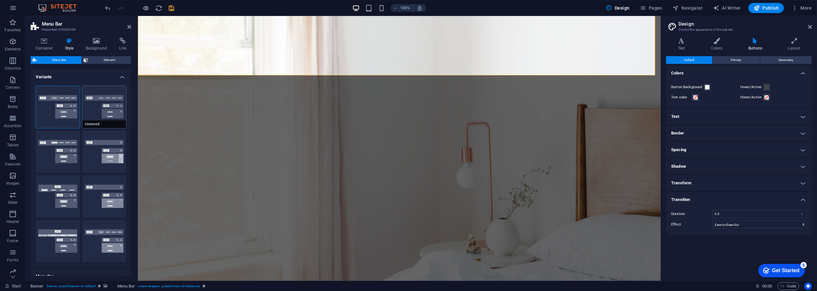
click at [102, 94] on button "Centered" at bounding box center [104, 107] width 44 height 42
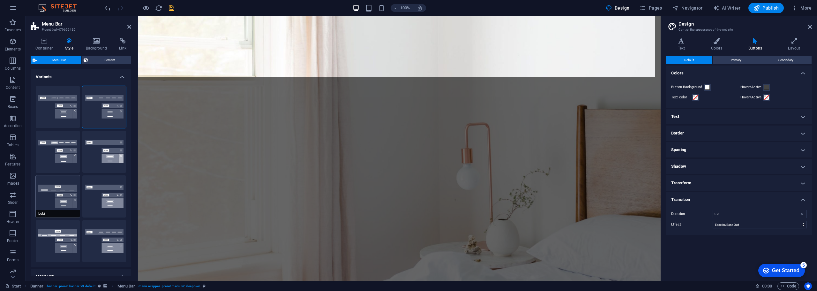
click at [54, 192] on button "Loki" at bounding box center [58, 196] width 44 height 42
type input "0"
select select "DISABLED_OPTION_VALUE"
type input "2"
type input "1"
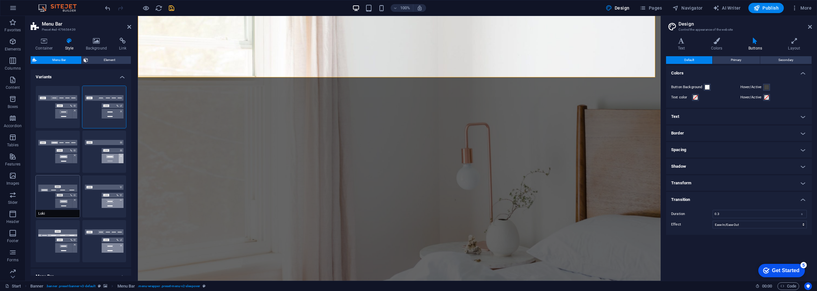
type input "1"
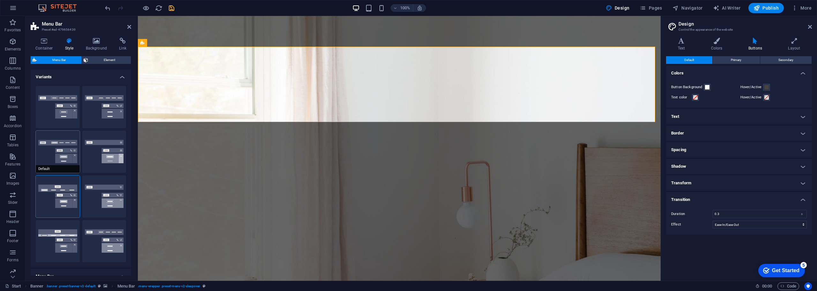
click at [44, 141] on button "Default" at bounding box center [58, 152] width 44 height 42
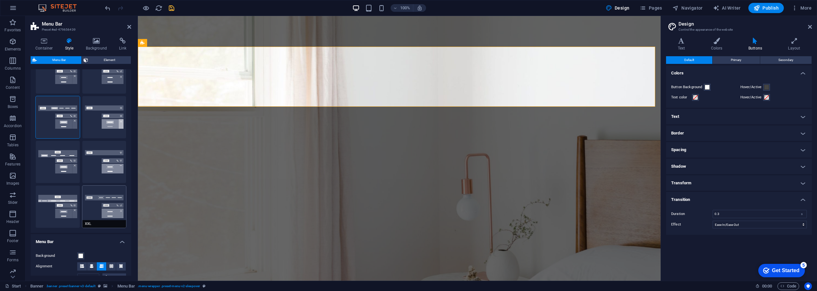
scroll to position [32, 0]
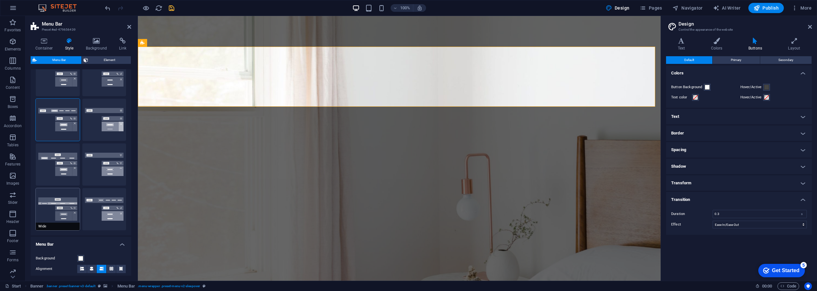
click at [66, 206] on button "Wide" at bounding box center [58, 209] width 44 height 42
type input "0"
type input "2"
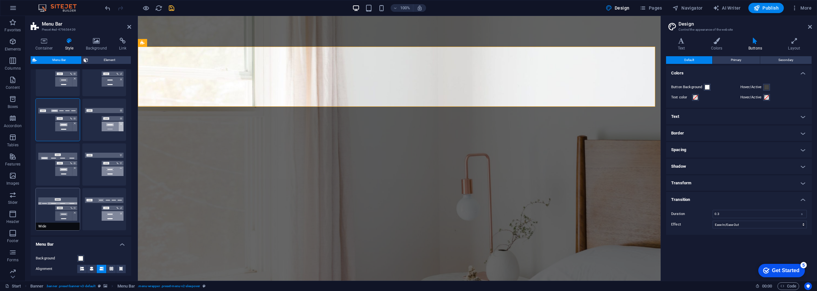
type input "2"
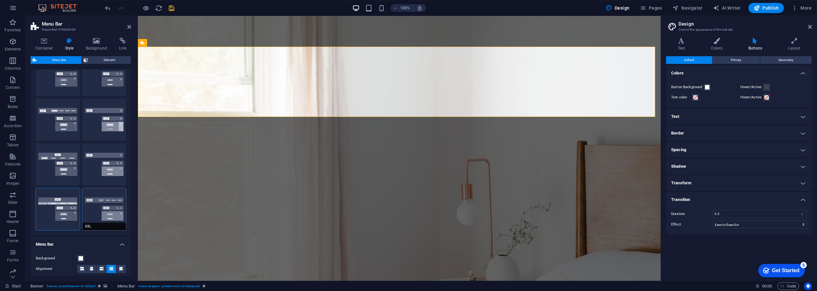
scroll to position [64, 0]
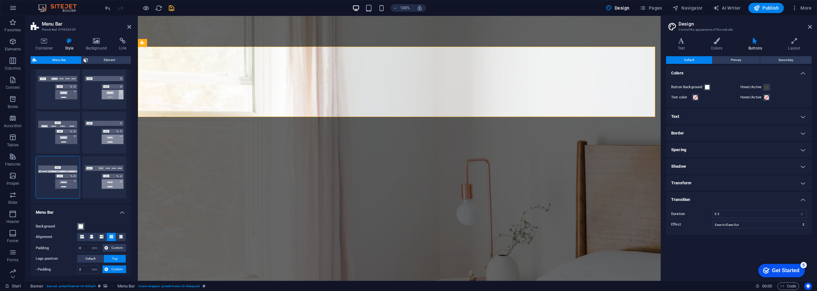
click at [80, 226] on span at bounding box center [80, 226] width 5 height 5
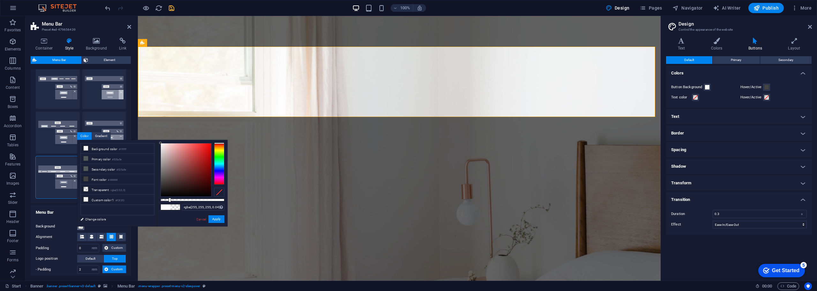
type input "rgba(255, 255, 255, 0)"
drag, startPoint x: 222, startPoint y: 199, endPoint x: 84, endPoint y: 199, distance: 137.6
click at [85, 199] on div "less Background color #ffffff Primary color #535a5e Secondary color #535a5e Fon…" at bounding box center [152, 183] width 150 height 87
drag, startPoint x: 217, startPoint y: 218, endPoint x: 79, endPoint y: 202, distance: 138.1
click at [217, 218] on button "Apply" at bounding box center [216, 219] width 16 height 8
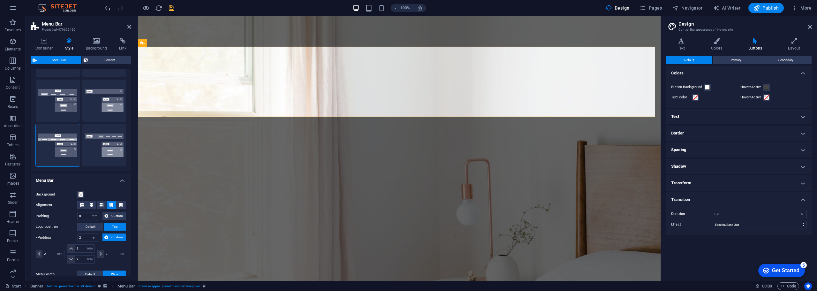
scroll to position [160, 0]
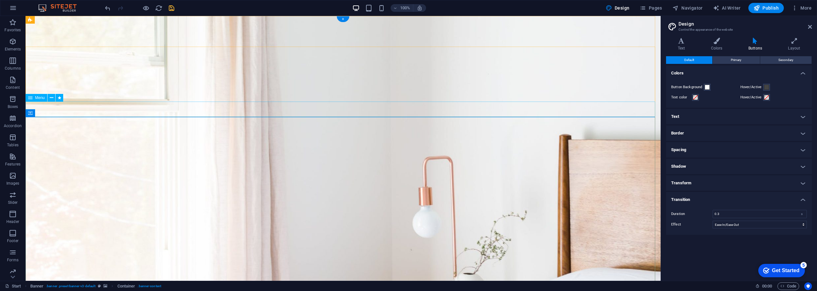
click at [37, 97] on span "Menu" at bounding box center [40, 98] width 10 height 4
click at [30, 97] on icon at bounding box center [30, 98] width 4 height 8
select select "shrink"
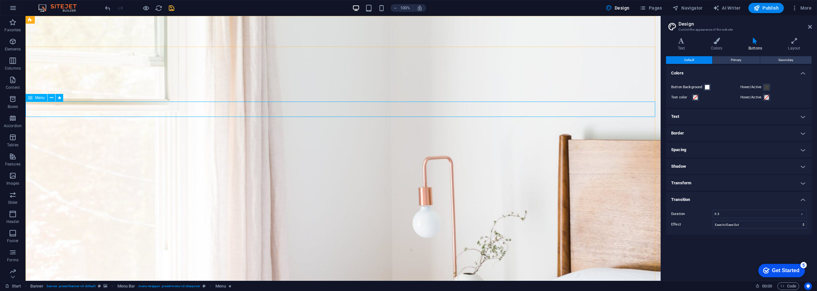
select select "s"
select select "scroll"
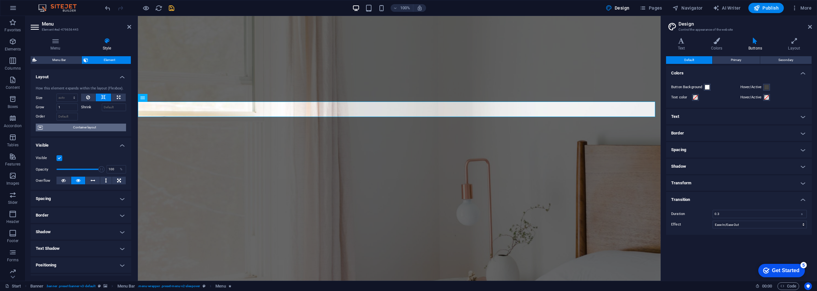
click at [96, 127] on span "Container layout" at bounding box center [84, 128] width 79 height 8
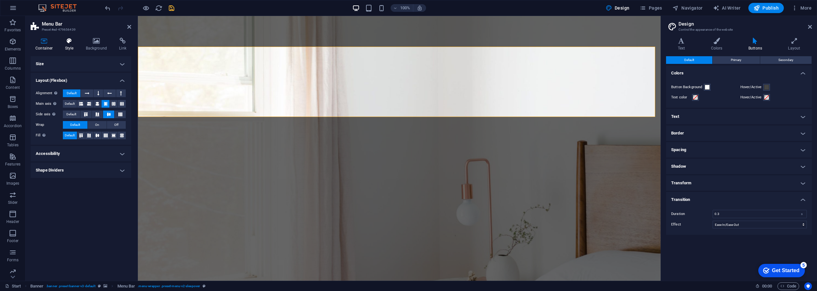
click at [72, 40] on icon at bounding box center [69, 41] width 18 height 6
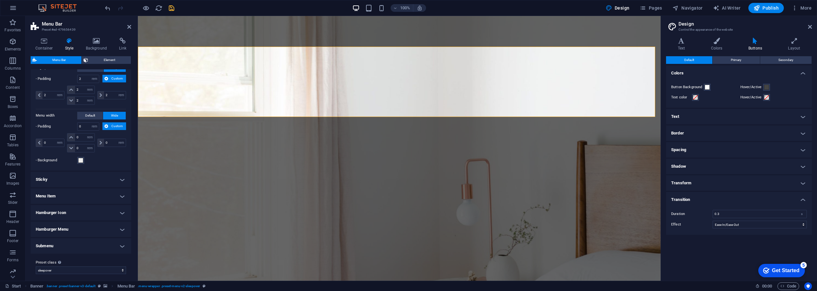
scroll to position [258, 0]
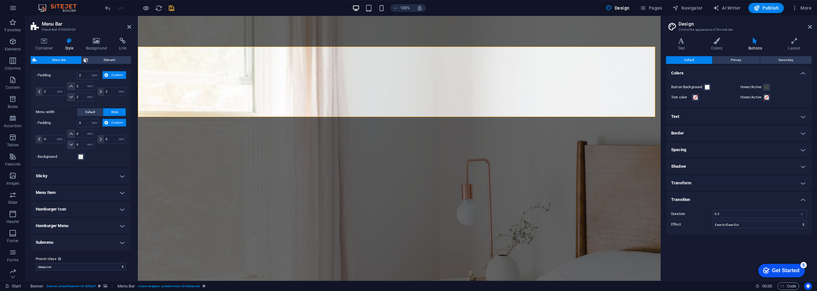
click at [121, 191] on h4 "Menu Item" at bounding box center [81, 192] width 101 height 15
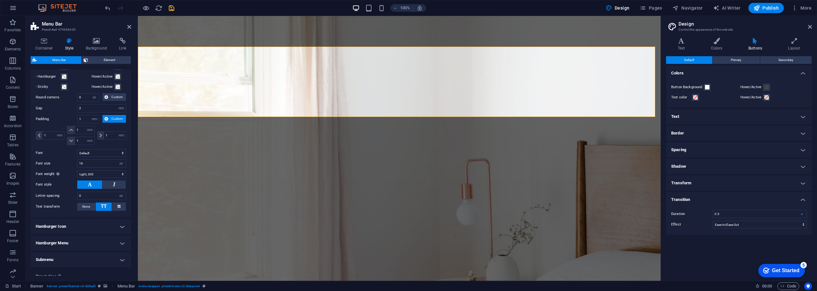
scroll to position [436, 0]
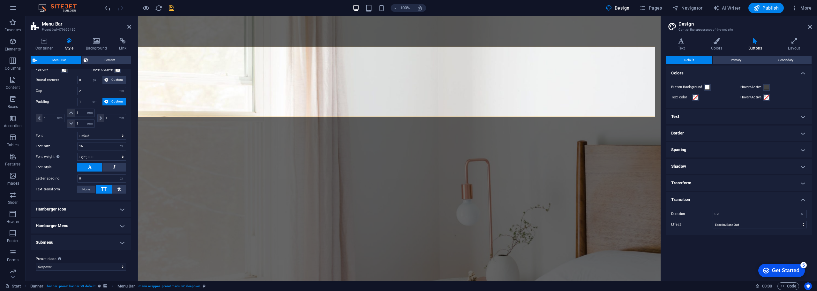
click at [122, 243] on h4 "Submenu" at bounding box center [81, 242] width 101 height 15
click at [122, 243] on h4 "Submenu" at bounding box center [81, 240] width 101 height 11
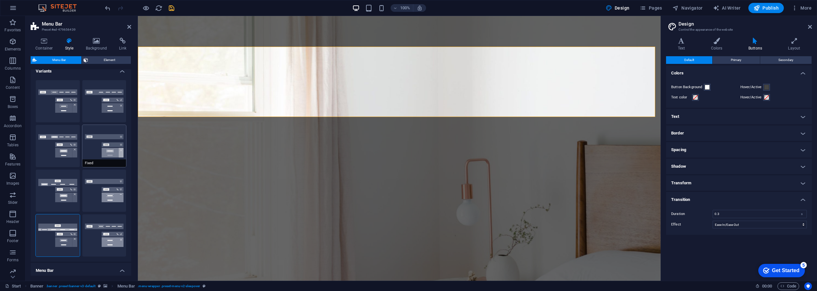
scroll to position [0, 0]
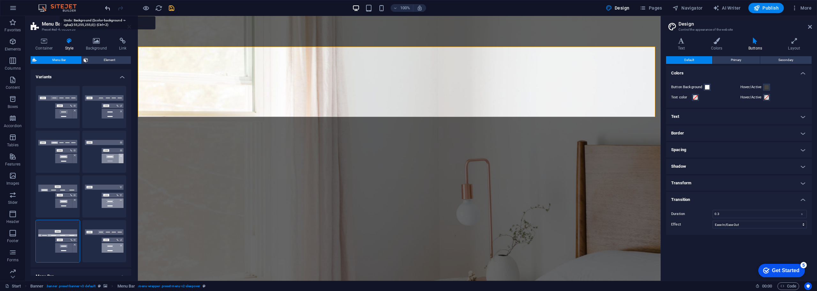
click at [105, 7] on icon "undo" at bounding box center [107, 7] width 7 height 7
type input "1"
select select
click at [104, 7] on icon "undo" at bounding box center [107, 7] width 7 height 7
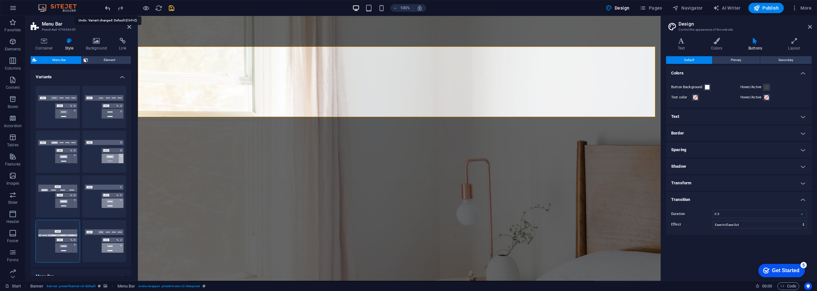
type input "0"
select select "DISABLED_OPTION_VALUE"
type input "2"
type input "1"
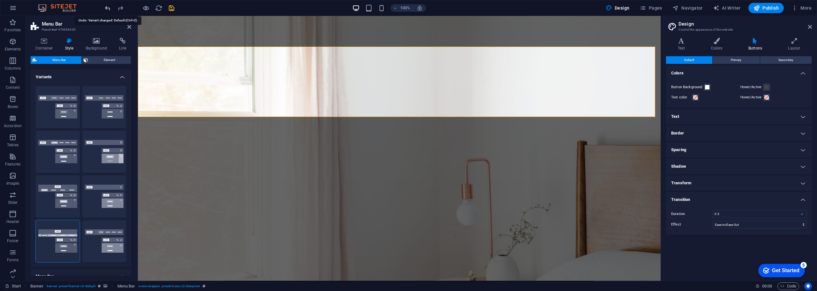
type input "1"
type input "16"
select select "300"
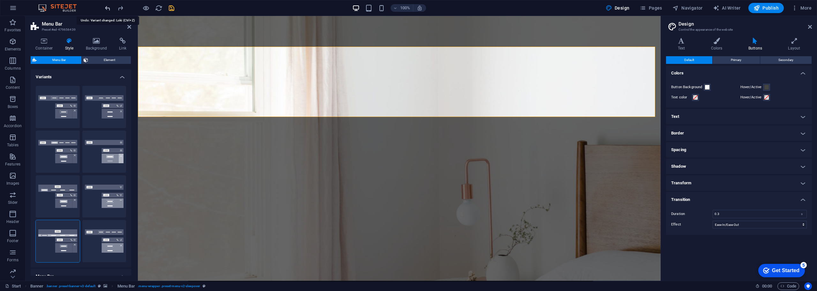
click at [104, 7] on icon "undo" at bounding box center [107, 7] width 7 height 7
type input "1"
select select "hover_border_bottom"
type input "1"
select select "DISABLED_OPTION_VALUE"
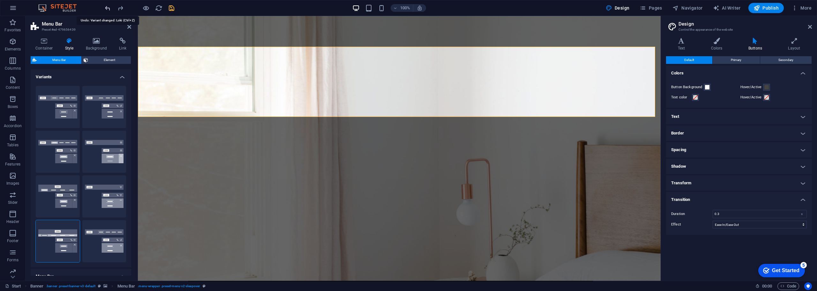
type input "0"
select select "link-special-font"
type input "1.5"
select select "rem"
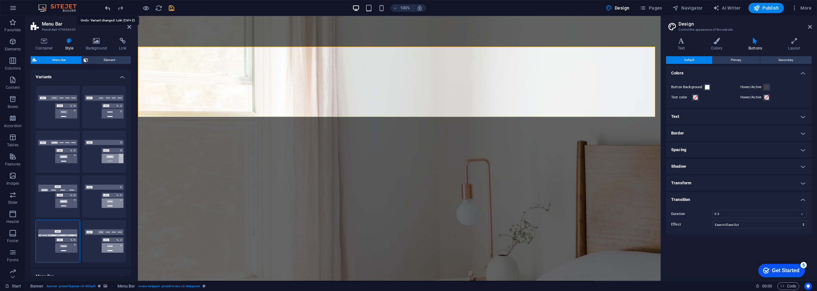
select select "300"
type input "2"
click at [104, 7] on icon "undo" at bounding box center [107, 7] width 7 height 7
select select "hover_border"
type input "3"
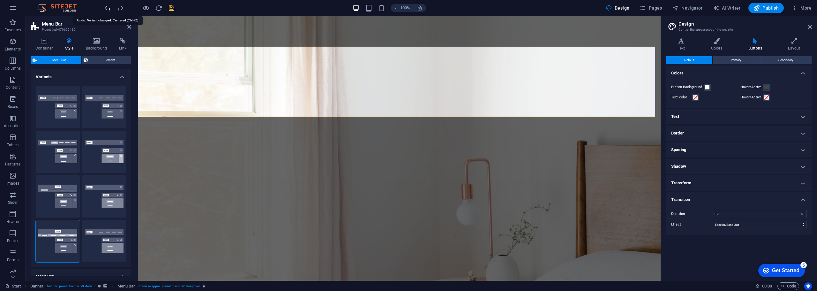
type input "1"
select select "rem"
type input "1"
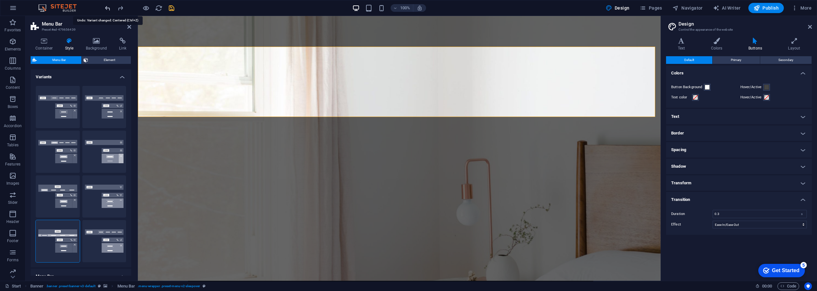
select select "link-special-font"
type input "1.1"
select select "300"
type input "1"
click at [104, 7] on icon "undo" at bounding box center [107, 7] width 7 height 7
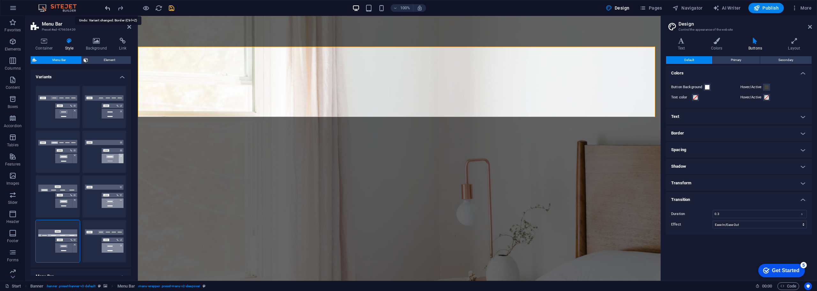
type input "0"
type input "2"
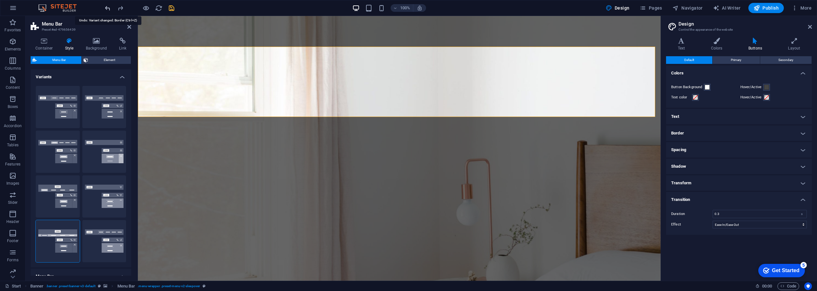
type input "2"
select select "DISABLED_OPTION_VALUE"
type input "1"
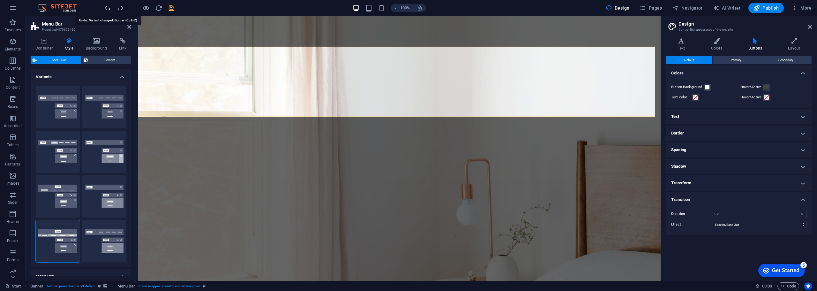
select select "hover_border_bottom"
type input "3"
type input "0"
type input "2"
select select "link-special-font"
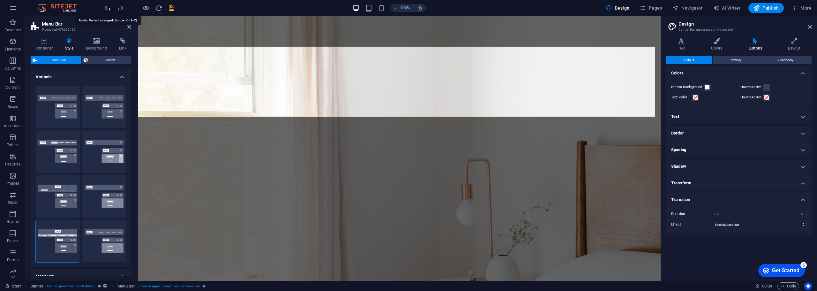
type input "1"
select select "400"
type input "0"
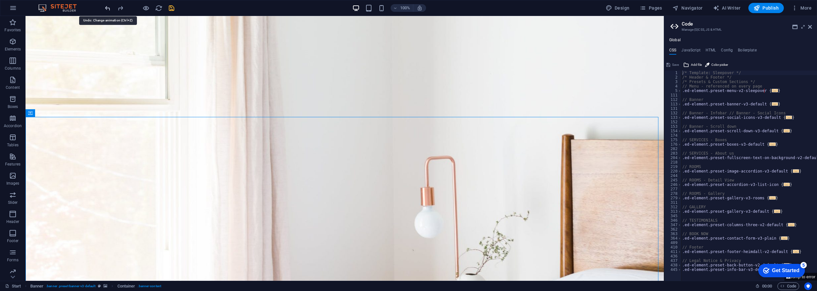
click at [106, 10] on icon "undo" at bounding box center [107, 7] width 7 height 7
click at [158, 8] on icon "reload" at bounding box center [158, 7] width 7 height 7
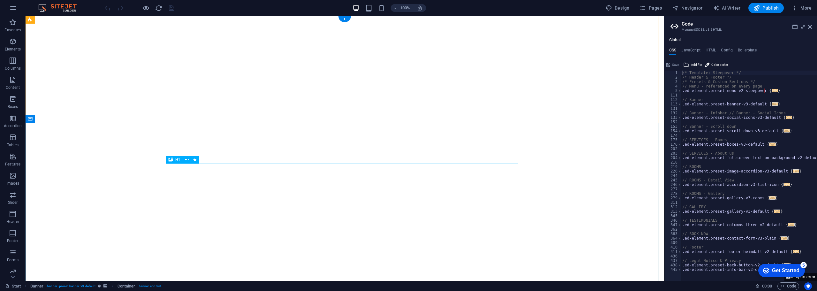
click at [172, 161] on icon at bounding box center [171, 160] width 4 height 8
click at [172, 159] on icon at bounding box center [171, 160] width 4 height 8
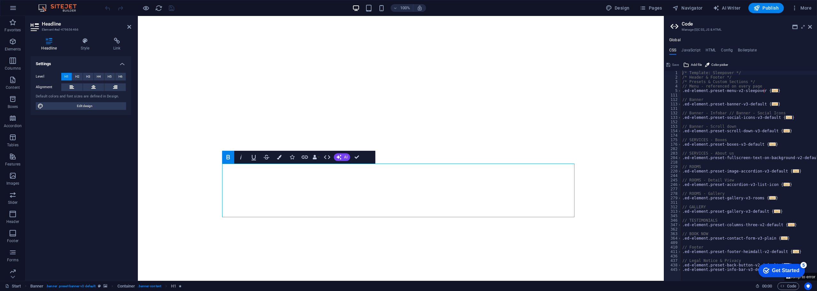
click at [229, 156] on icon "button" at bounding box center [228, 157] width 8 height 8
click at [240, 157] on icon "button" at bounding box center [241, 157] width 8 height 8
click at [78, 77] on span "H2" at bounding box center [77, 77] width 4 height 8
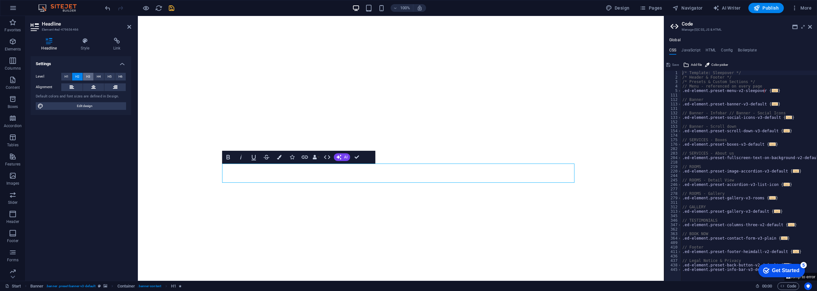
click at [87, 77] on span "H3" at bounding box center [88, 77] width 4 height 8
click at [99, 77] on span "H4" at bounding box center [99, 77] width 4 height 8
click at [64, 78] on button "H1" at bounding box center [66, 77] width 11 height 8
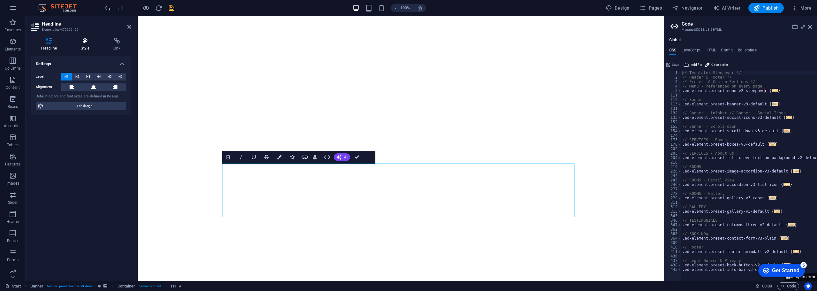
click at [87, 41] on icon at bounding box center [85, 41] width 30 height 6
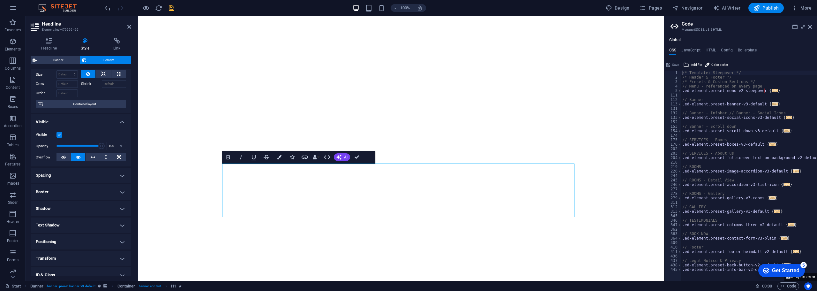
scroll to position [64, 0]
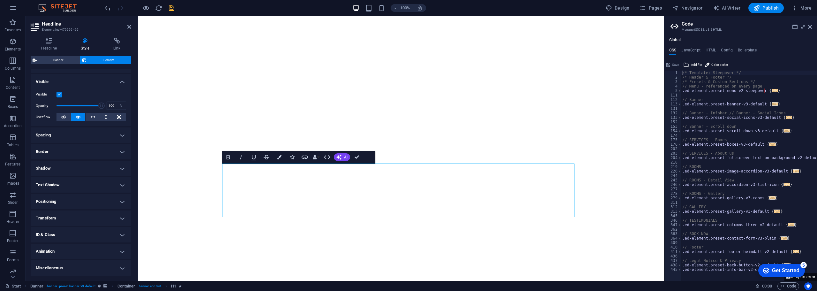
click at [122, 252] on h4 "Animation" at bounding box center [81, 251] width 101 height 15
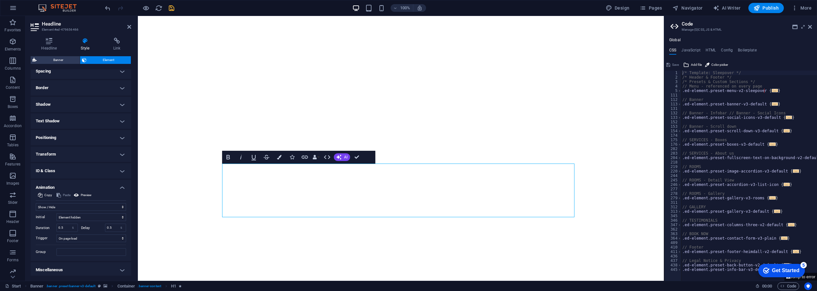
scroll to position [0, 0]
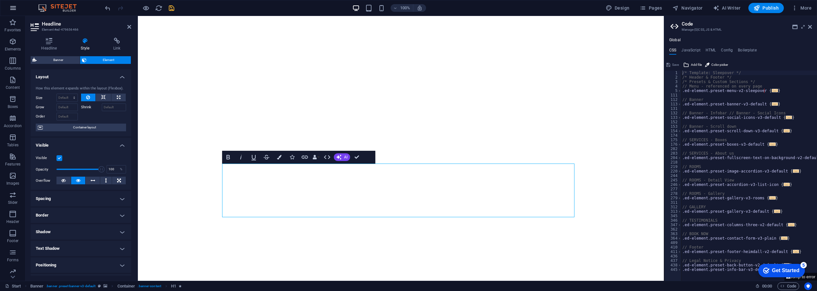
click at [14, 6] on icon "button" at bounding box center [13, 8] width 8 height 8
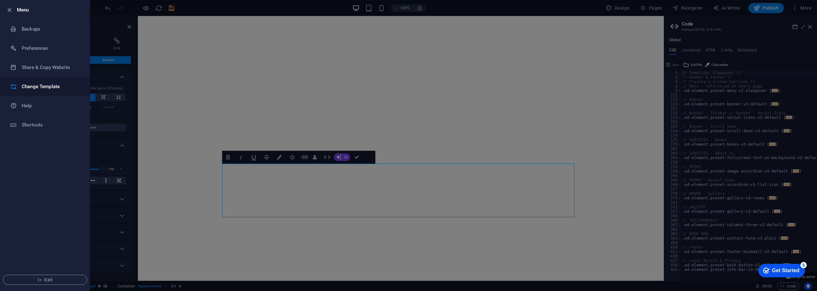
click at [47, 88] on h6 "Change Template" at bounding box center [51, 87] width 59 height 8
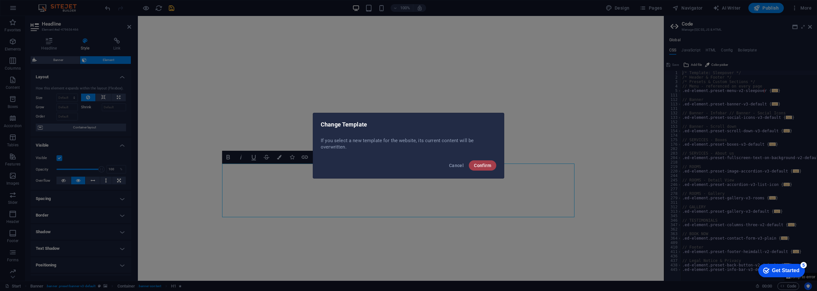
click at [484, 165] on span "Confirm" at bounding box center [482, 165] width 17 height 5
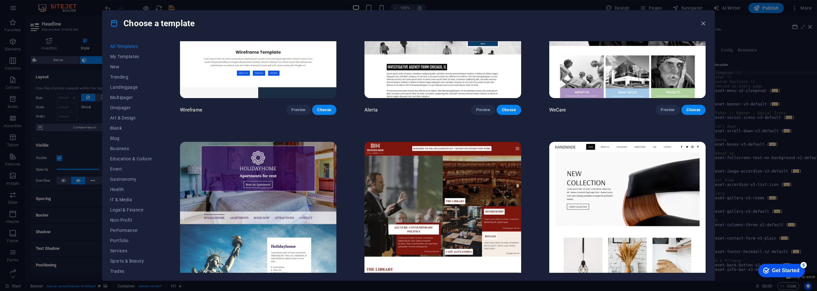
scroll to position [4821, 0]
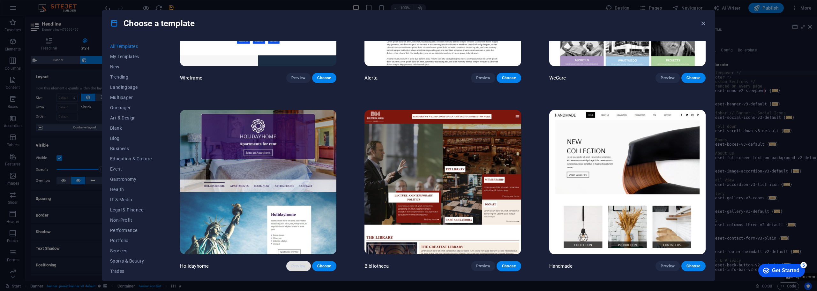
click at [297, 263] on span "Preview" at bounding box center [298, 265] width 14 height 5
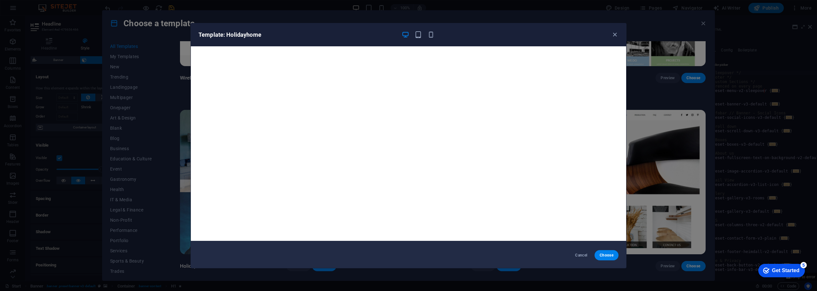
scroll to position [0, 0]
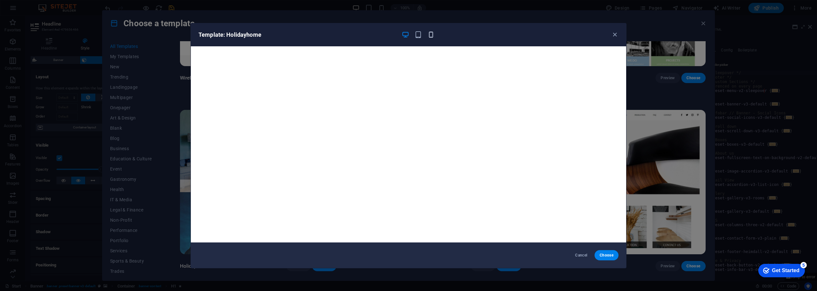
click at [431, 34] on icon "button" at bounding box center [431, 34] width 7 height 7
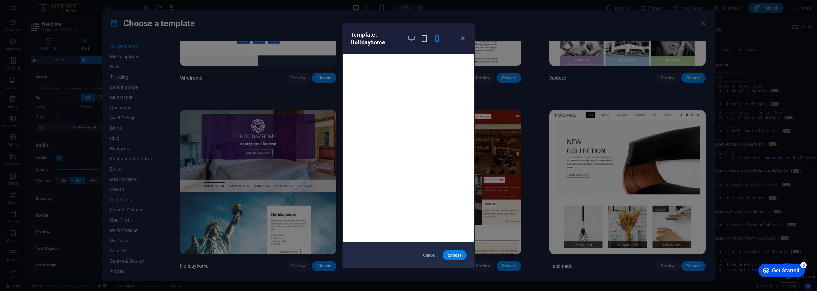
click at [424, 38] on icon "button" at bounding box center [424, 38] width 7 height 7
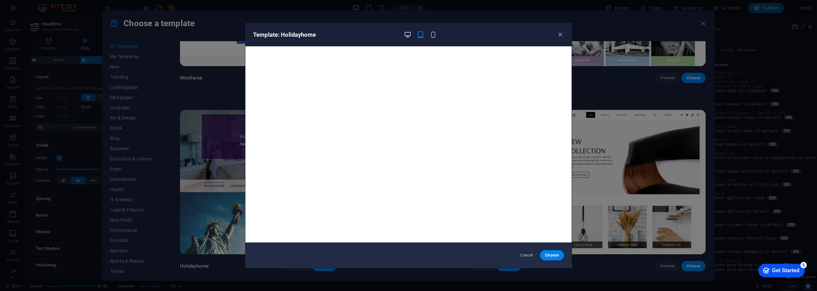
click at [409, 35] on icon "button" at bounding box center [407, 34] width 7 height 7
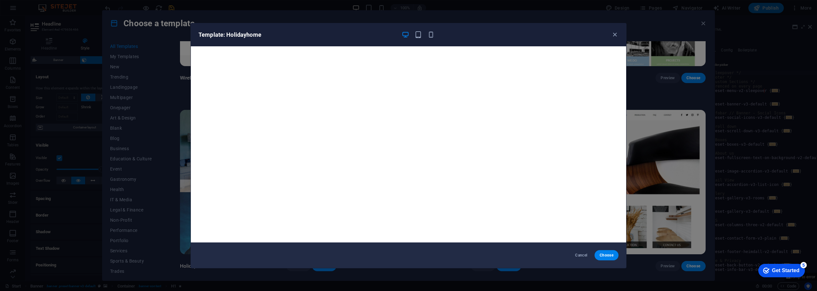
scroll to position [2, 0]
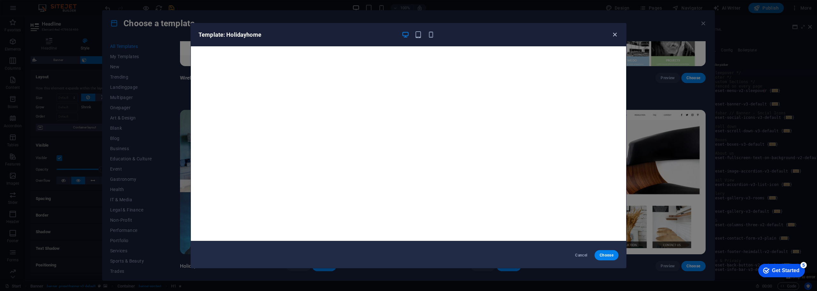
click at [613, 34] on icon "button" at bounding box center [614, 34] width 7 height 7
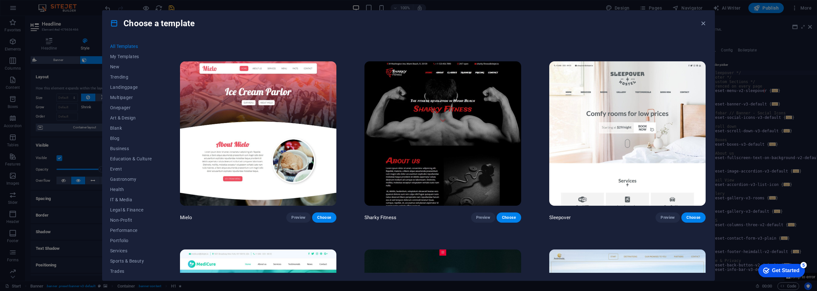
scroll to position [5811, 0]
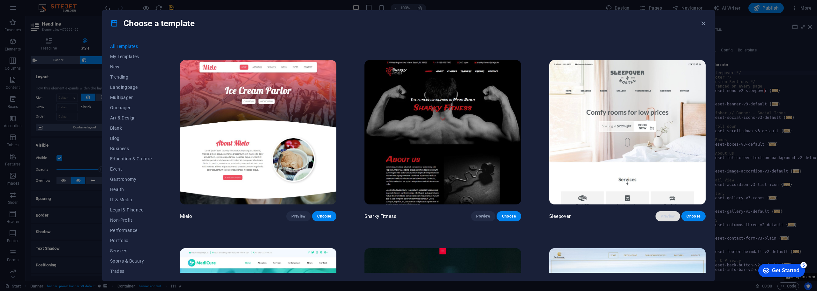
click at [670, 214] on span "Preview" at bounding box center [668, 216] width 14 height 5
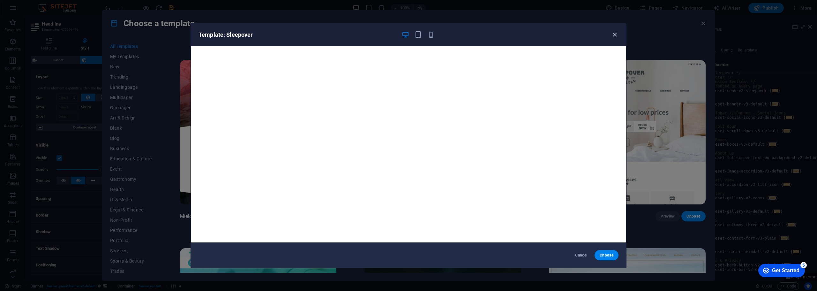
click at [615, 34] on icon "button" at bounding box center [614, 34] width 7 height 7
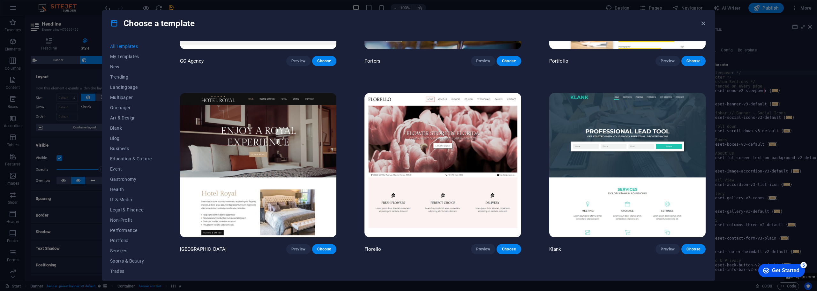
scroll to position [6928, 0]
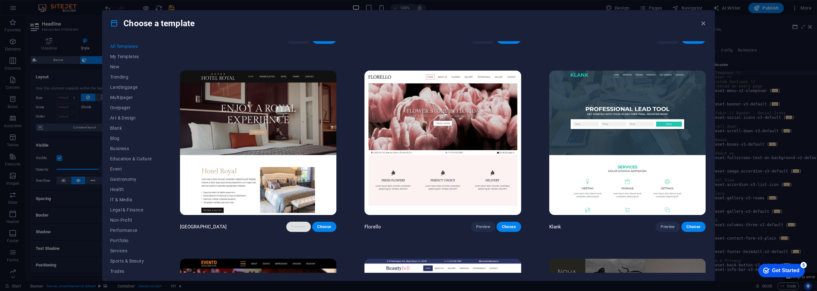
click at [302, 222] on button "Preview" at bounding box center [298, 227] width 24 height 10
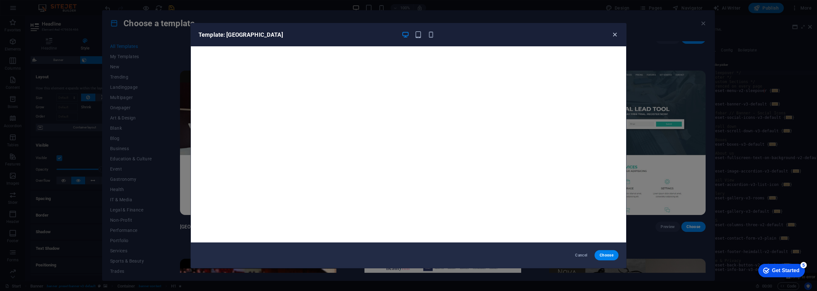
click at [614, 35] on icon "button" at bounding box center [614, 34] width 7 height 7
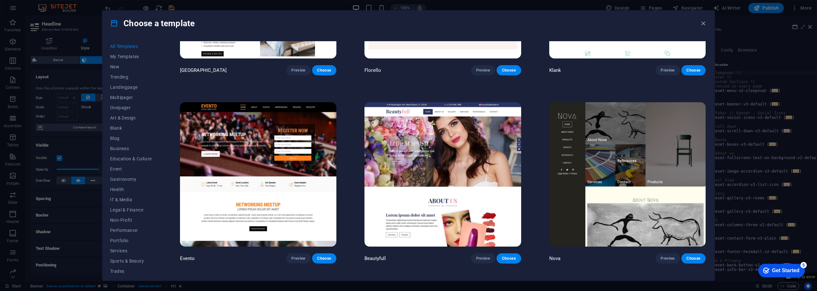
scroll to position [7088, 0]
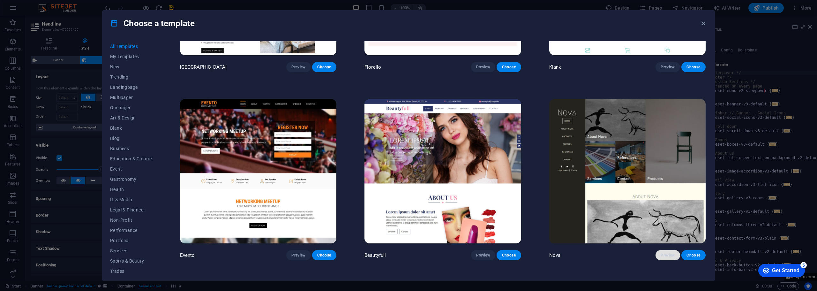
click at [663, 253] on span "Preview" at bounding box center [668, 255] width 14 height 5
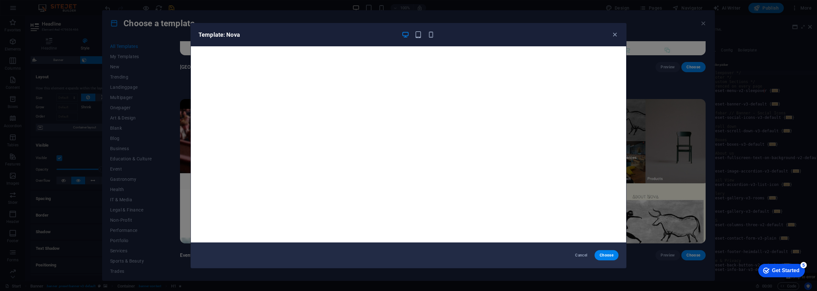
scroll to position [2, 0]
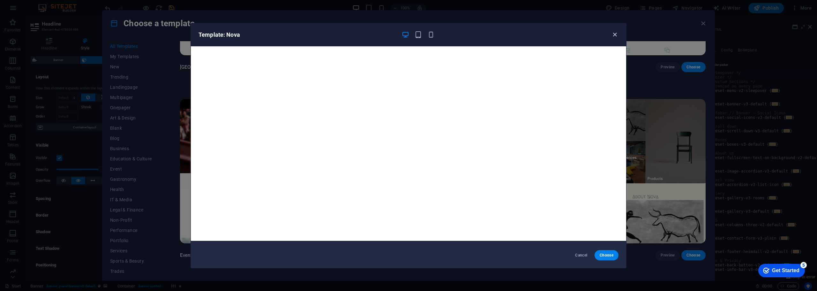
click at [613, 34] on icon "button" at bounding box center [614, 34] width 7 height 7
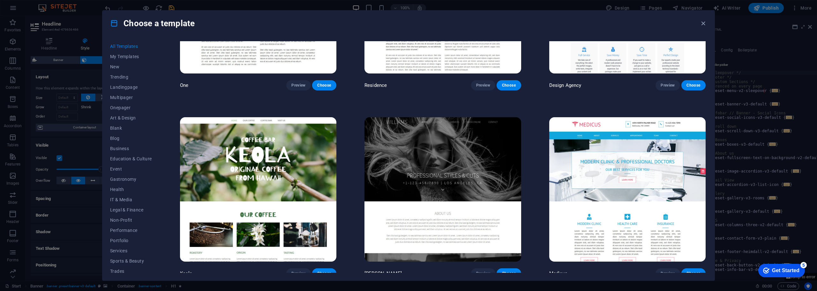
scroll to position [7822, 0]
click at [303, 270] on span "Preview" at bounding box center [298, 272] width 14 height 5
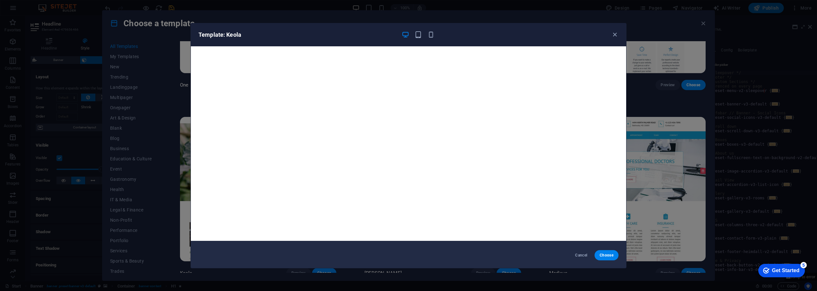
scroll to position [0, 0]
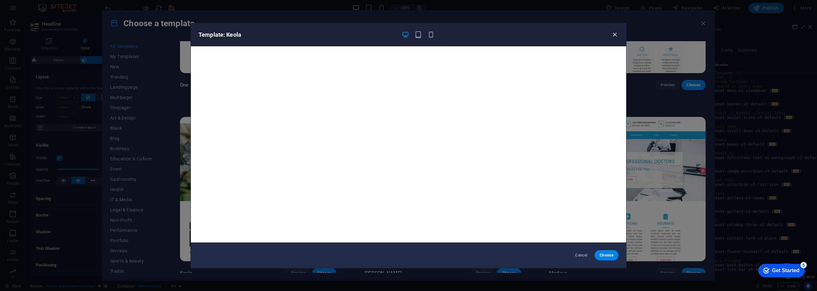
click at [613, 31] on icon "button" at bounding box center [614, 34] width 7 height 7
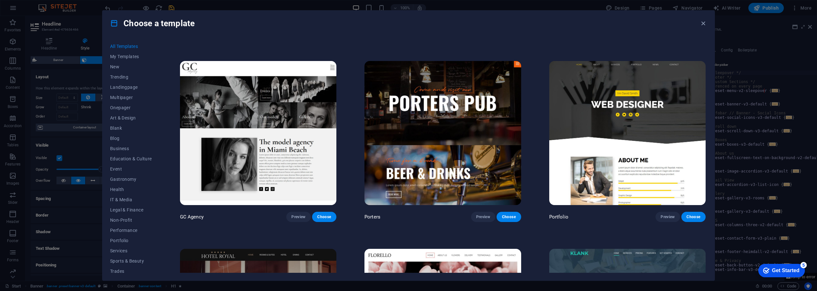
scroll to position [6755, 0]
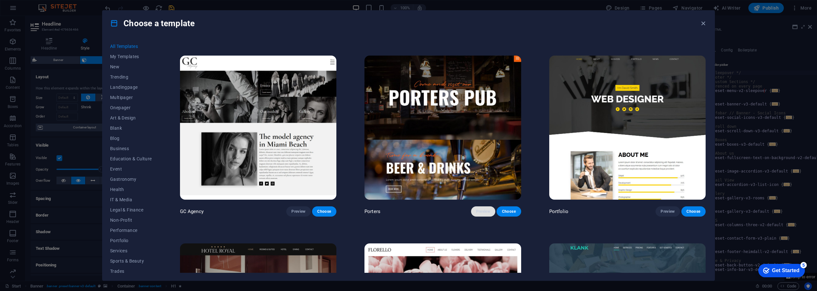
click at [483, 209] on span "Preview" at bounding box center [483, 211] width 14 height 5
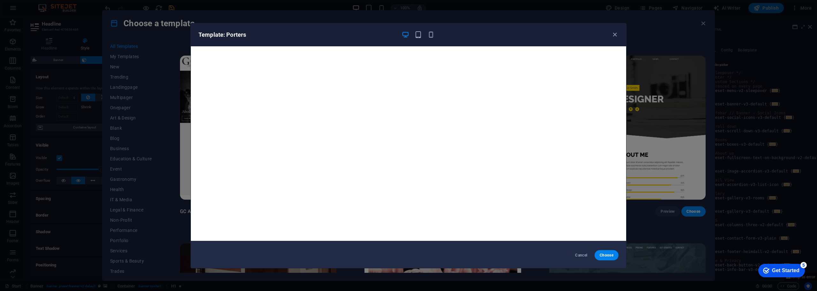
scroll to position [0, 0]
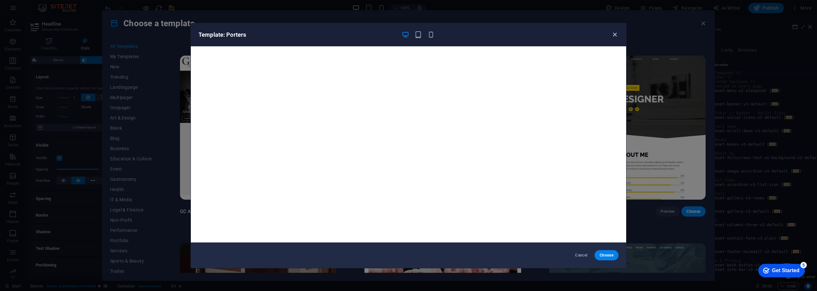
click at [617, 36] on icon "button" at bounding box center [614, 34] width 7 height 7
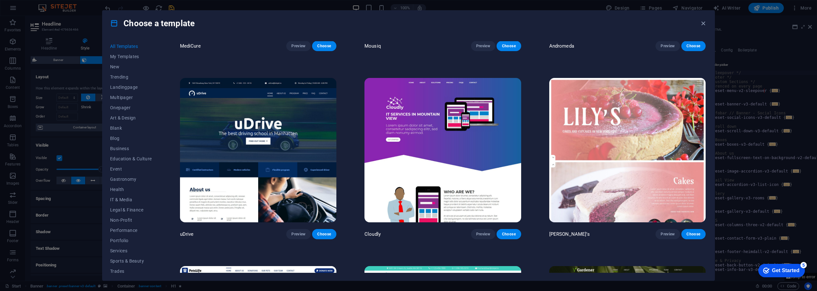
scroll to position [6117, 0]
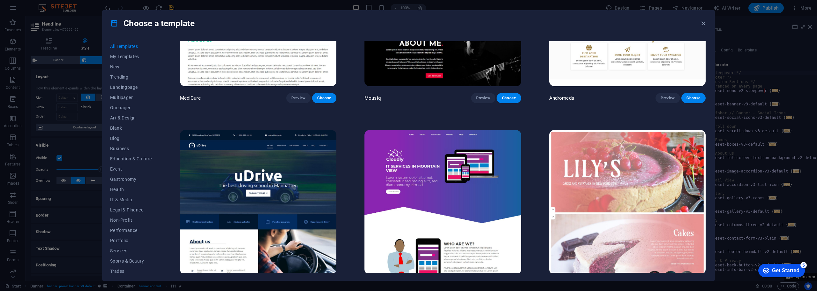
click at [663, 284] on span "Preview" at bounding box center [668, 286] width 14 height 5
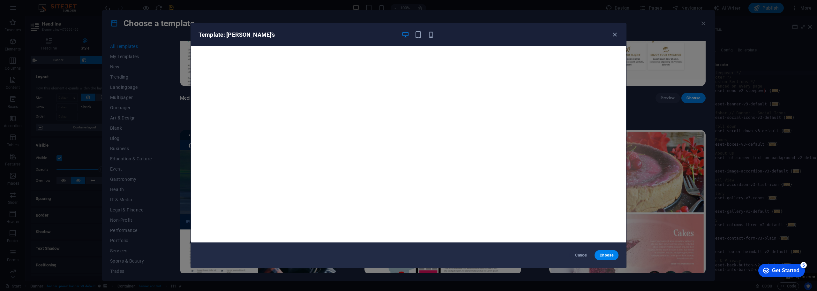
click at [616, 31] on div "Template: [PERSON_NAME]’s" at bounding box center [408, 34] width 435 height 23
click at [612, 34] on icon "button" at bounding box center [614, 34] width 7 height 7
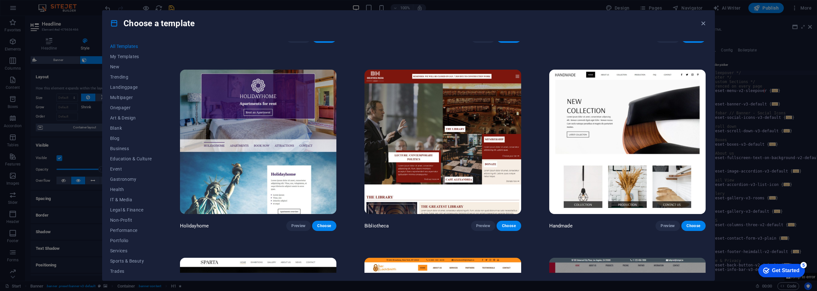
scroll to position [4872, 0]
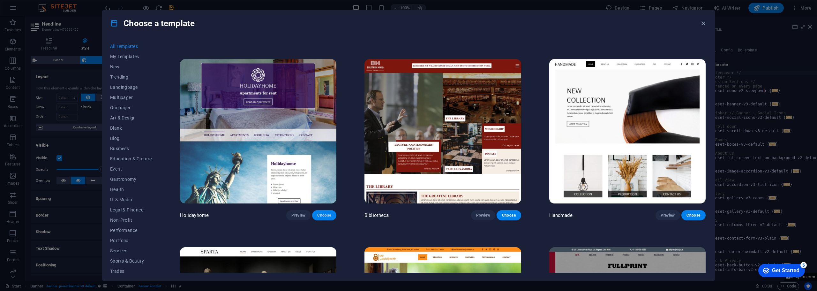
click at [326, 213] on span "Choose" at bounding box center [324, 215] width 14 height 5
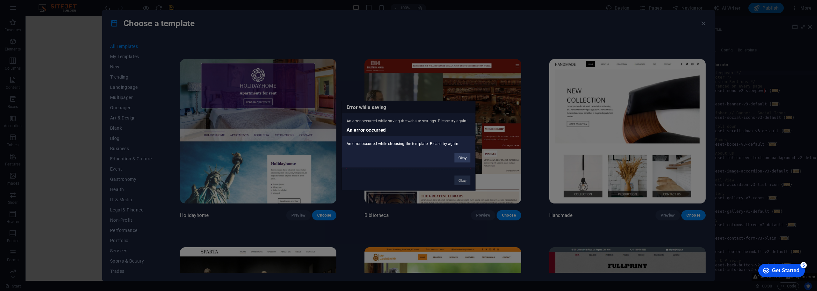
click at [464, 159] on button "Okay" at bounding box center [463, 158] width 16 height 10
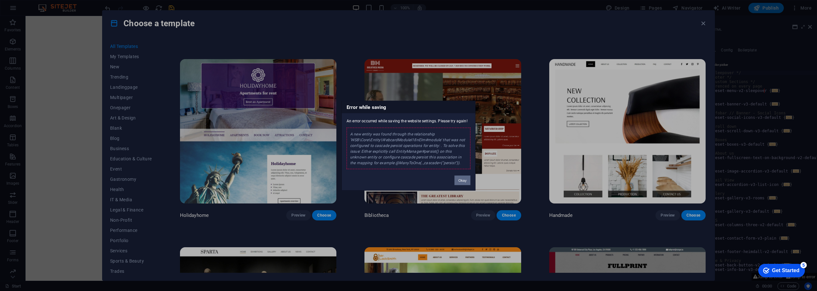
click at [465, 179] on button "Okay" at bounding box center [463, 180] width 16 height 10
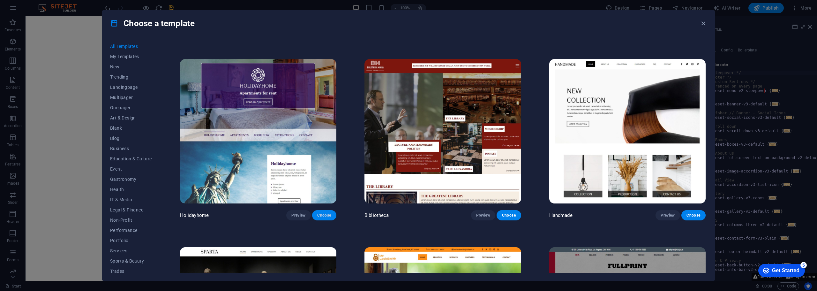
click at [329, 213] on span "Choose" at bounding box center [324, 215] width 14 height 5
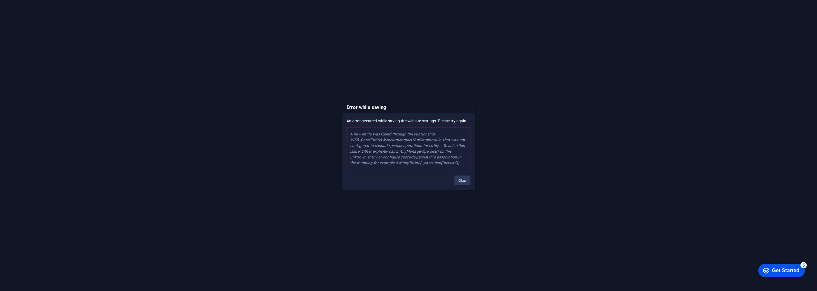
scroll to position [0, 0]
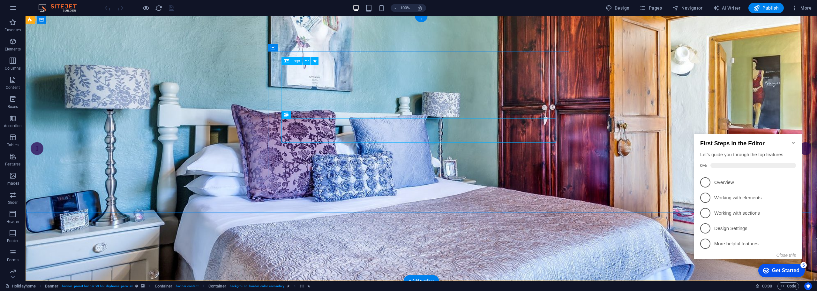
click at [271, 48] on icon at bounding box center [273, 48] width 4 height 8
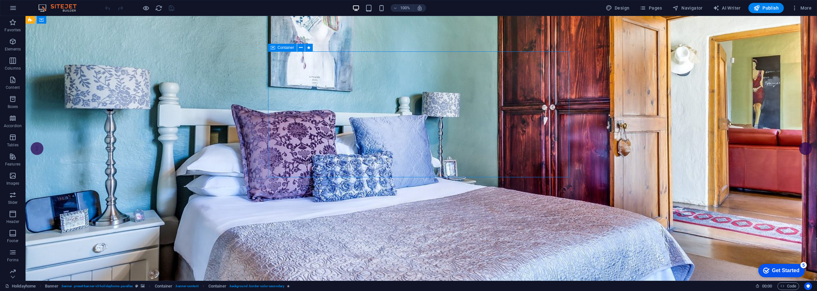
click at [276, 48] on div "Container" at bounding box center [282, 48] width 29 height 8
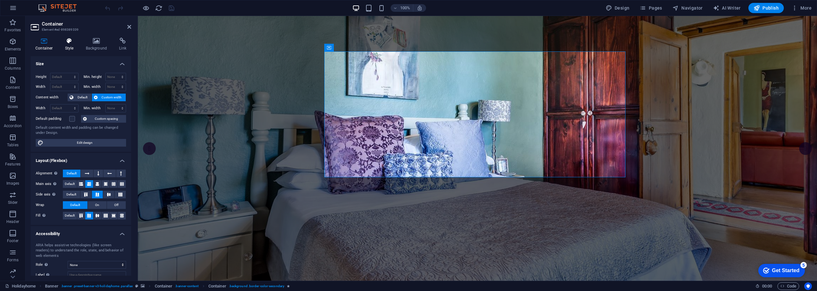
click at [66, 39] on icon at bounding box center [69, 41] width 18 height 6
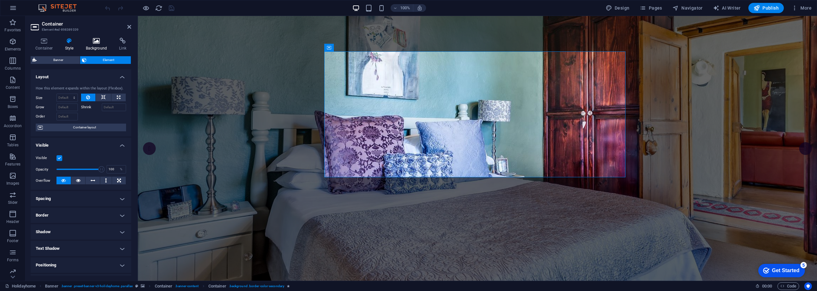
click at [90, 43] on icon at bounding box center [96, 41] width 31 height 6
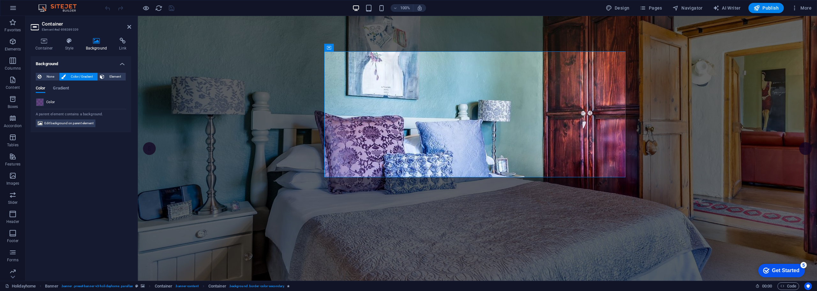
click at [38, 101] on span at bounding box center [39, 102] width 7 height 7
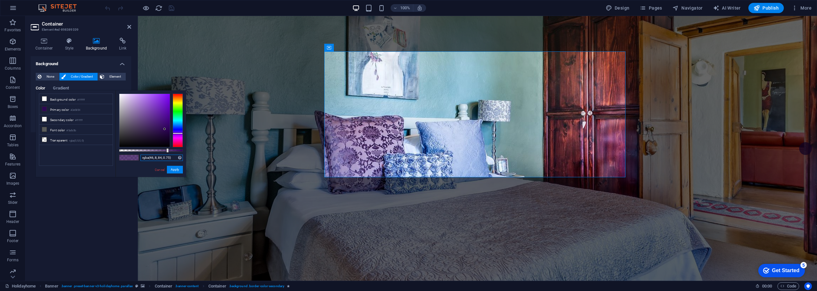
drag, startPoint x: 171, startPoint y: 158, endPoint x: 126, endPoint y: 157, distance: 44.7
click at [126, 157] on div "rgba(46, 8, 84, 0.75) Supported formats #0852ed rgb(8, 82, 237) rgba(8, 82, 237…" at bounding box center [151, 179] width 71 height 179
type input "f"
click at [145, 165] on div "#f4b34d Supported formats #0852ed rgb(8, 82, 237) rgba(8, 82, 237, 90%) hsv(221…" at bounding box center [151, 179] width 71 height 179
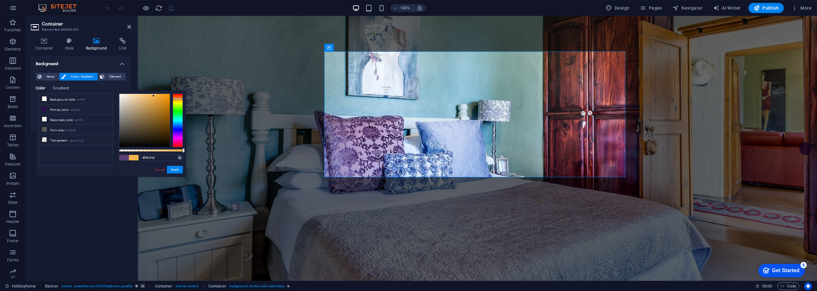
click at [135, 170] on div "#f4b34d Supported formats #0852ed rgb(8, 82, 237) rgba(8, 82, 237, 90%) hsv(221…" at bounding box center [151, 179] width 71 height 179
click at [170, 150] on div at bounding box center [151, 150] width 64 height 3
drag, startPoint x: 170, startPoint y: 150, endPoint x: 163, endPoint y: 150, distance: 6.1
click at [163, 150] on div at bounding box center [164, 150] width 3 height 4
type input "rgba(244, 179, 77, 0.6)"
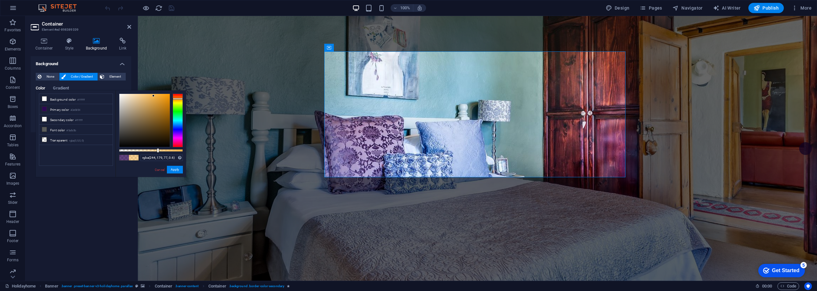
drag, startPoint x: 163, startPoint y: 150, endPoint x: 157, endPoint y: 151, distance: 6.1
click at [157, 151] on div at bounding box center [158, 150] width 3 height 4
click at [174, 170] on button "Apply" at bounding box center [175, 170] width 16 height 8
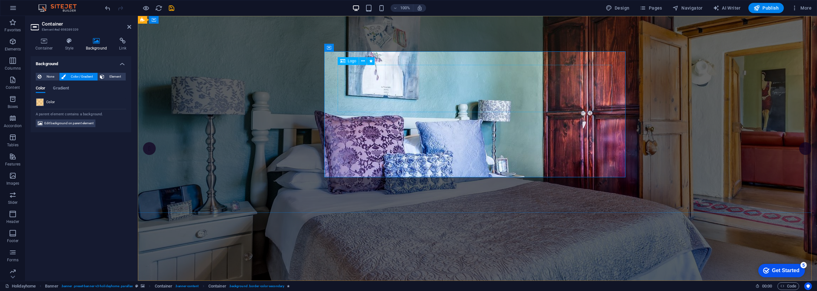
click at [346, 61] on div "Logo" at bounding box center [348, 61] width 21 height 8
select select "%"
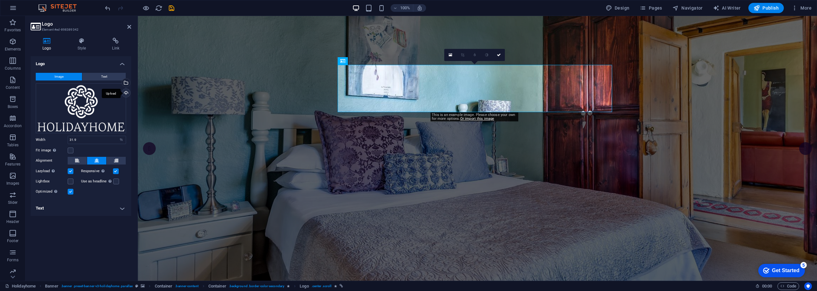
click at [126, 91] on div "Upload" at bounding box center [126, 94] width 10 height 10
click at [91, 262] on div "Logo Image Text Drag files here, click to choose files or select files from Fil…" at bounding box center [81, 165] width 101 height 219
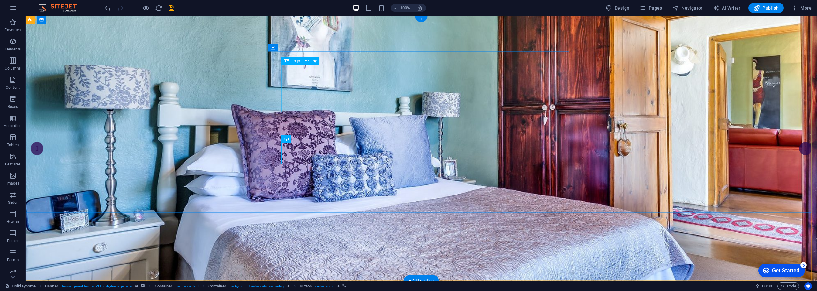
click at [296, 60] on span "Logo" at bounding box center [296, 61] width 9 height 4
select select "%"
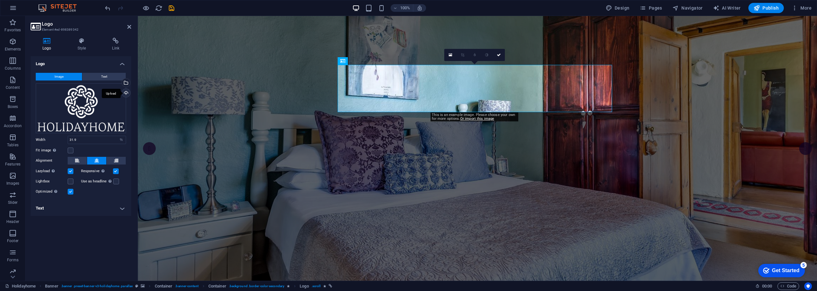
click at [127, 91] on div "Upload" at bounding box center [126, 94] width 10 height 10
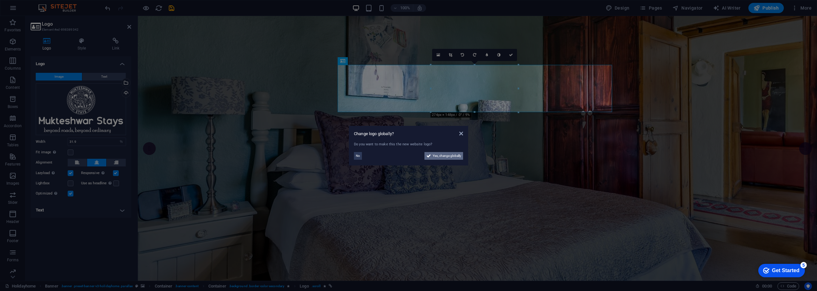
click at [440, 157] on span "Yes, change globally" at bounding box center [447, 156] width 28 height 8
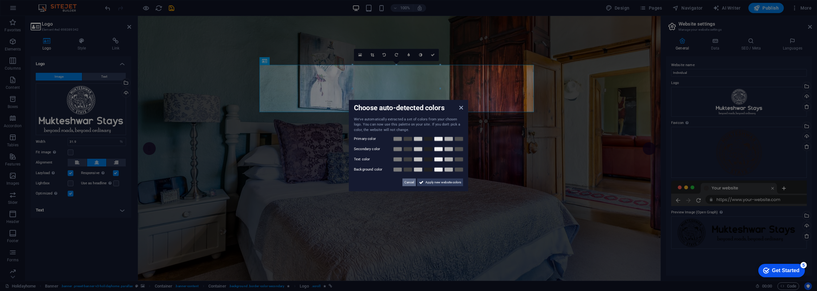
click at [411, 184] on span "Cancel" at bounding box center [410, 182] width 10 height 8
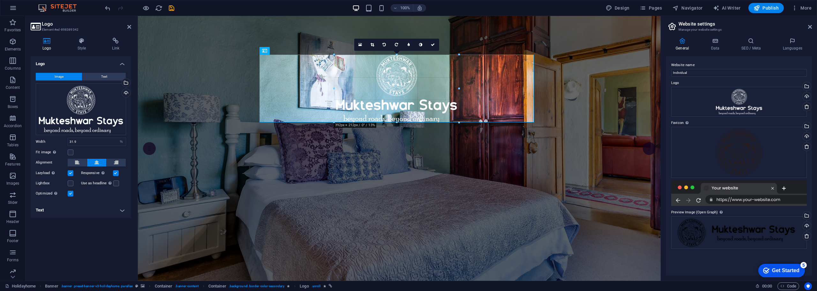
drag, startPoint x: 440, startPoint y: 112, endPoint x: 445, endPoint y: 132, distance: 20.4
type input "405"
select select "px"
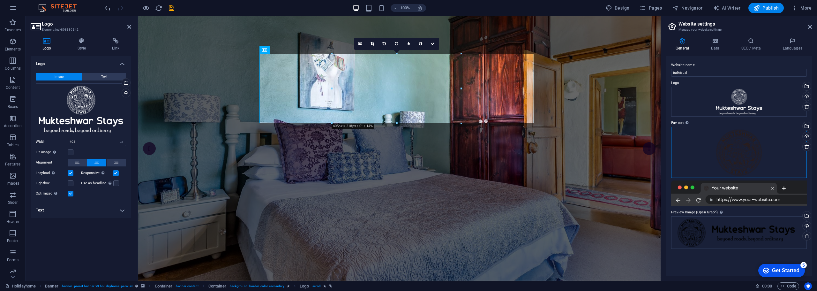
click at [738, 144] on div "Drag files here, click to choose files or select files from Files or our free s…" at bounding box center [739, 152] width 136 height 51
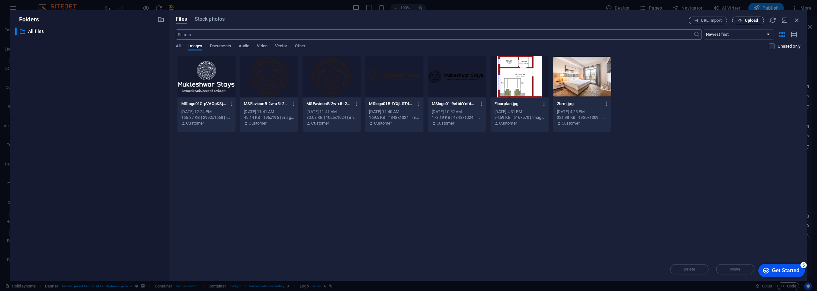
click at [745, 19] on span "Upload" at bounding box center [751, 21] width 13 height 4
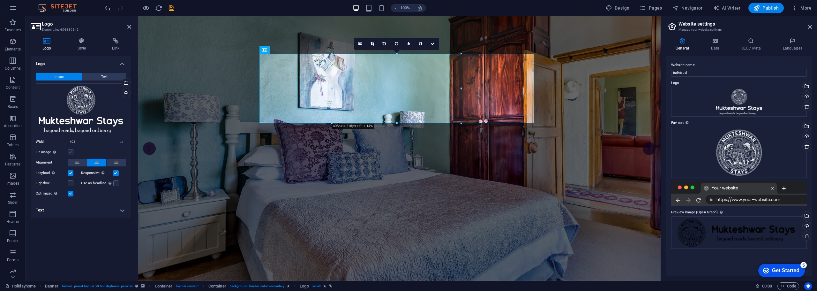
click at [69, 152] on label at bounding box center [71, 152] width 6 height 6
click at [0, 0] on input "Fit image Automatically fit image to a fixed width and height" at bounding box center [0, 0] width 0 height 0
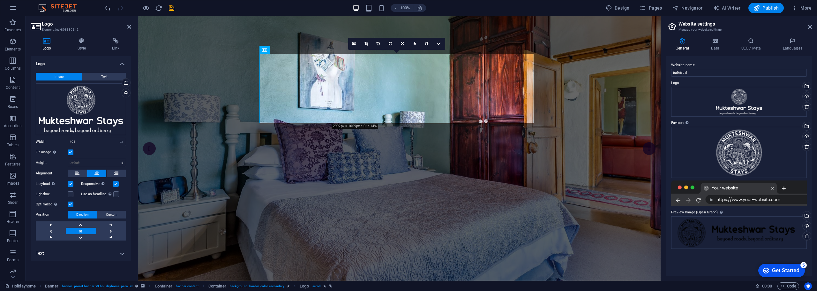
click at [69, 152] on label at bounding box center [71, 152] width 6 height 6
click at [0, 0] on input "Fit image Automatically fit image to a fixed width and height" at bounding box center [0, 0] width 0 height 0
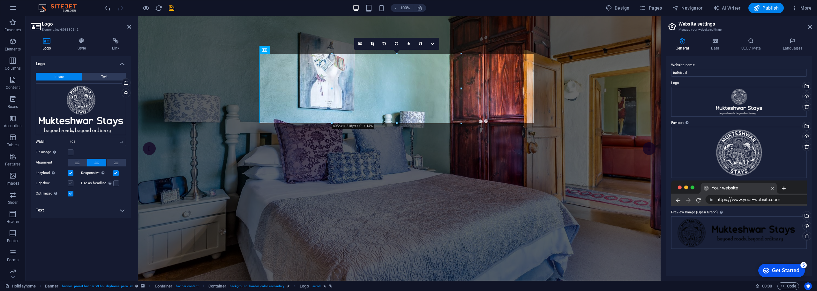
click at [72, 184] on label at bounding box center [71, 183] width 6 height 6
click at [0, 0] on input "Lightbox" at bounding box center [0, 0] width 0 height 0
click at [72, 184] on label at bounding box center [71, 183] width 6 height 6
click at [0, 0] on input "Lightbox" at bounding box center [0, 0] width 0 height 0
click at [431, 43] on icon at bounding box center [433, 44] width 4 height 4
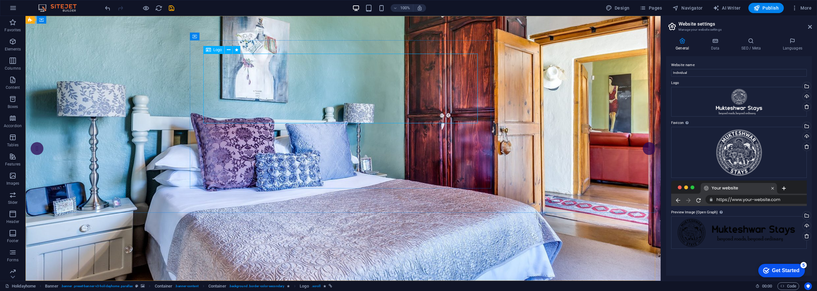
click at [218, 51] on span "Logo" at bounding box center [218, 50] width 9 height 4
select select "px"
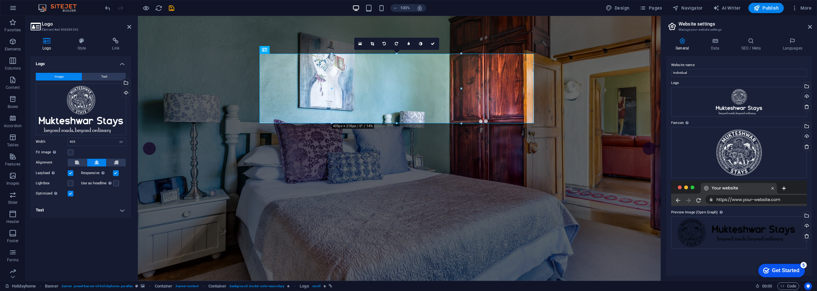
click at [396, 50] on div "16:10 16:9 4:3 1:1 1:2 0" at bounding box center [396, 44] width 85 height 12
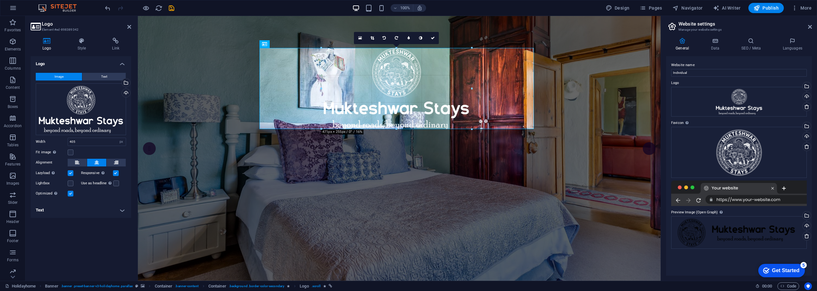
drag, startPoint x: 460, startPoint y: 53, endPoint x: 462, endPoint y: 42, distance: 10.8
type input "478"
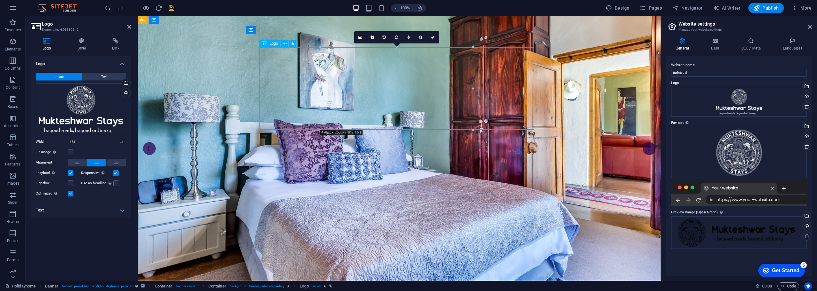
drag, startPoint x: 268, startPoint y: 46, endPoint x: 268, endPoint y: 42, distance: 4.2
click at [268, 42] on div "Logo" at bounding box center [270, 44] width 21 height 8
click at [85, 47] on h4 "Style" at bounding box center [83, 44] width 35 height 13
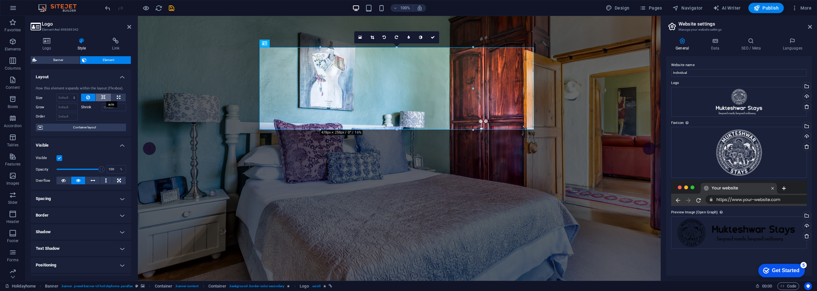
click at [106, 98] on button at bounding box center [103, 98] width 15 height 8
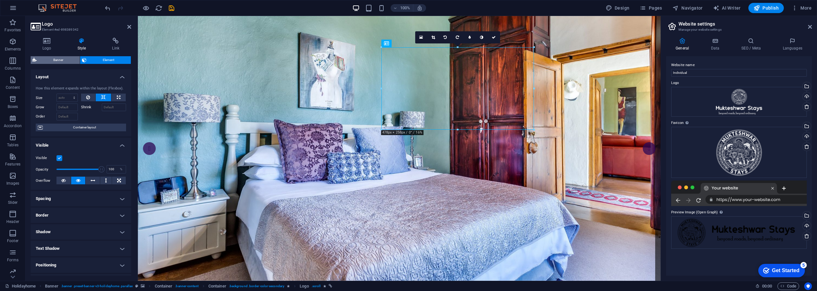
click at [62, 60] on span "Banner" at bounding box center [58, 60] width 39 height 8
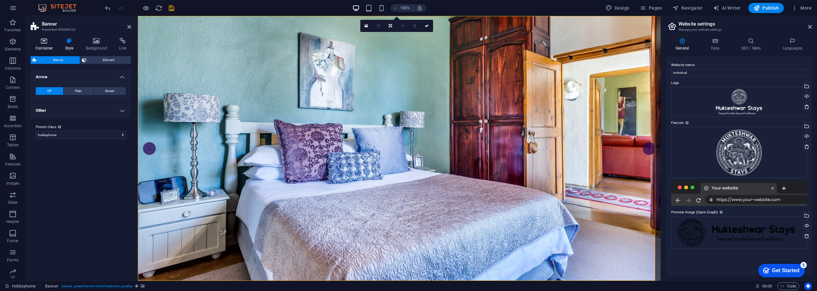
click at [44, 43] on icon at bounding box center [44, 41] width 27 height 6
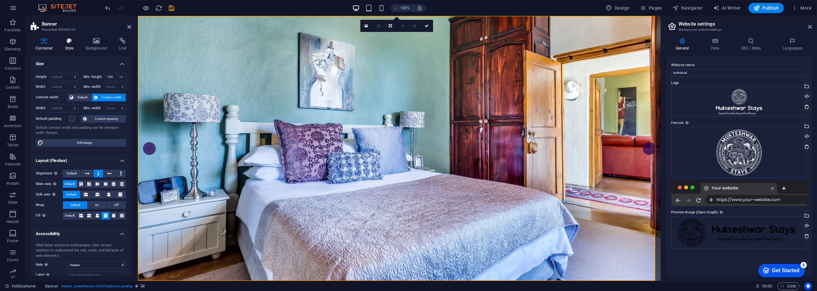
click at [70, 39] on icon at bounding box center [69, 41] width 18 height 6
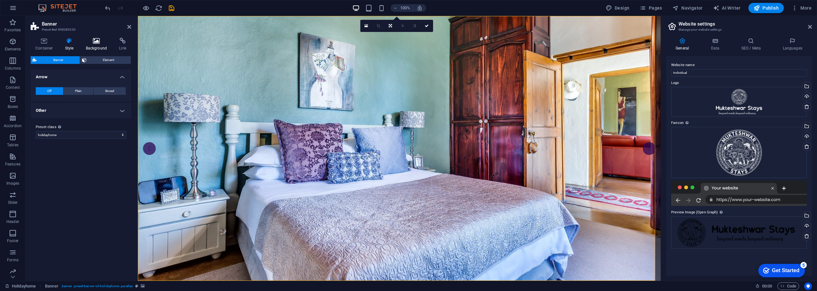
click at [95, 42] on icon at bounding box center [96, 41] width 31 height 6
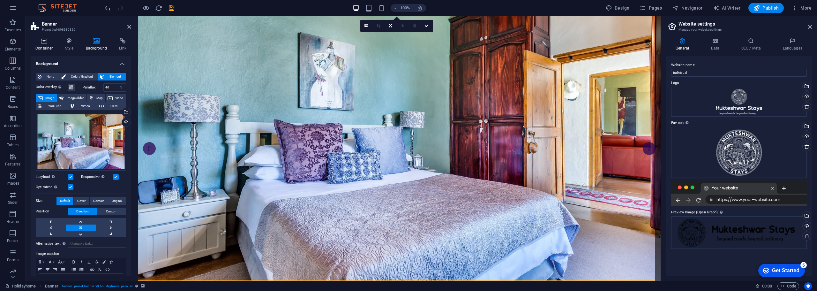
click at [42, 42] on icon at bounding box center [44, 41] width 27 height 6
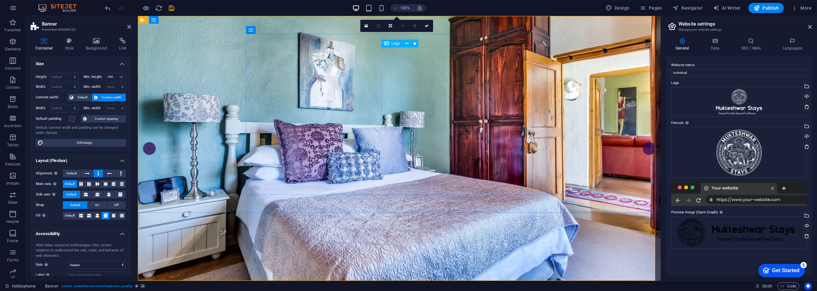
click at [391, 46] on div "Logo" at bounding box center [392, 44] width 21 height 8
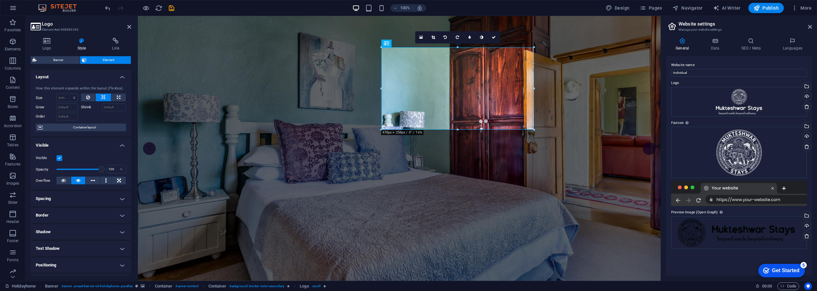
click at [121, 199] on h4 "Spacing" at bounding box center [81, 198] width 101 height 15
click at [121, 199] on h4 "Spacing" at bounding box center [81, 196] width 101 height 11
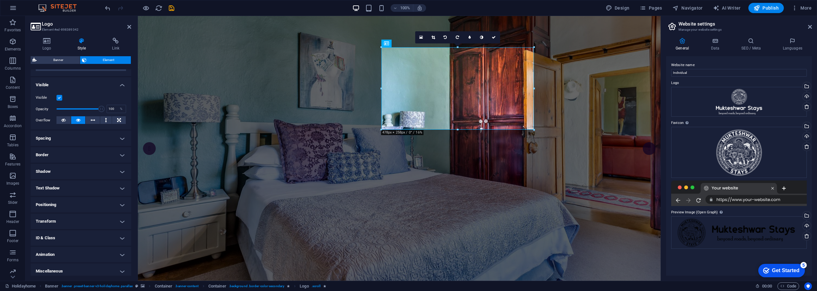
scroll to position [64, 0]
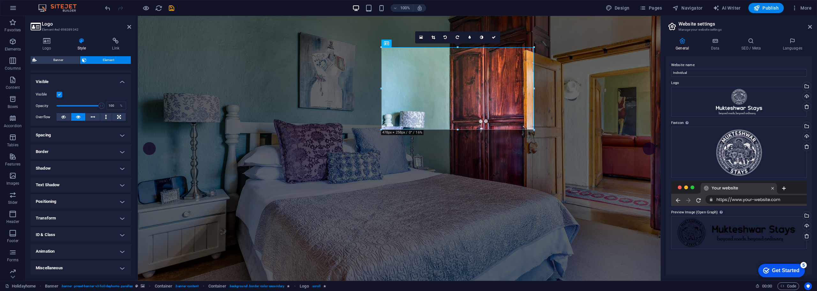
click at [120, 199] on h4 "Positioning" at bounding box center [81, 201] width 101 height 15
click at [122, 200] on h4 "Positioning" at bounding box center [81, 199] width 101 height 11
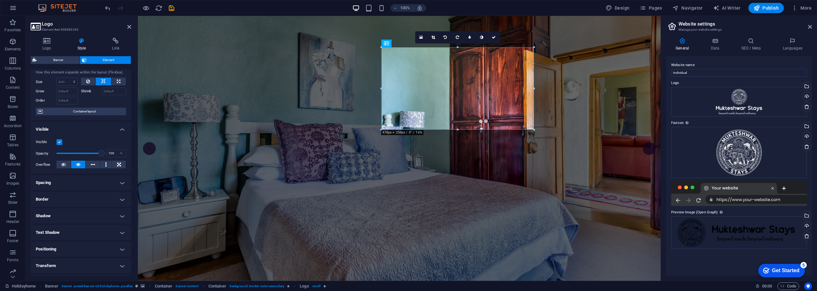
scroll to position [0, 0]
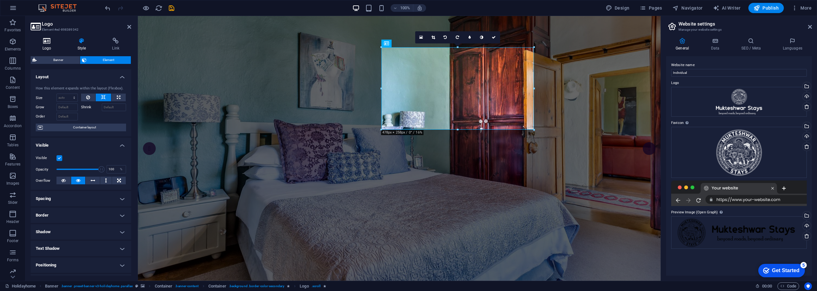
click at [51, 46] on h4 "Logo" at bounding box center [48, 44] width 35 height 13
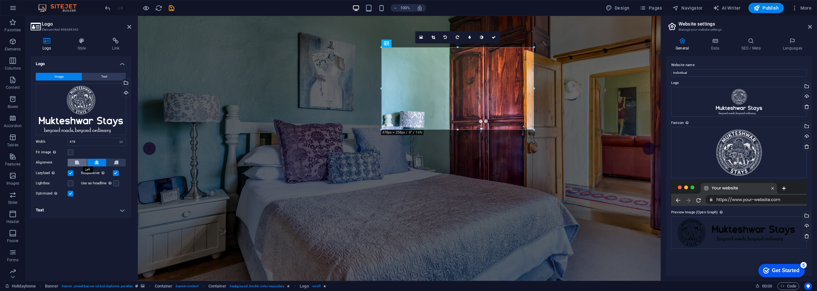
click at [79, 161] on icon at bounding box center [77, 163] width 4 height 8
click at [98, 162] on icon at bounding box center [97, 163] width 4 height 8
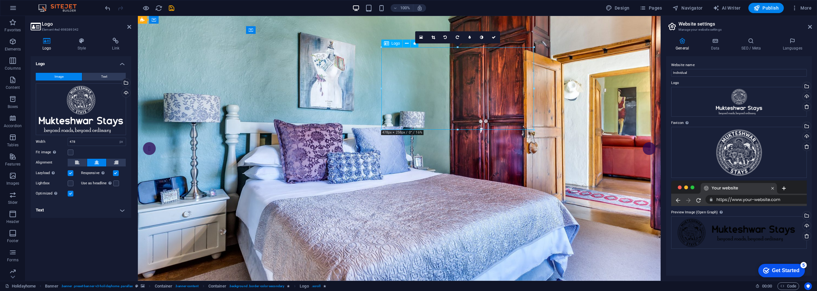
drag, startPoint x: 464, startPoint y: 88, endPoint x: 446, endPoint y: 88, distance: 18.2
click at [82, 43] on icon at bounding box center [82, 41] width 32 height 6
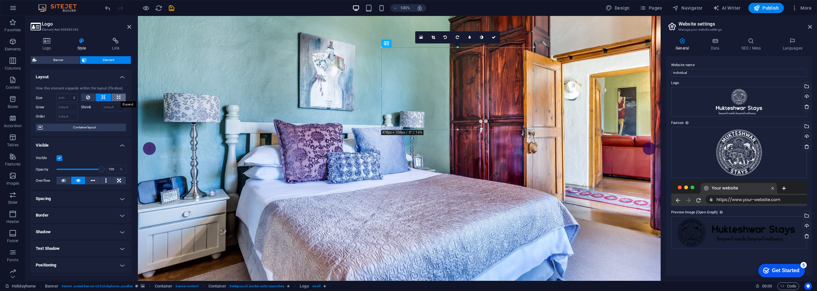
click at [121, 97] on button at bounding box center [118, 98] width 14 height 8
type input "100"
select select "%"
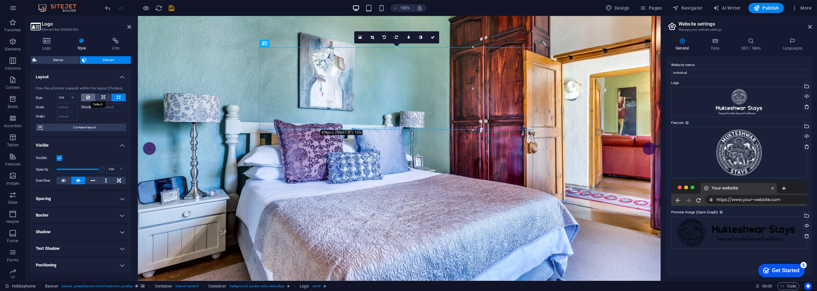
click at [82, 95] on button at bounding box center [88, 98] width 15 height 8
select select "DISABLED_OPTION_VALUE"
click at [128, 101] on div "How this element expands within the layout (Flexbox). Size Default auto px % 1/…" at bounding box center [81, 109] width 101 height 56
click at [118, 97] on icon at bounding box center [119, 98] width 4 height 8
type input "100"
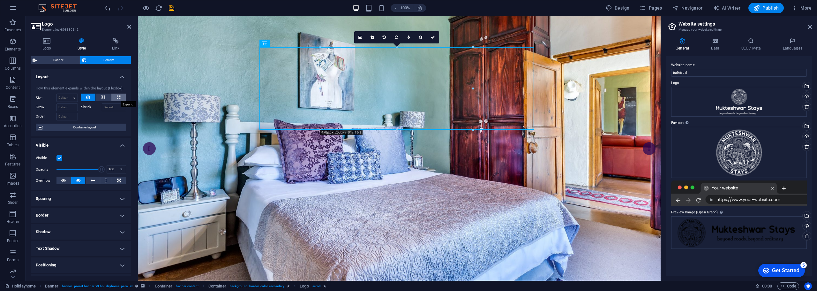
select select "%"
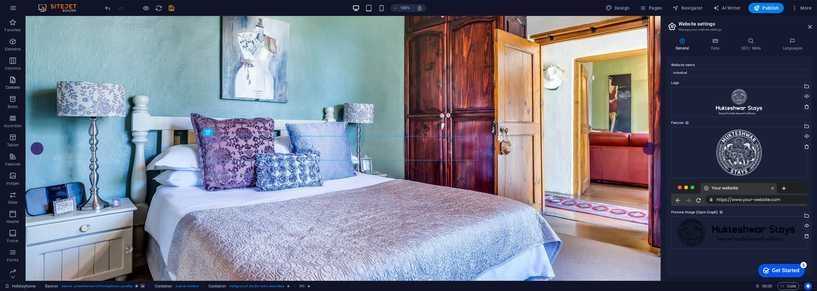
click at [18, 87] on p "Content" at bounding box center [13, 87] width 14 height 5
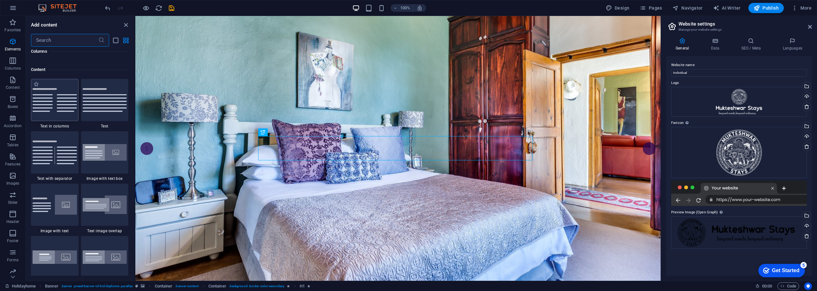
scroll to position [1117, 0]
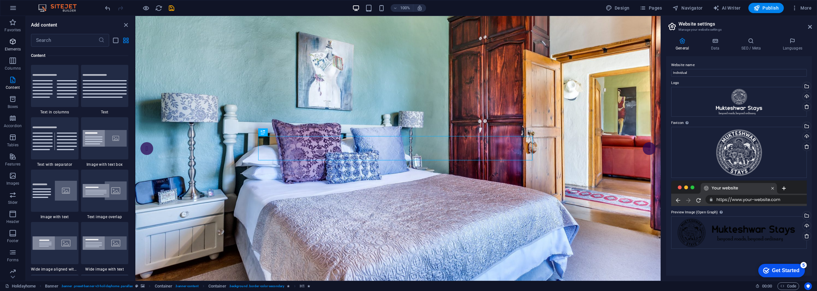
click at [13, 43] on icon "button" at bounding box center [13, 42] width 8 height 8
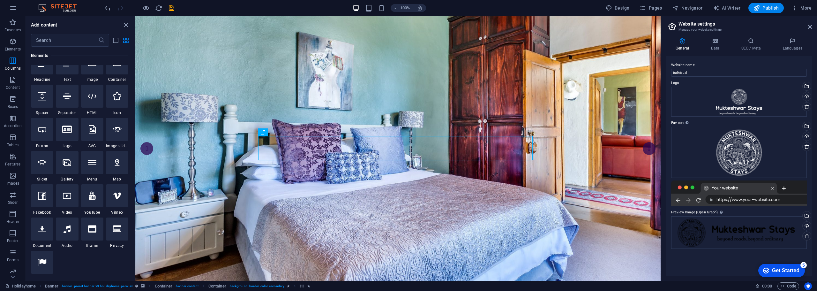
scroll to position [68, 0]
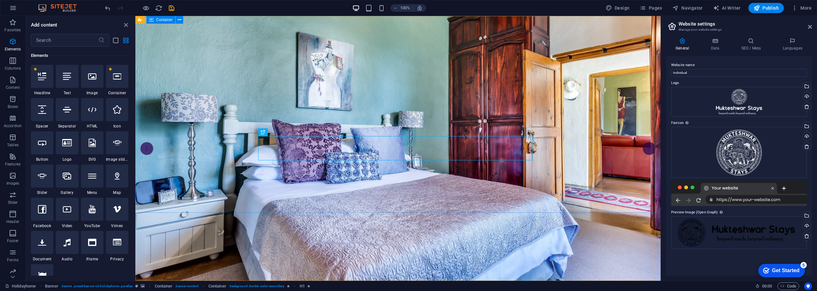
click at [160, 22] on div "Container" at bounding box center [161, 20] width 29 height 8
click at [13, 42] on icon "button" at bounding box center [13, 42] width 8 height 8
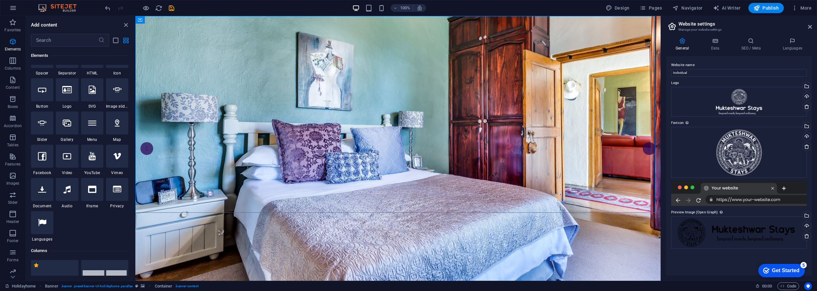
scroll to position [132, 0]
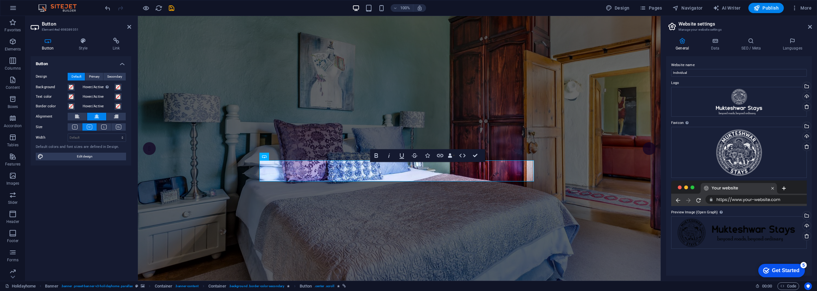
click at [49, 45] on h4 "Button" at bounding box center [49, 44] width 37 height 13
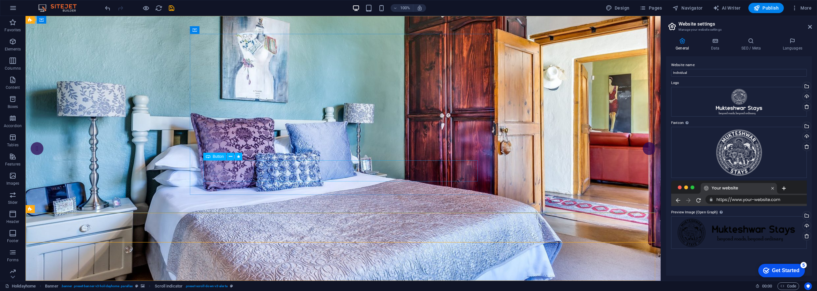
click at [218, 156] on span "Button" at bounding box center [218, 157] width 11 height 4
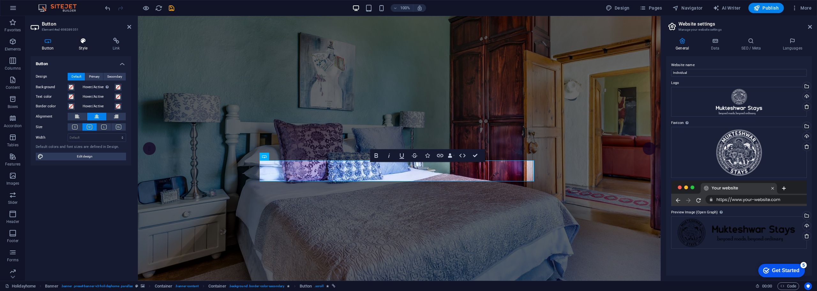
click at [79, 42] on icon at bounding box center [83, 41] width 31 height 6
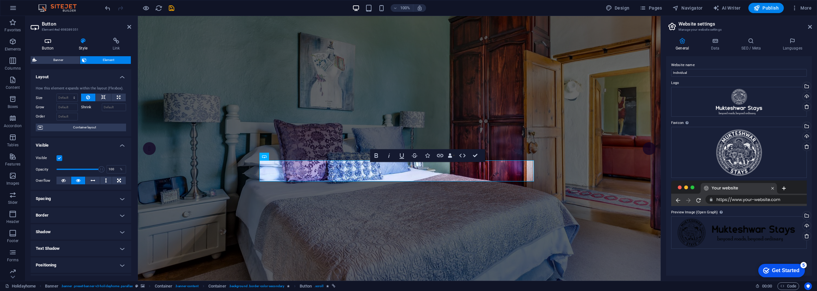
click at [46, 39] on icon at bounding box center [48, 41] width 34 height 6
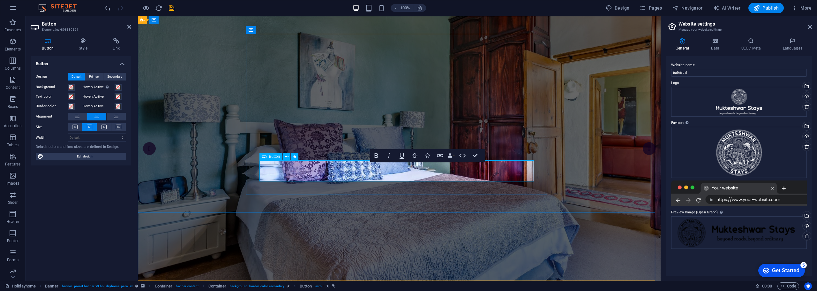
click at [377, 157] on icon "button" at bounding box center [377, 155] width 4 height 4
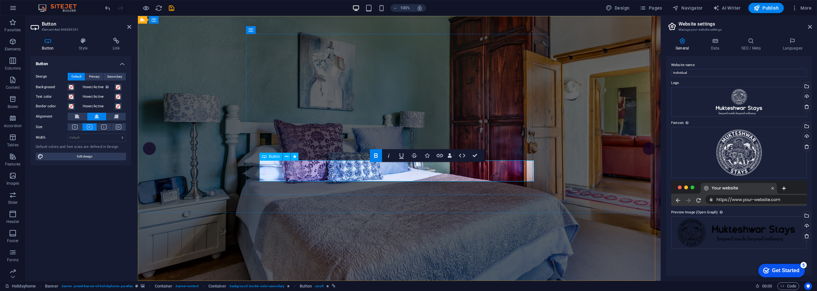
drag, startPoint x: 420, startPoint y: 169, endPoint x: 371, endPoint y: 172, distance: 49.6
click at [377, 155] on icon "button" at bounding box center [376, 155] width 4 height 4
click at [439, 155] on icon "button" at bounding box center [439, 155] width 6 height 3
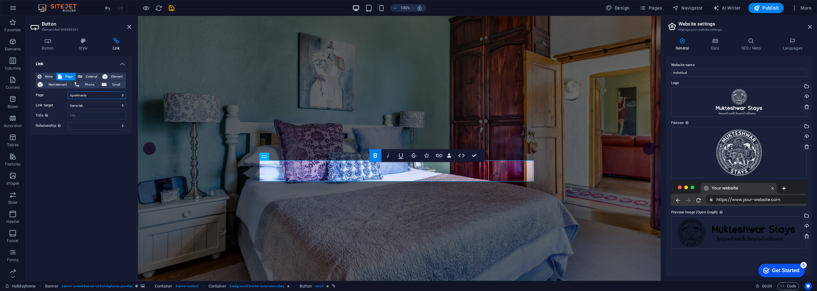
click at [121, 95] on select "Holidayhome Apartments Attractions Subpage Legal Notice Privacy" at bounding box center [97, 95] width 58 height 8
click at [85, 155] on div "Link None Page External Element Next element Phone Email Page Holidayhome Apart…" at bounding box center [81, 165] width 101 height 219
click at [171, 7] on icon "save" at bounding box center [171, 7] width 7 height 7
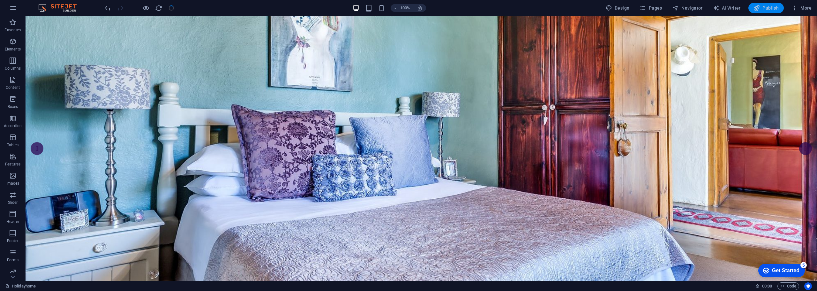
click at [767, 10] on span "Publish" at bounding box center [766, 8] width 25 height 6
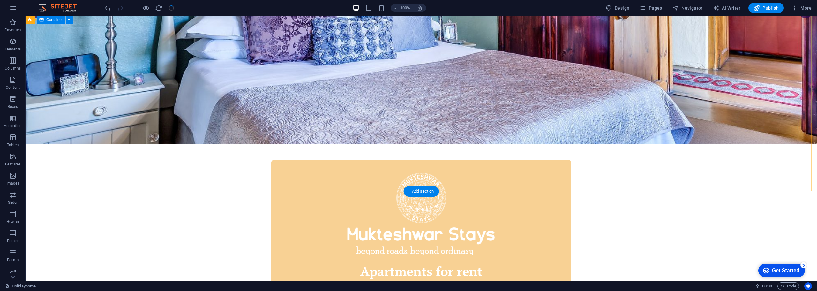
scroll to position [0, 0]
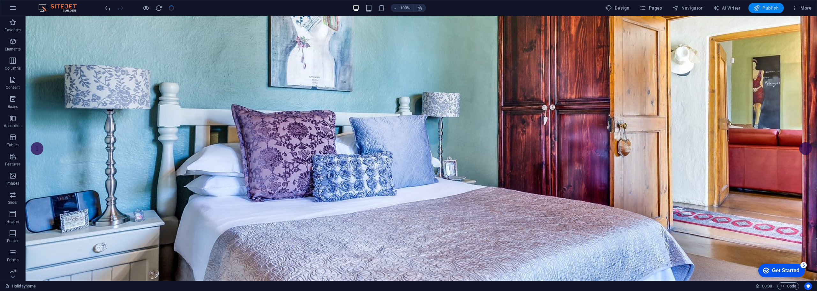
click at [760, 5] on icon "button" at bounding box center [757, 8] width 6 height 6
